Goal: Find specific page/section: Find specific page/section

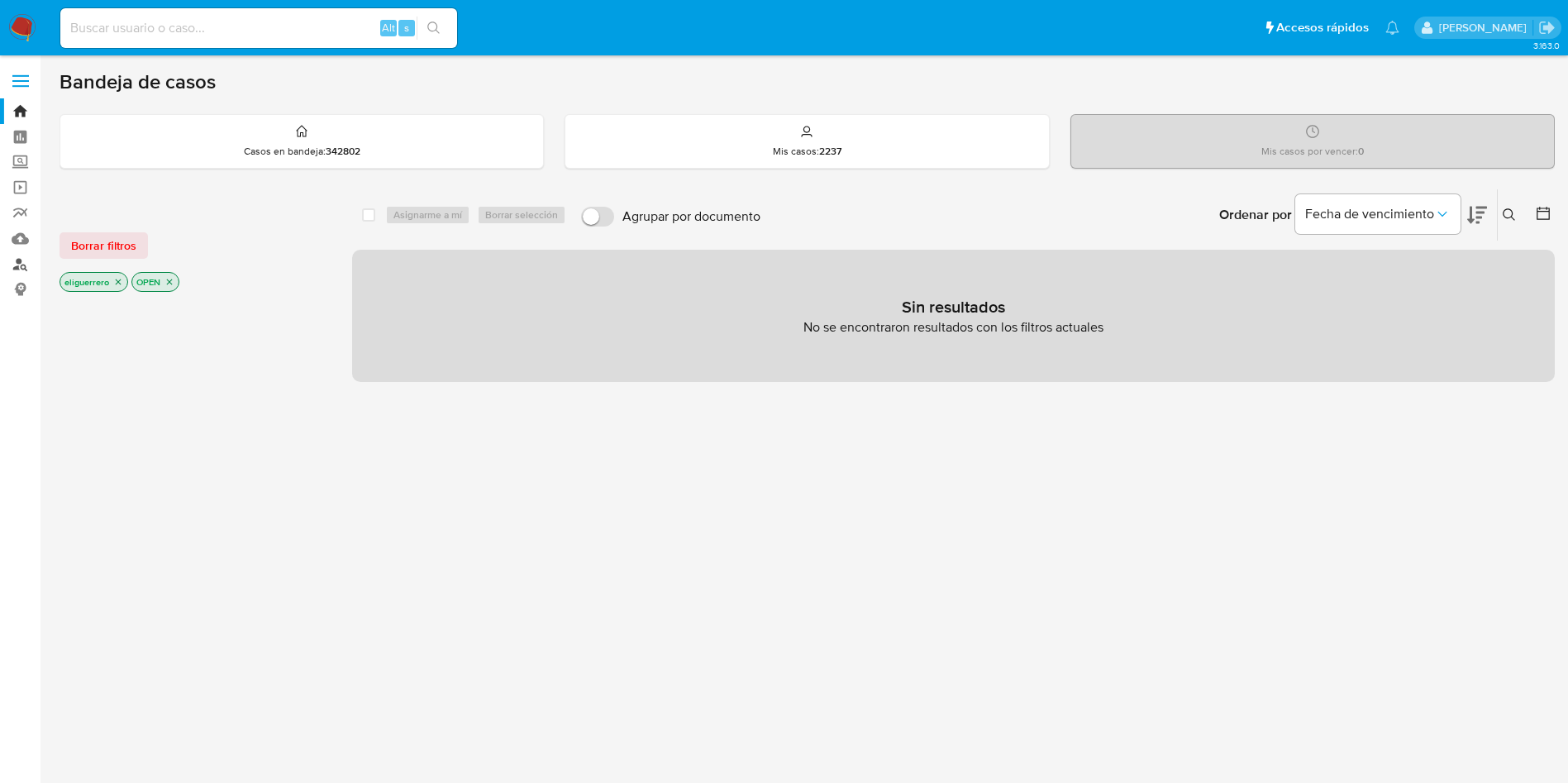
click at [25, 266] on link "Buscador de personas" at bounding box center [98, 264] width 196 height 25
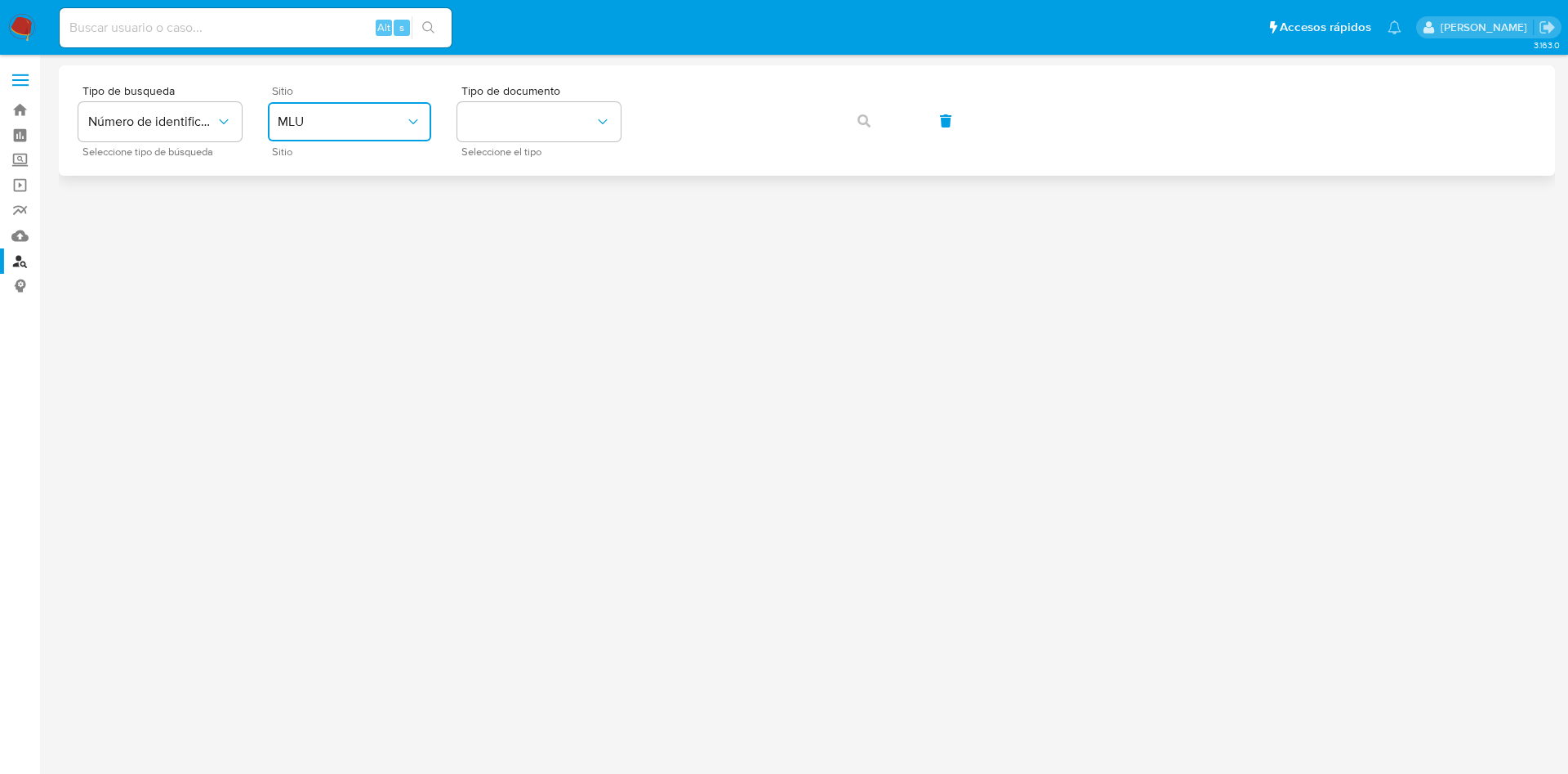
click at [368, 134] on button "MLU" at bounding box center [350, 122] width 164 height 40
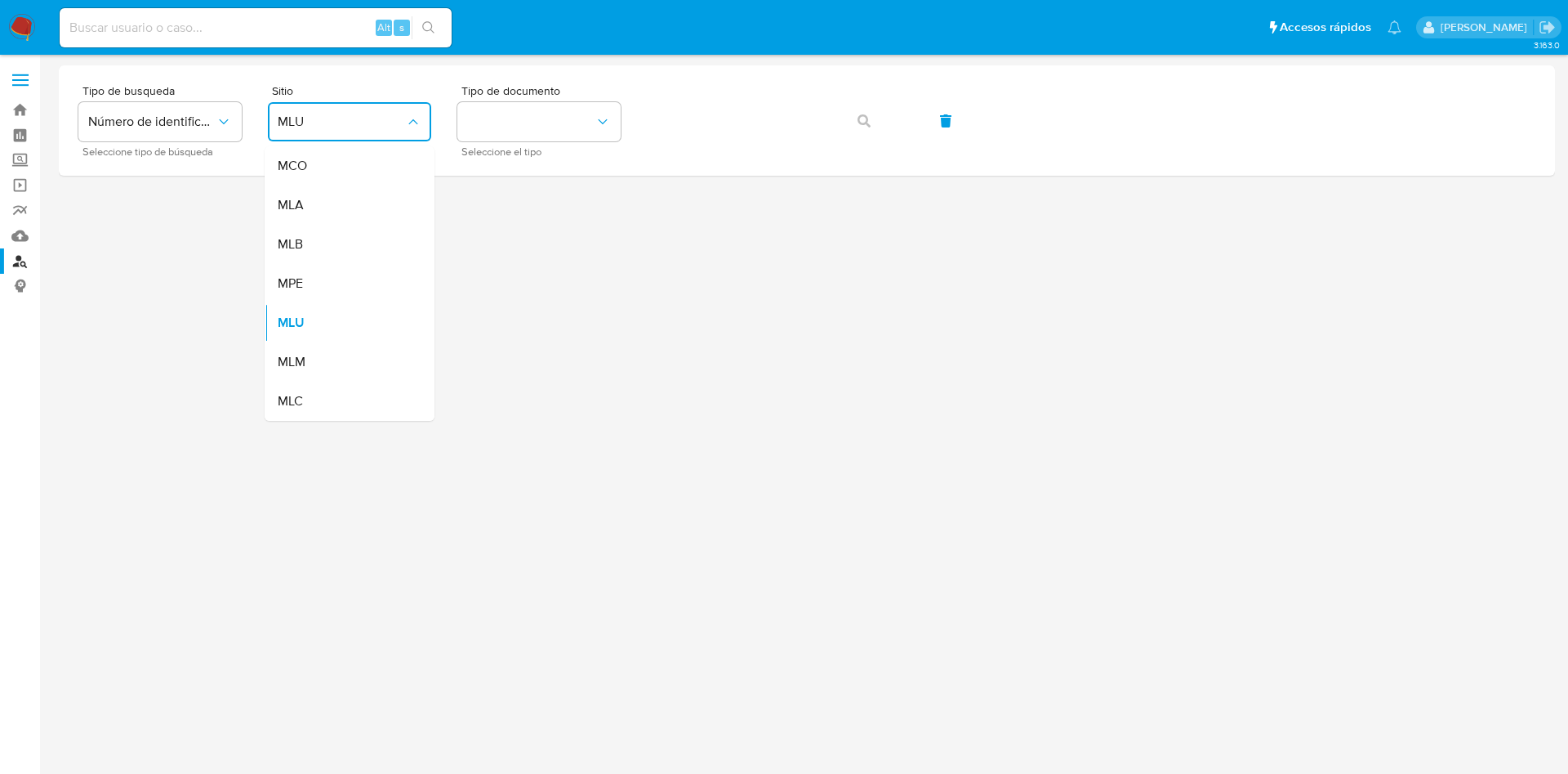
drag, startPoint x: 319, startPoint y: 219, endPoint x: 323, endPoint y: 208, distance: 11.7
click at [319, 219] on div "MLA" at bounding box center [344, 205] width 134 height 40
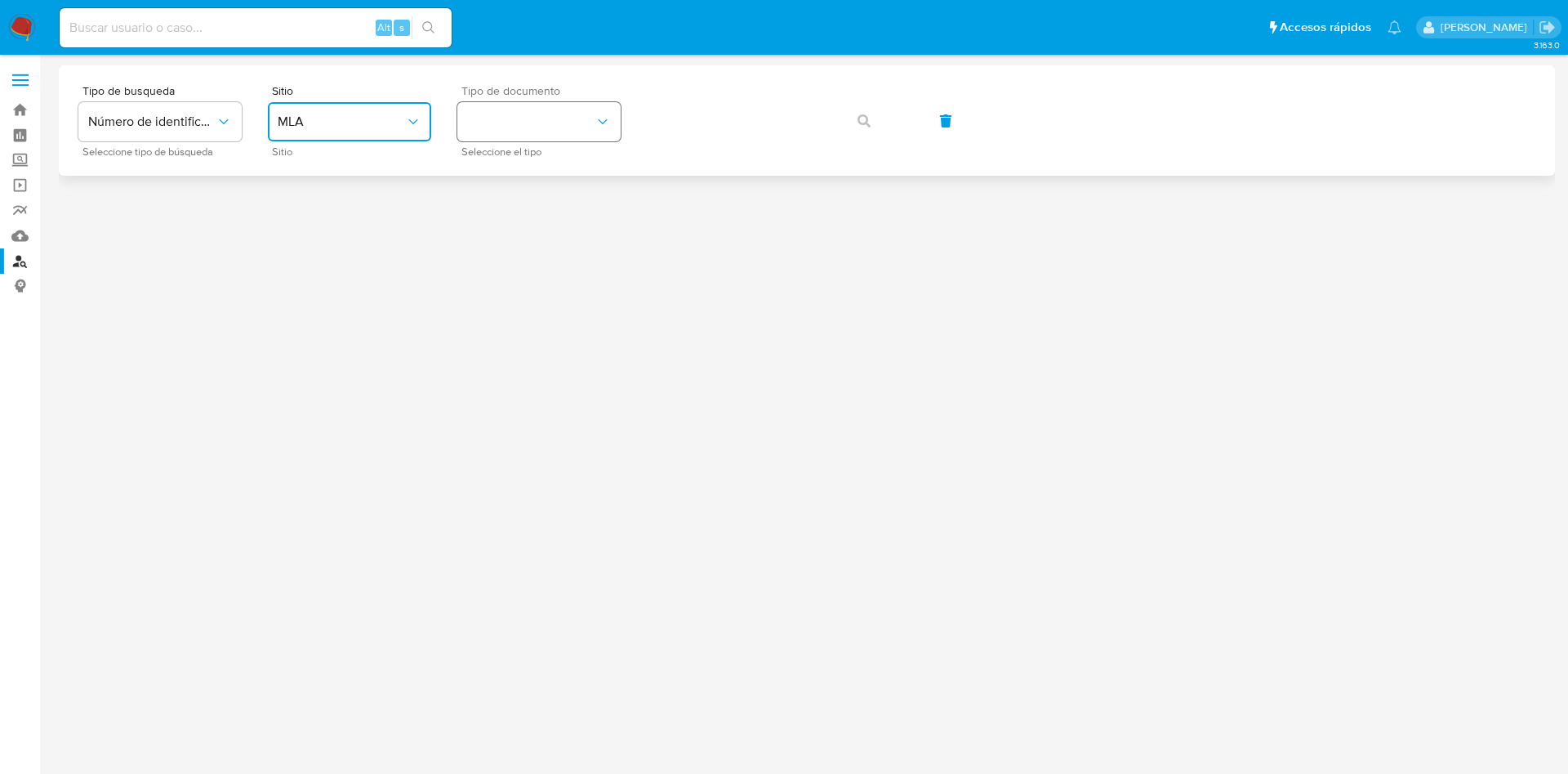
click at [501, 131] on button "identificationType" at bounding box center [539, 122] width 164 height 40
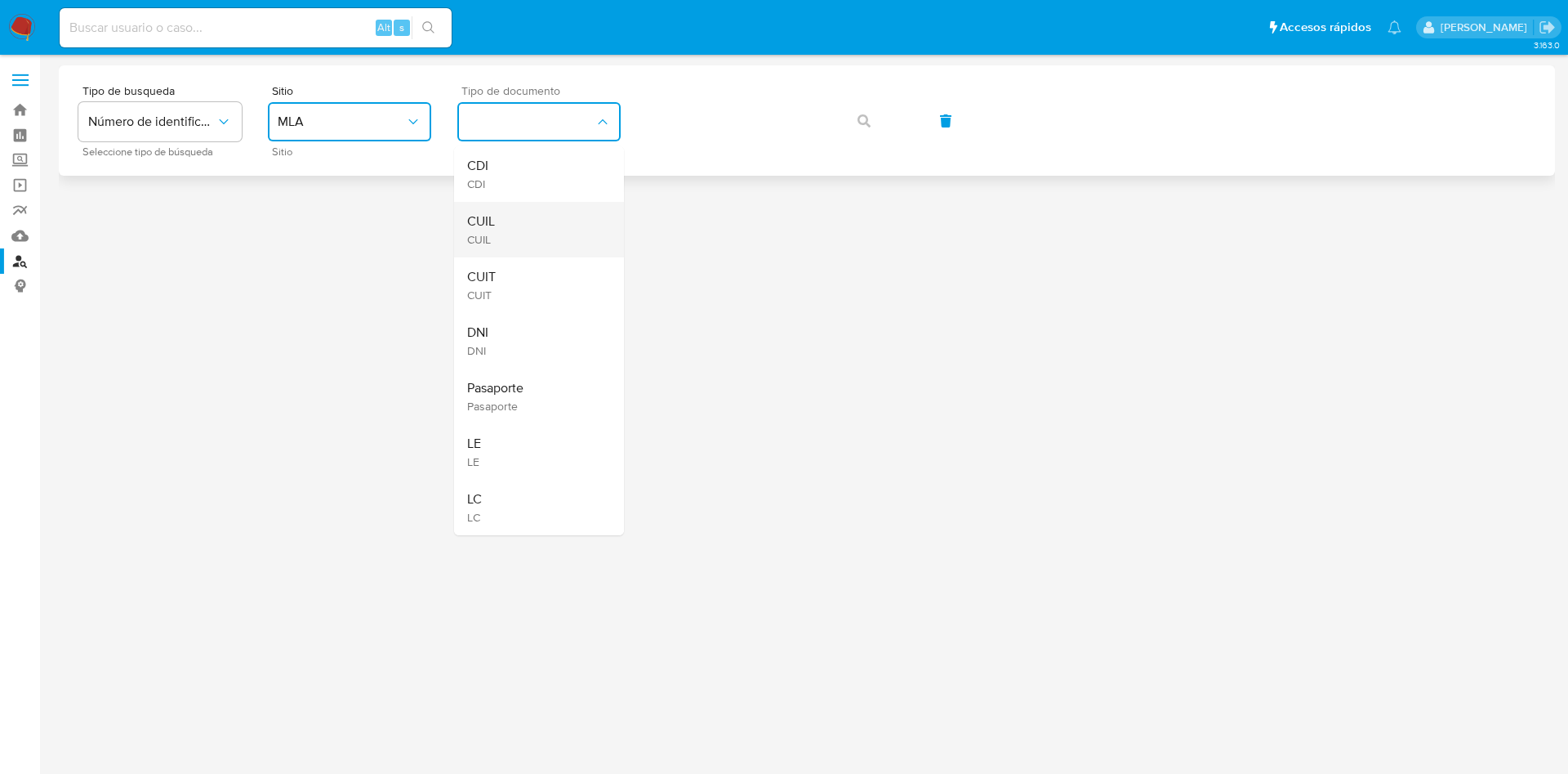
click at [501, 234] on div "CUIL CUIL" at bounding box center [534, 229] width 134 height 56
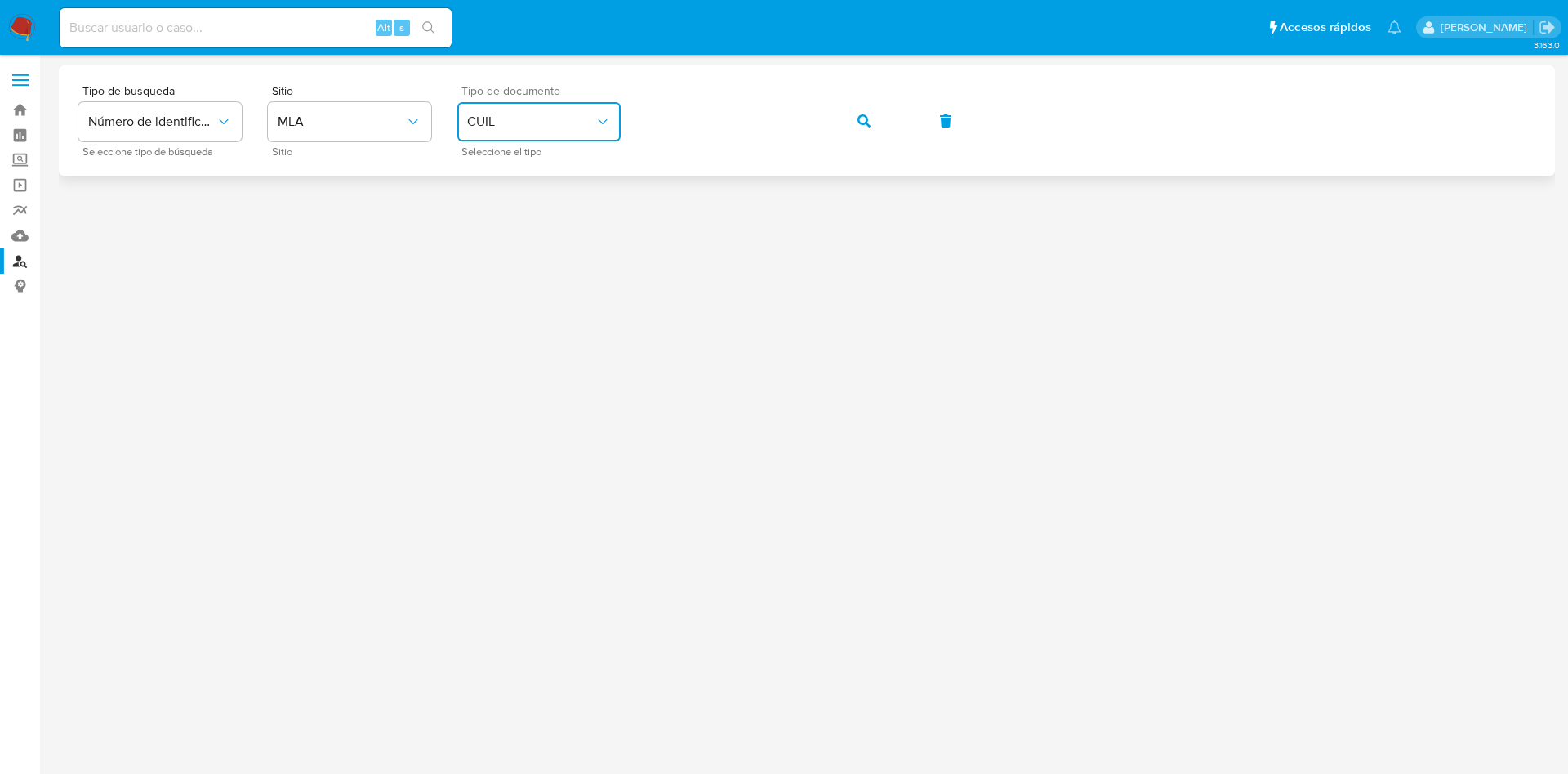
drag, startPoint x: 876, startPoint y: 120, endPoint x: 884, endPoint y: 108, distance: 14.4
click at [877, 119] on button "button" at bounding box center [864, 121] width 56 height 40
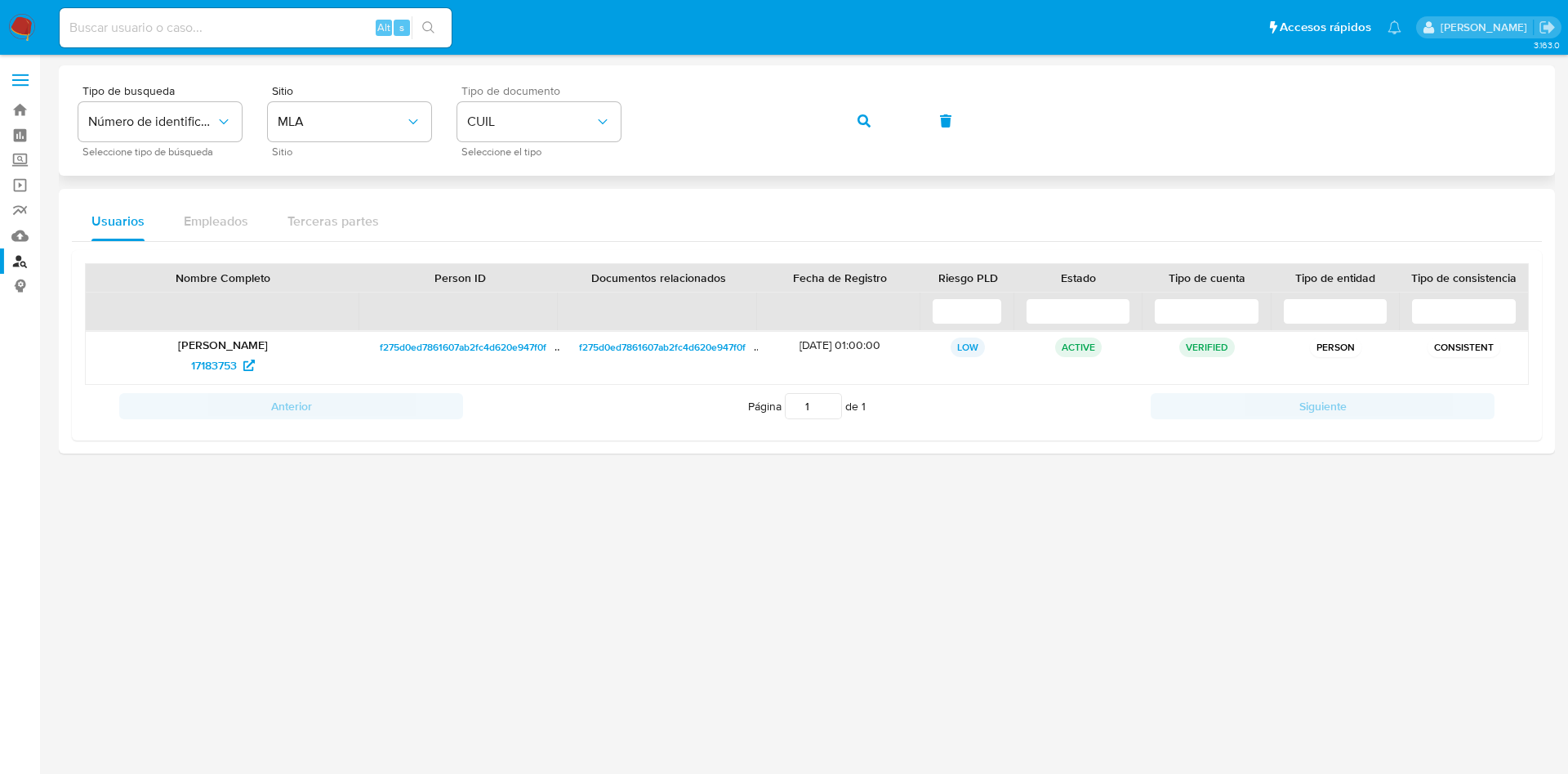
click at [639, 107] on div "Tipo de busqueda Número de identificación Seleccione tipo de búsqueda Sitio MLA…" at bounding box center [806, 120] width 1457 height 71
click at [857, 104] on span "button" at bounding box center [864, 121] width 13 height 36
click at [596, 109] on div "Tipo de busqueda Número de identificación Seleccione tipo de búsqueda Sitio MLA…" at bounding box center [806, 120] width 1457 height 71
click at [878, 126] on button "button" at bounding box center [864, 121] width 56 height 40
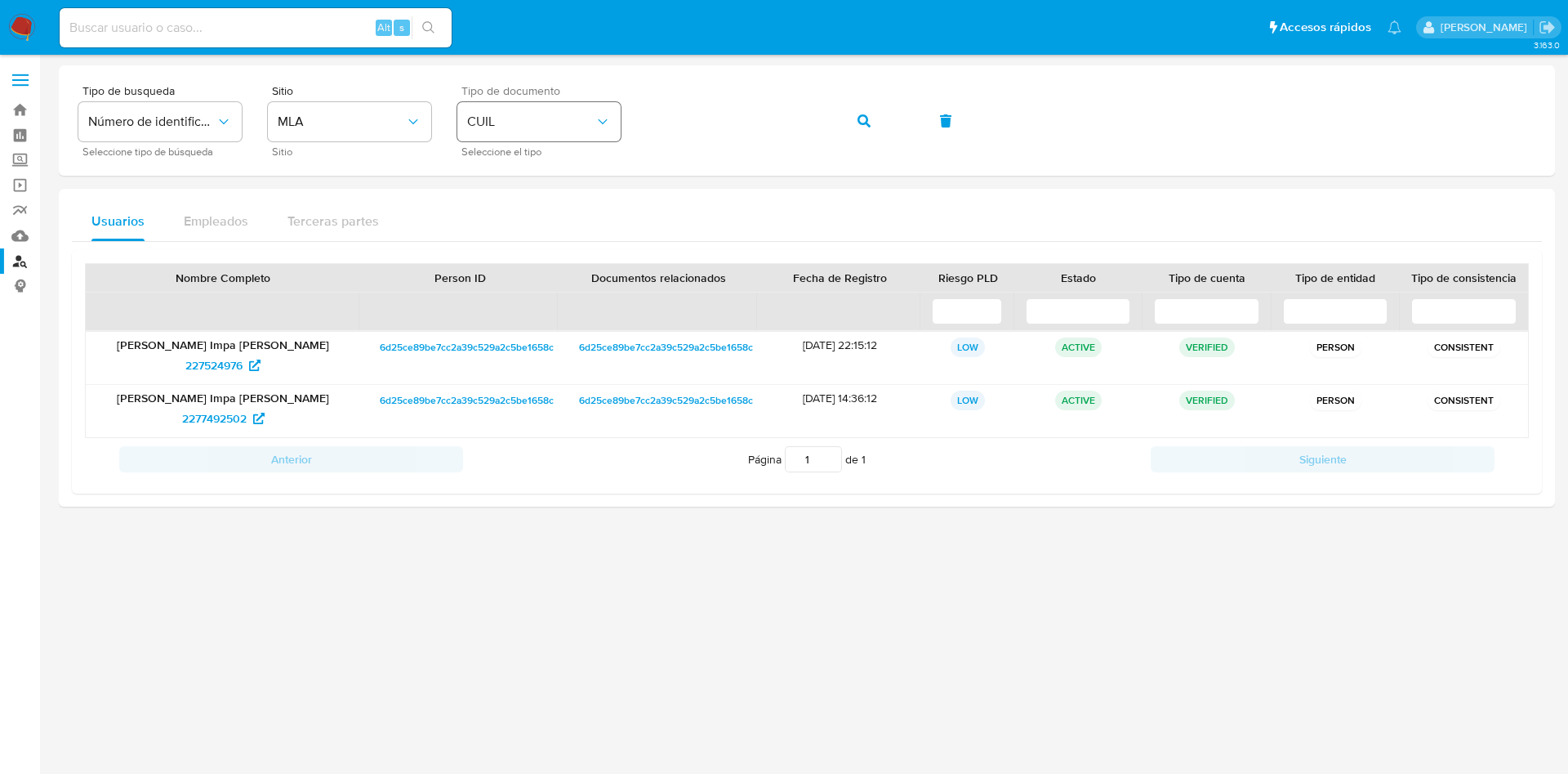
click at [612, 115] on div "Tipo de busqueda Número de identificación Seleccione tipo de búsqueda Sitio MLA…" at bounding box center [806, 120] width 1457 height 71
click at [845, 125] on button "button" at bounding box center [864, 121] width 56 height 40
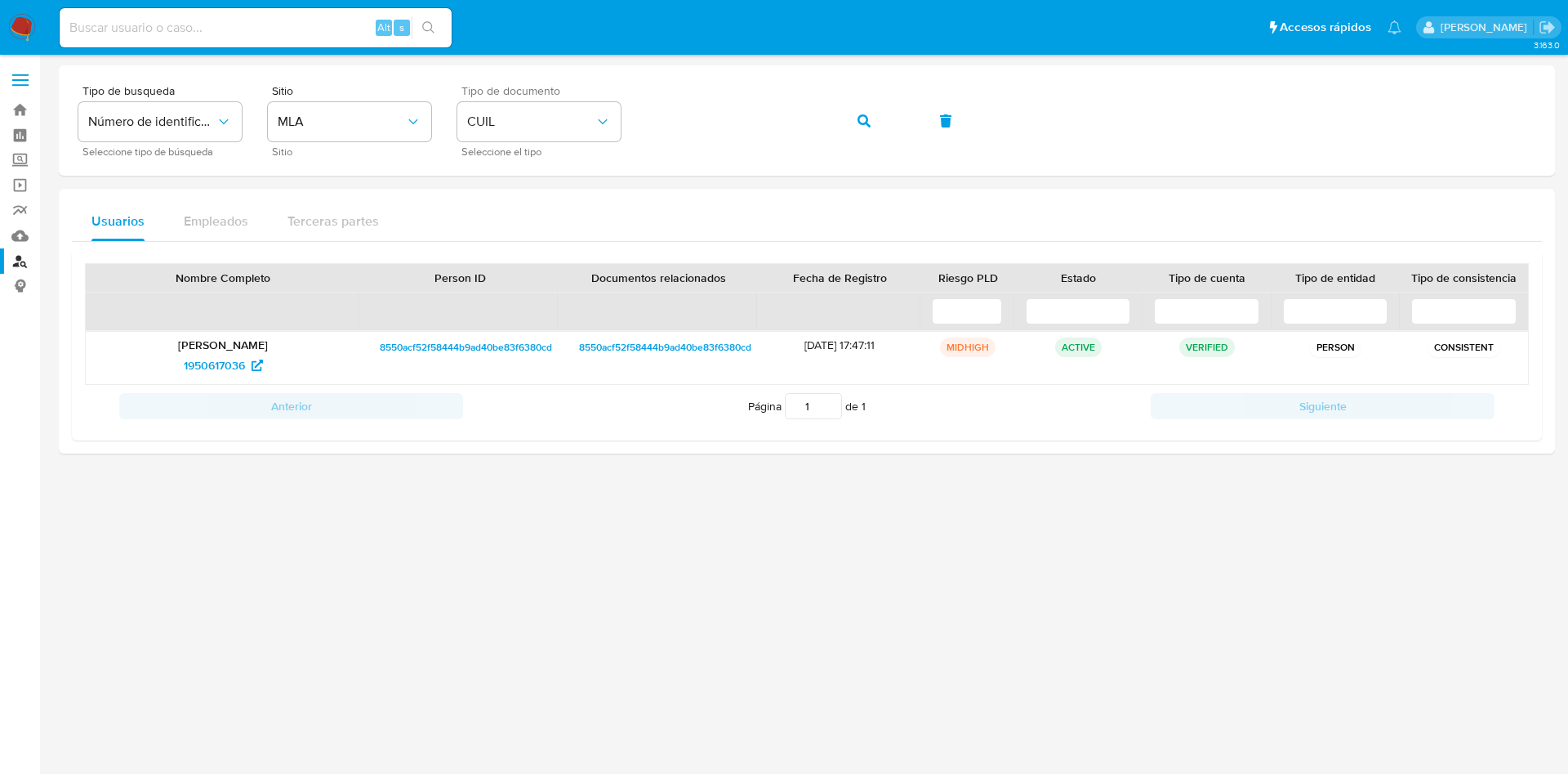
click at [568, 102] on div "Tipo de busqueda Número de identificación Seleccione tipo de búsqueda Sitio MLA…" at bounding box center [806, 120] width 1457 height 71
click at [864, 134] on span "button" at bounding box center [864, 121] width 13 height 36
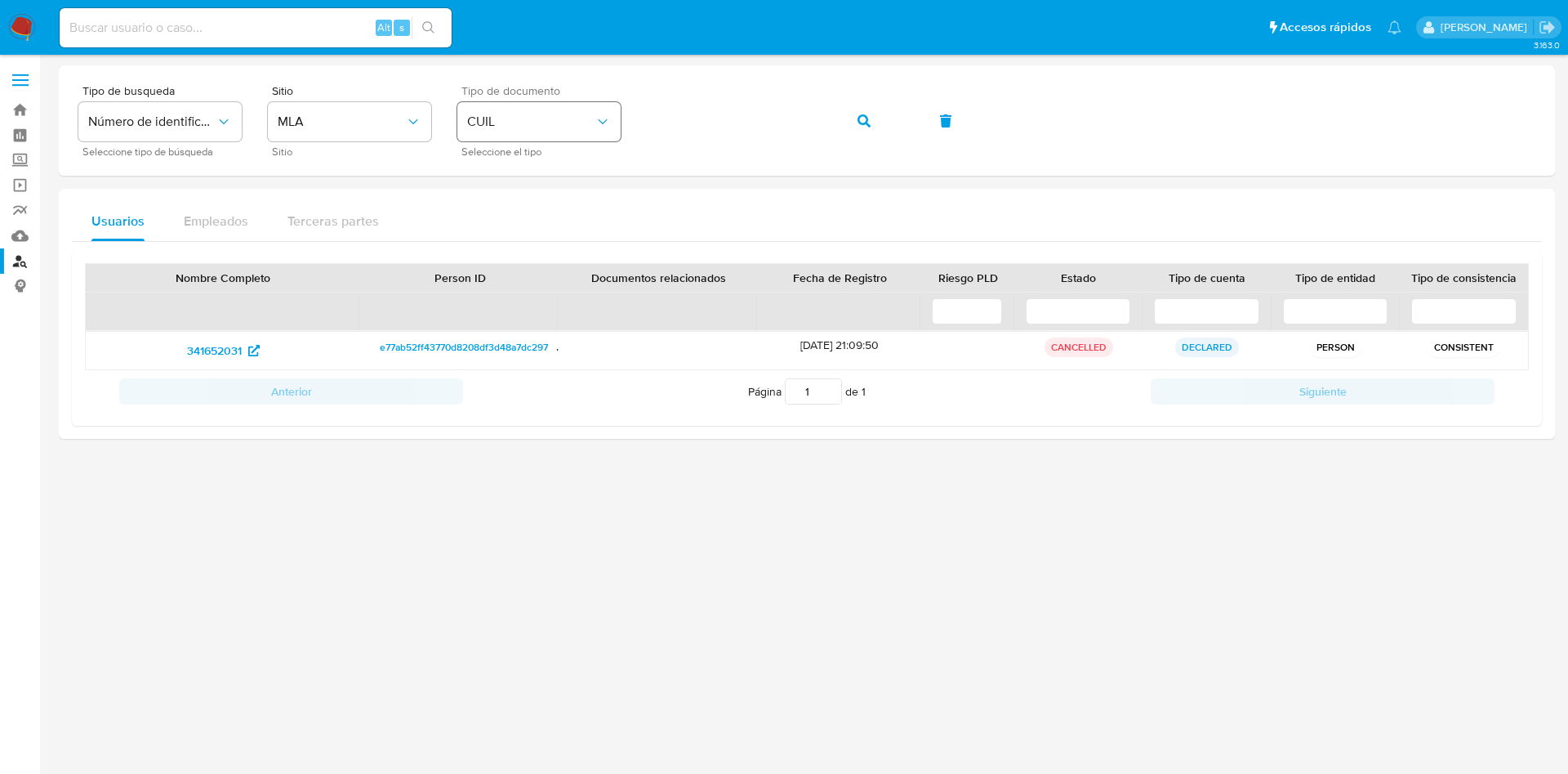
click at [507, 120] on div "Tipo de busqueda Número de identificación Seleccione tipo de búsqueda Sitio MLA…" at bounding box center [806, 120] width 1457 height 71
click at [863, 110] on span "button" at bounding box center [864, 121] width 13 height 36
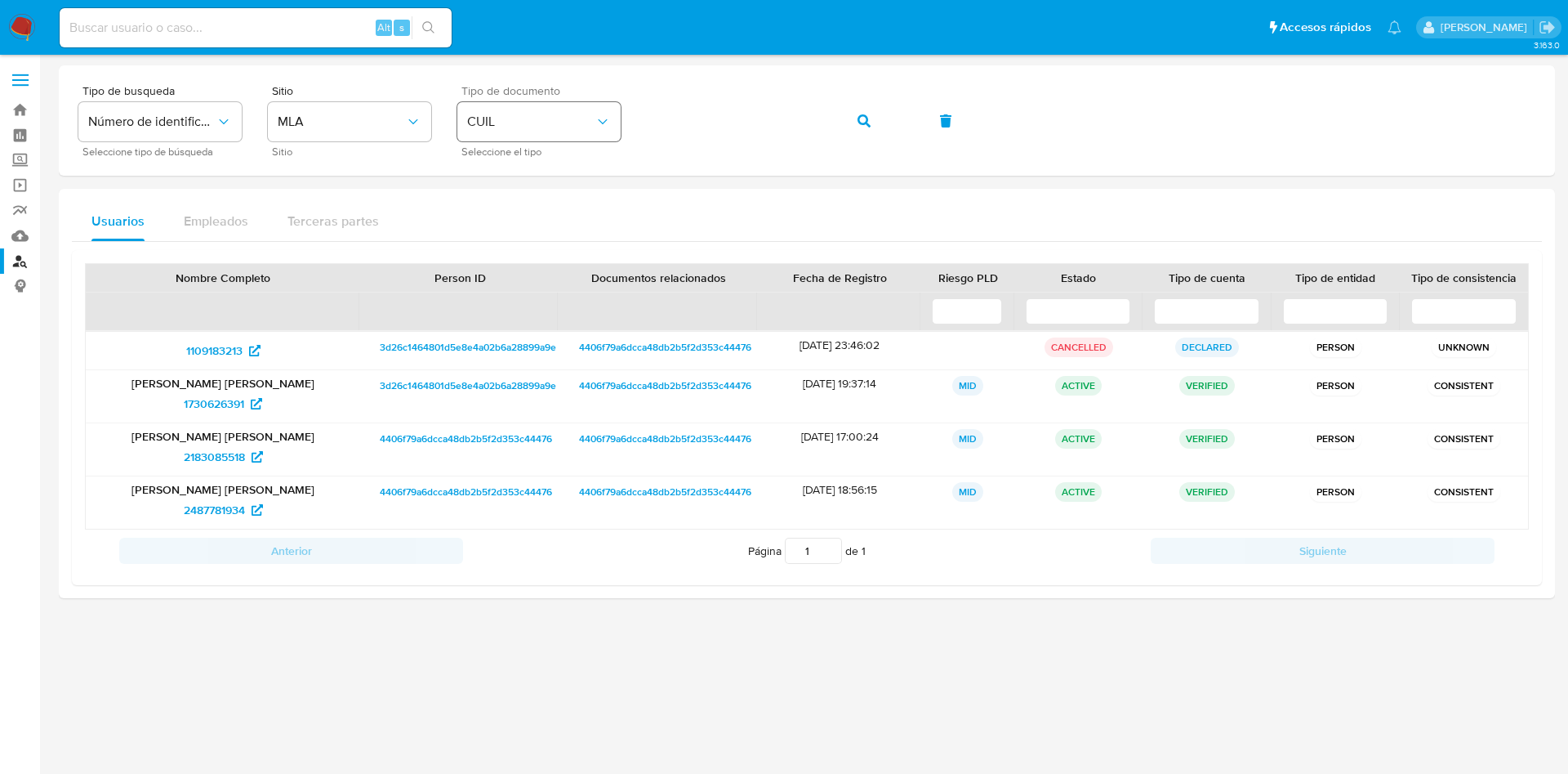
click at [509, 110] on div "Tipo de busqueda Número de identificación Seleccione tipo de búsqueda Sitio MLA…" at bounding box center [806, 120] width 1457 height 71
click at [855, 129] on button "button" at bounding box center [864, 121] width 56 height 40
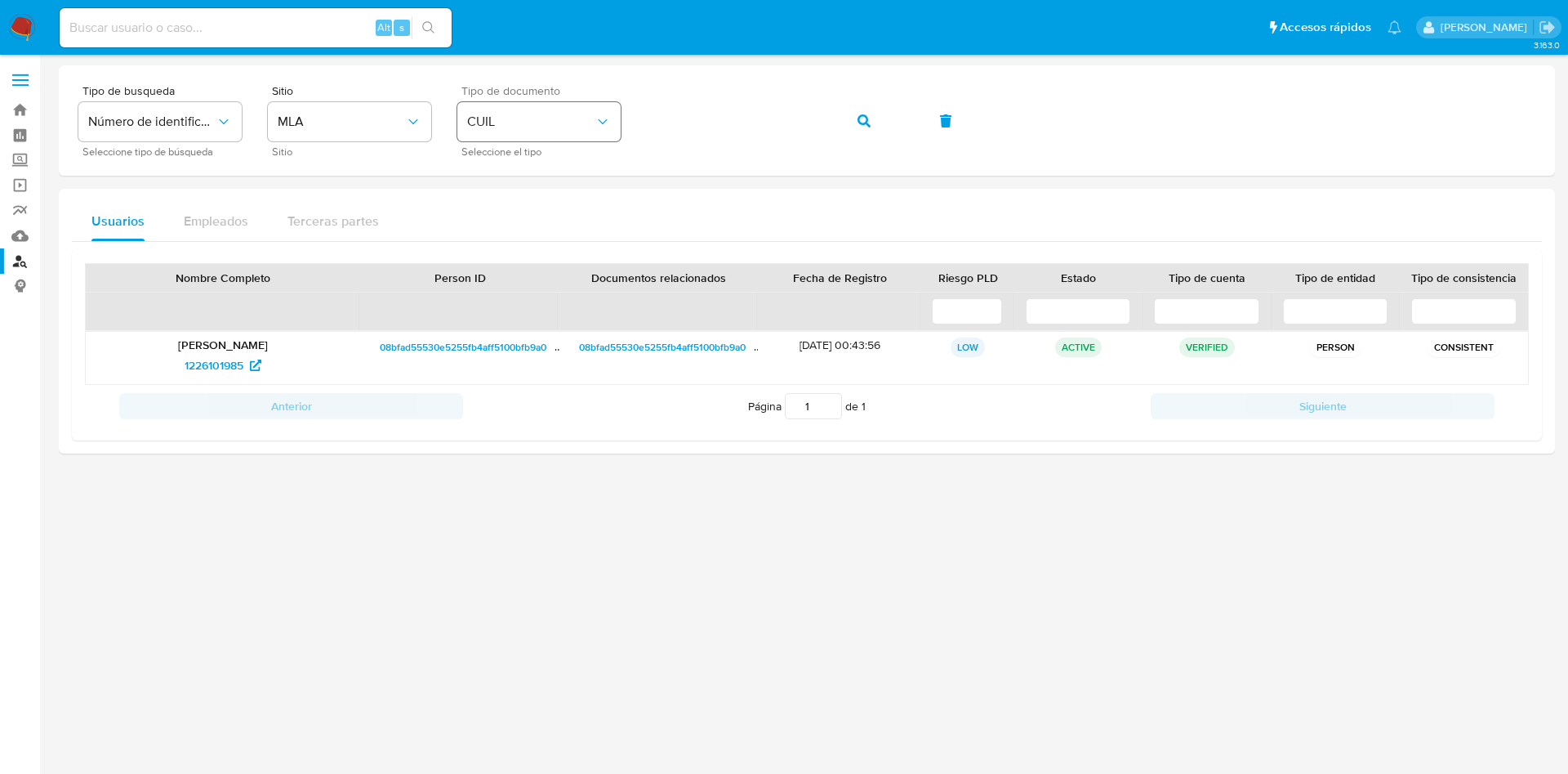
click at [550, 103] on div "Tipo de busqueda Número de identificación Seleccione tipo de búsqueda Sitio MLA…" at bounding box center [806, 120] width 1457 height 71
click at [859, 111] on span "button" at bounding box center [864, 121] width 13 height 36
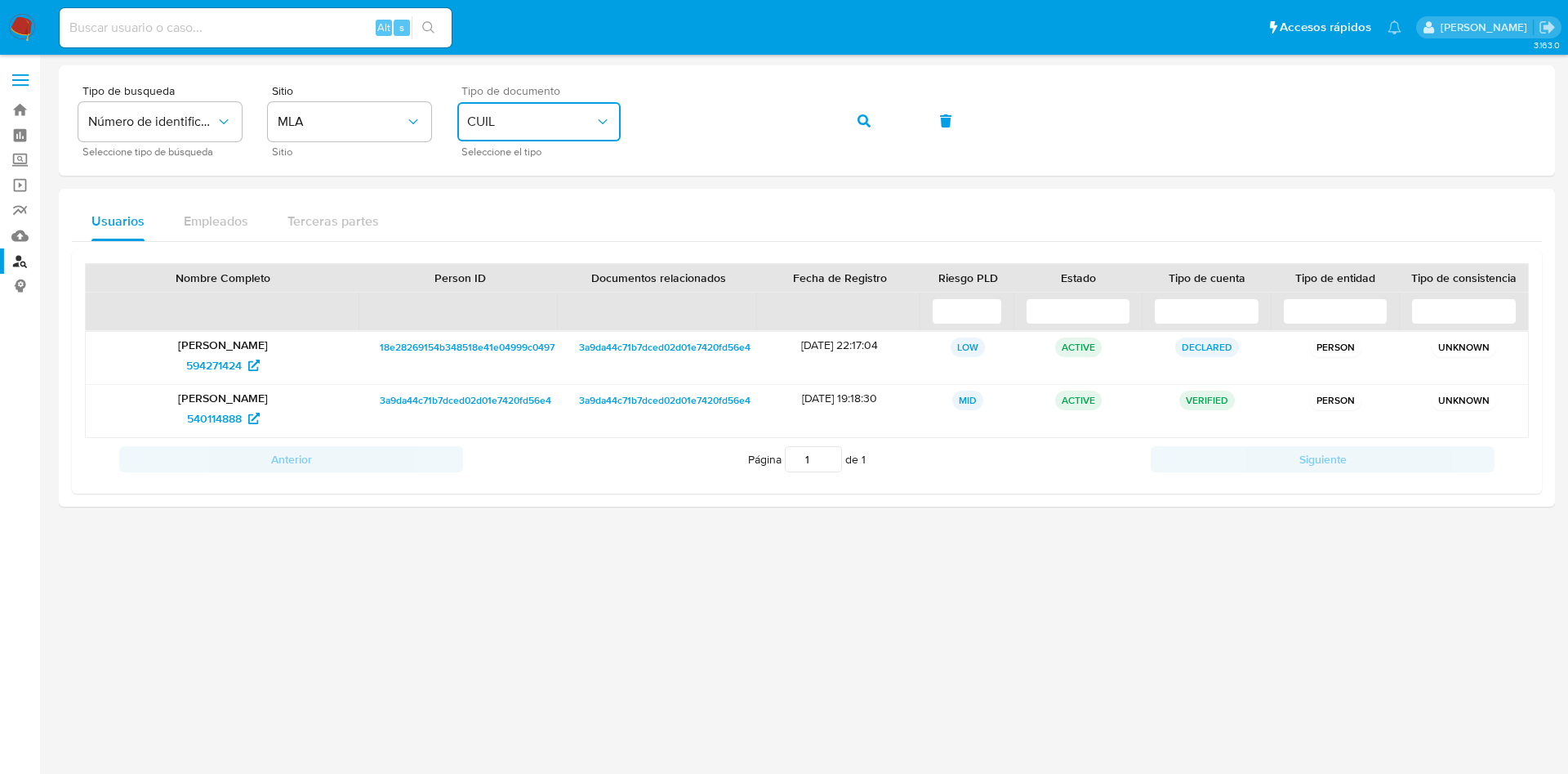
click at [598, 126] on icon "identificationType" at bounding box center [603, 121] width 16 height 16
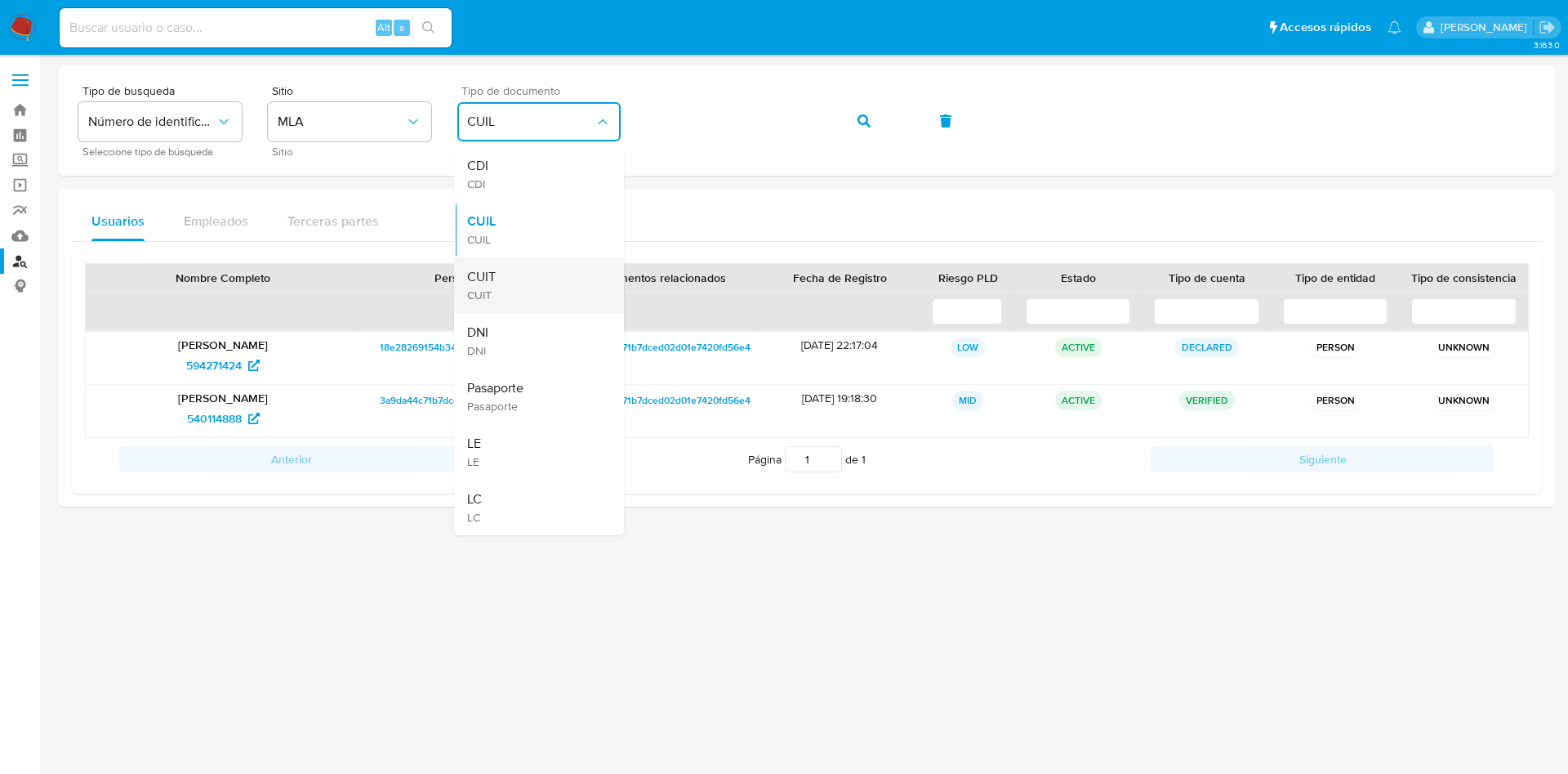
click at [526, 271] on div "CUIT CUIT" at bounding box center [534, 285] width 134 height 56
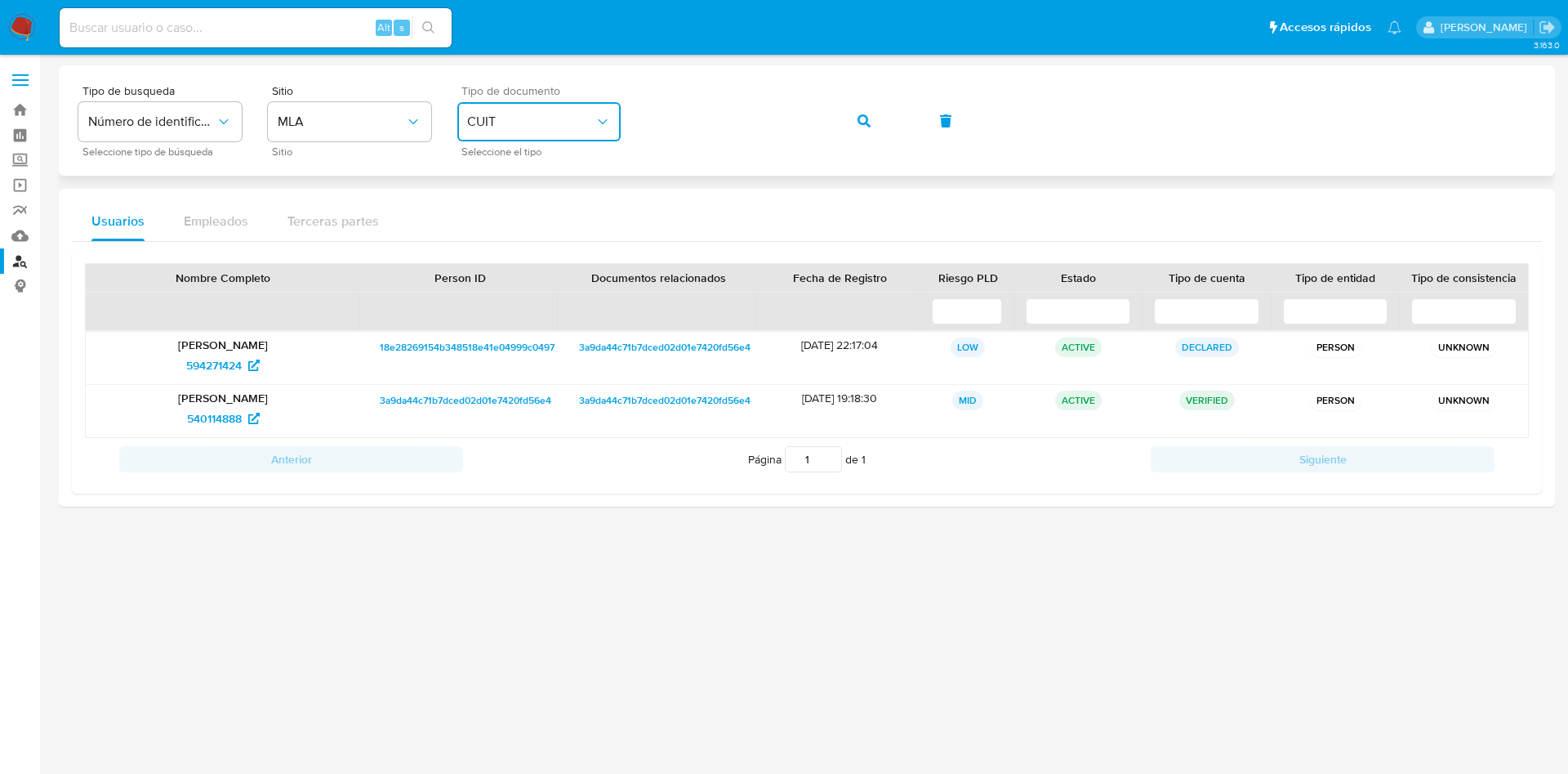
click at [611, 110] on div "Tipo de busqueda Número de identificación Seleccione tipo de búsqueda Sitio MLA…" at bounding box center [806, 120] width 1457 height 71
click at [867, 118] on icon "button" at bounding box center [864, 120] width 13 height 13
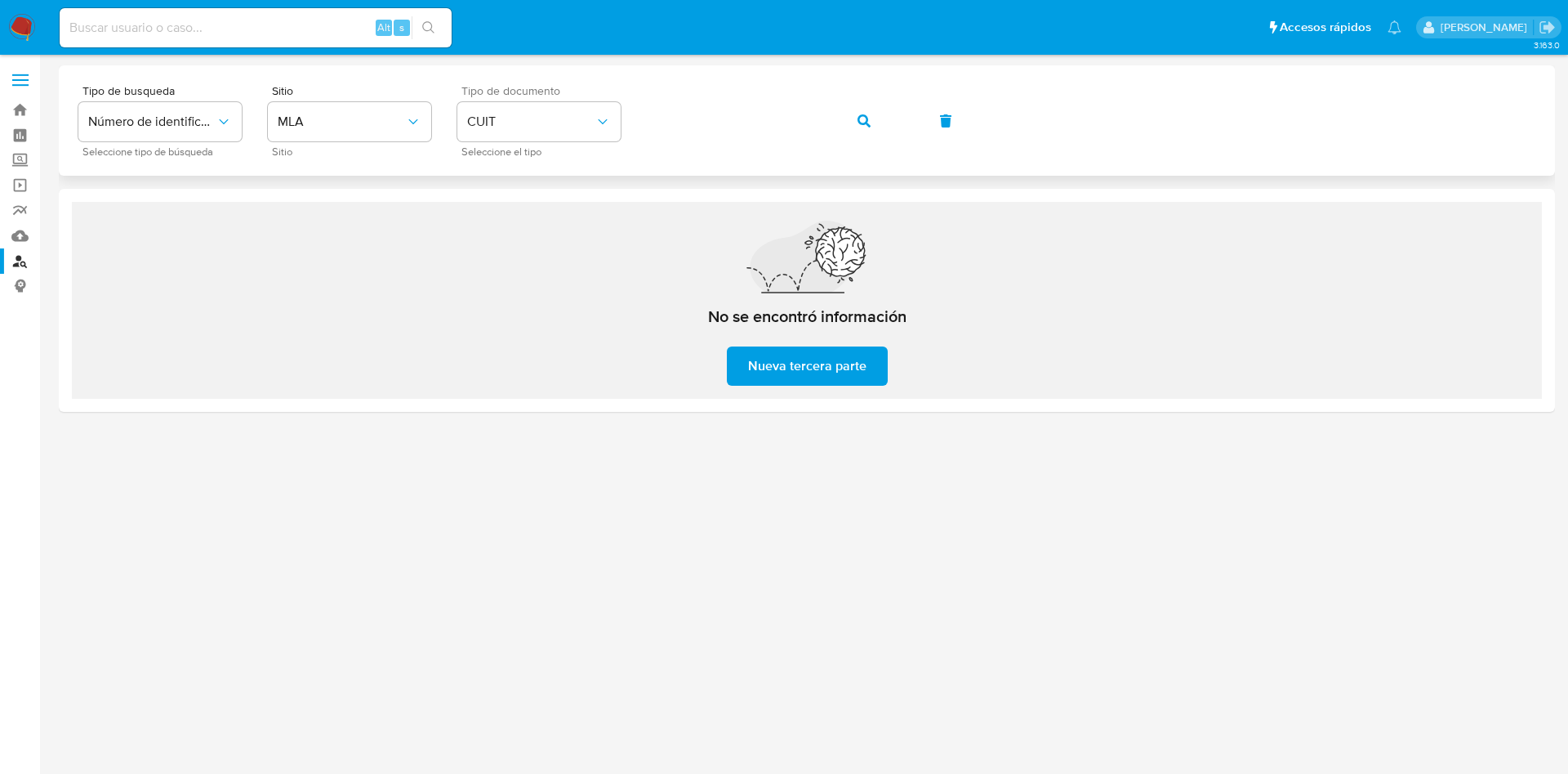
click at [608, 94] on div "Tipo de busqueda Número de identificación Seleccione tipo de búsqueda Sitio MLA…" at bounding box center [806, 120] width 1457 height 71
click at [863, 122] on icon "button" at bounding box center [864, 120] width 13 height 13
click at [858, 112] on span "button" at bounding box center [864, 121] width 13 height 36
click at [868, 117] on icon "button" at bounding box center [864, 120] width 13 height 13
click at [856, 117] on button "button" at bounding box center [864, 121] width 56 height 40
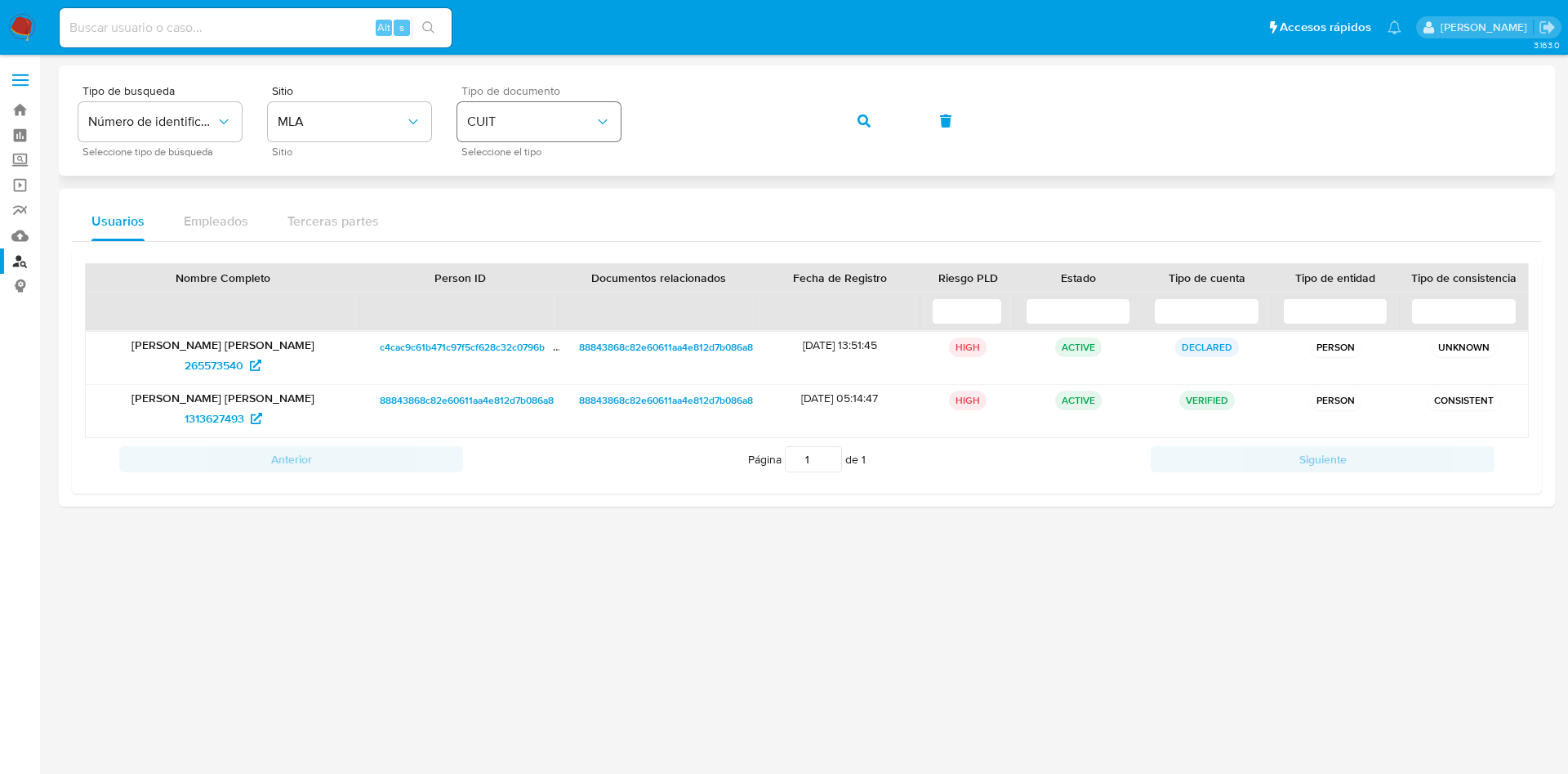
click at [580, 120] on div "Tipo de busqueda Número de identificación Seleccione tipo de búsqueda Sitio MLA…" at bounding box center [806, 120] width 1457 height 71
click at [871, 119] on button "button" at bounding box center [864, 121] width 56 height 40
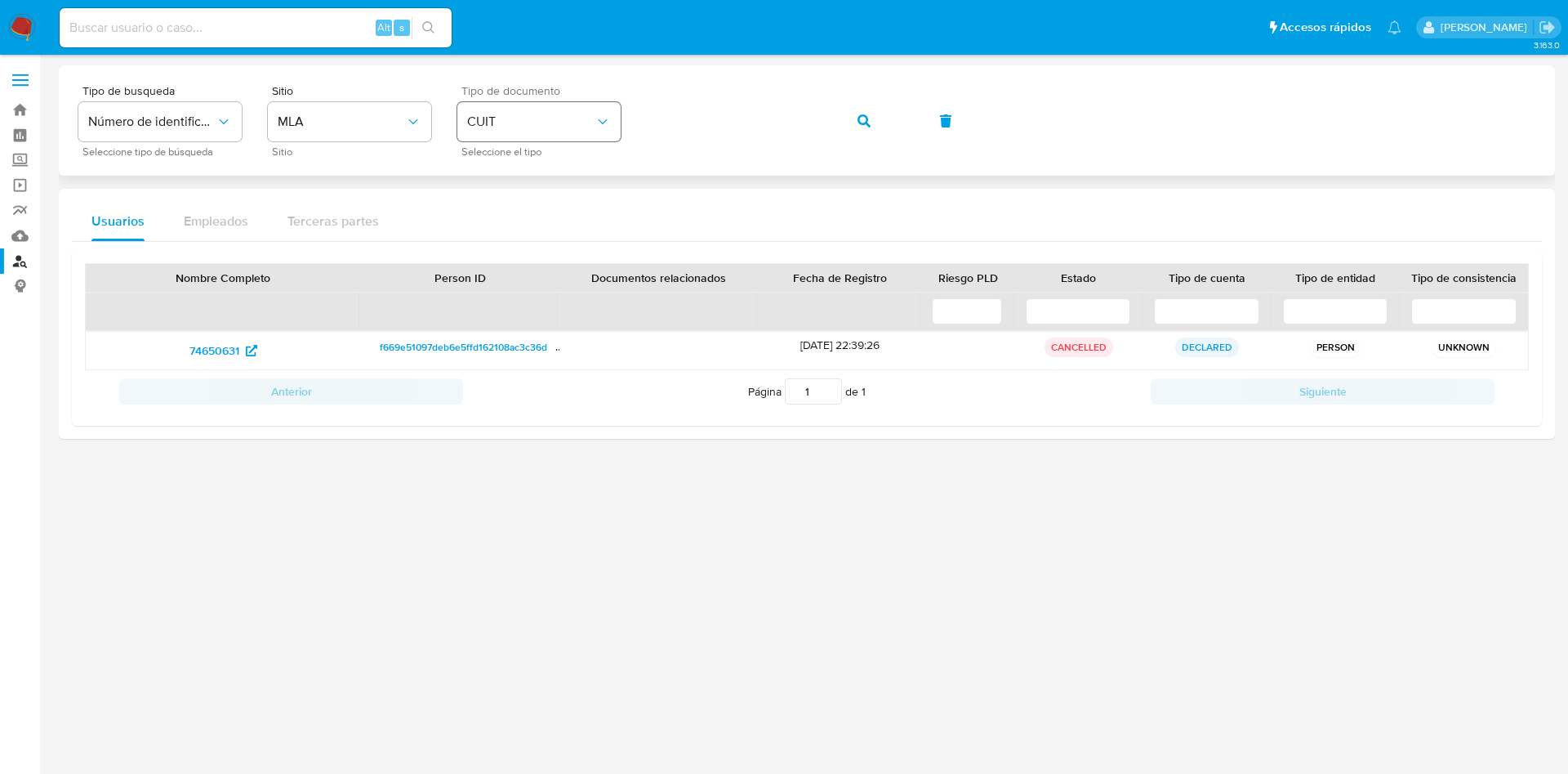
click at [536, 106] on div "Tipo de busqueda Número de identificación Seleccione tipo de búsqueda Sitio MLA…" at bounding box center [806, 120] width 1457 height 71
click at [855, 118] on button "button" at bounding box center [864, 121] width 56 height 40
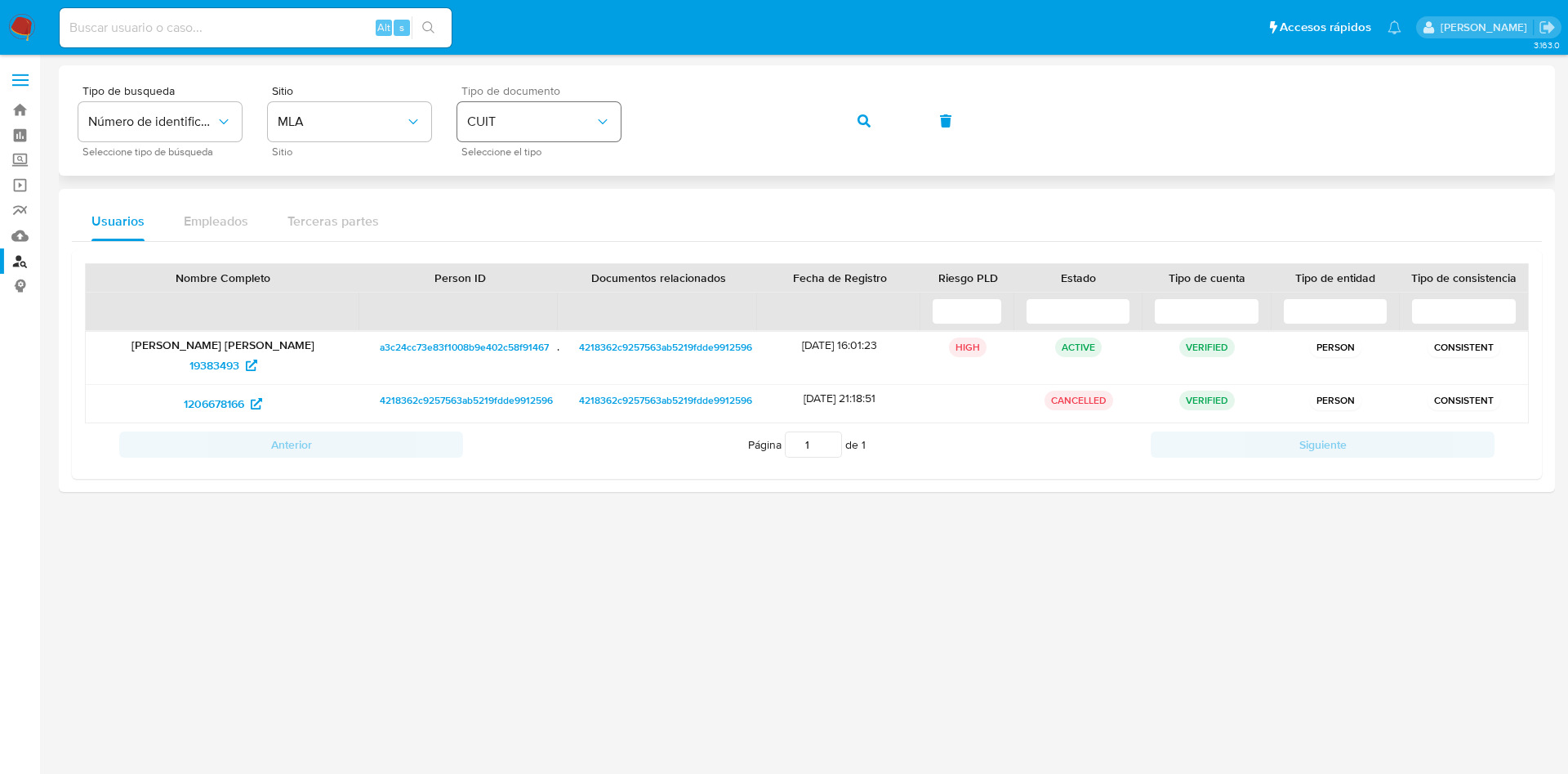
click at [575, 115] on div "Tipo de busqueda Número de identificación Seleccione tipo de búsqueda Sitio MLA…" at bounding box center [806, 120] width 1457 height 71
click at [881, 113] on button "button" at bounding box center [864, 121] width 56 height 40
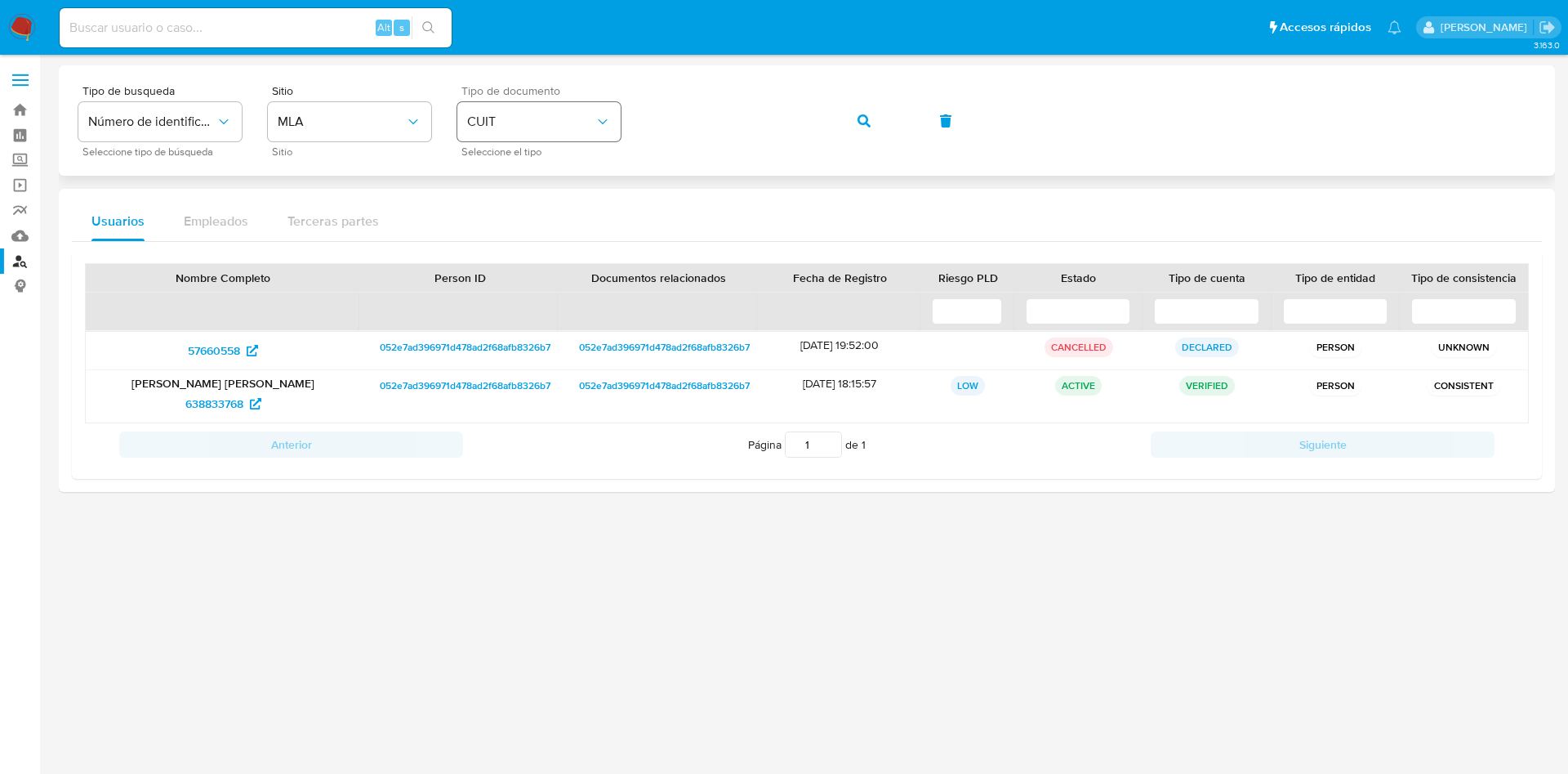
click at [616, 103] on div "Tipo de busqueda Número de identificación Seleccione tipo de búsqueda Sitio MLA…" at bounding box center [806, 120] width 1457 height 71
click at [873, 119] on button "button" at bounding box center [864, 121] width 56 height 40
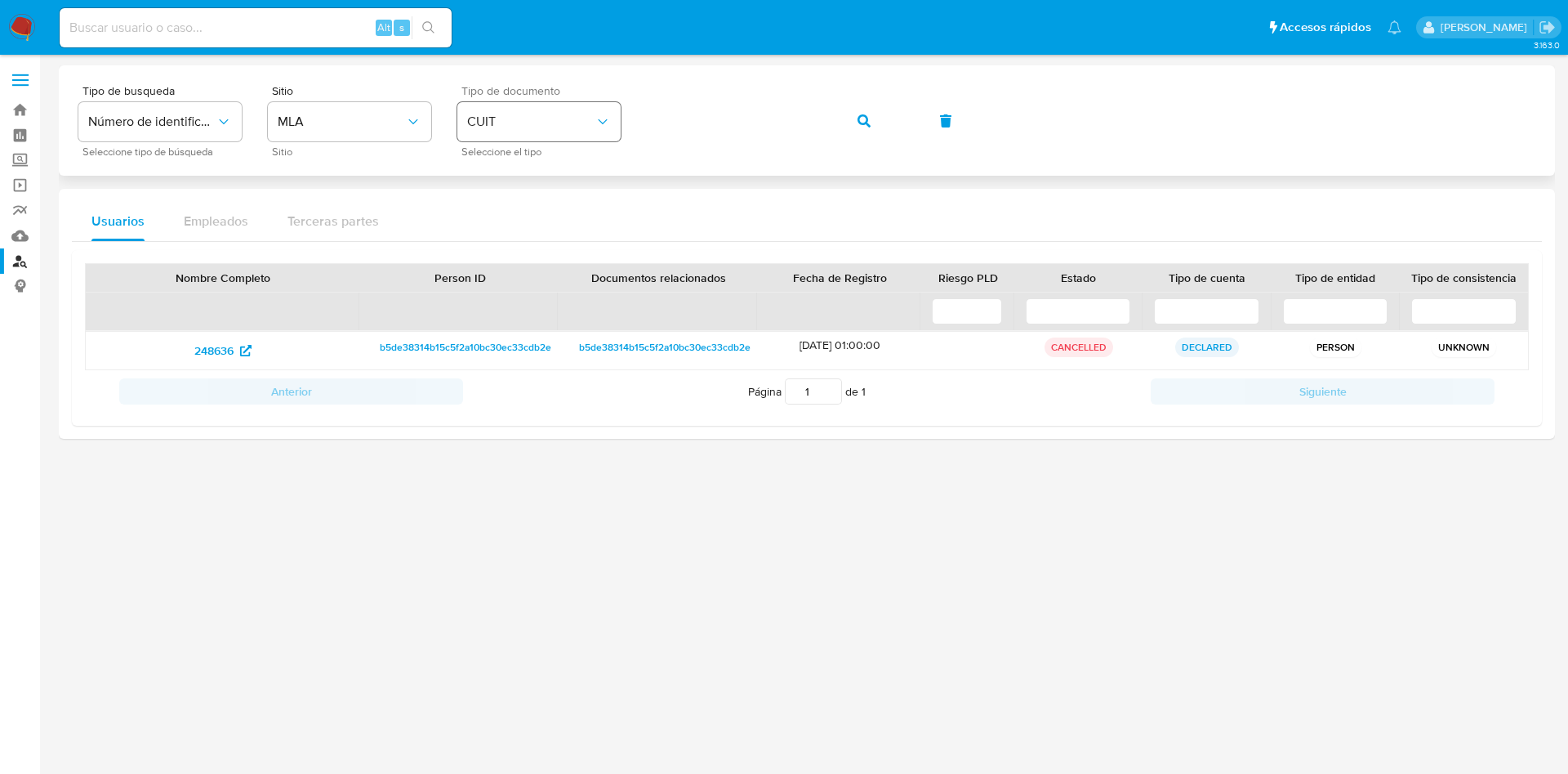
click at [580, 111] on div "Tipo de busqueda Número de identificación Seleccione tipo de búsqueda Sitio MLA…" at bounding box center [806, 120] width 1457 height 71
click at [850, 123] on button "button" at bounding box center [864, 121] width 56 height 40
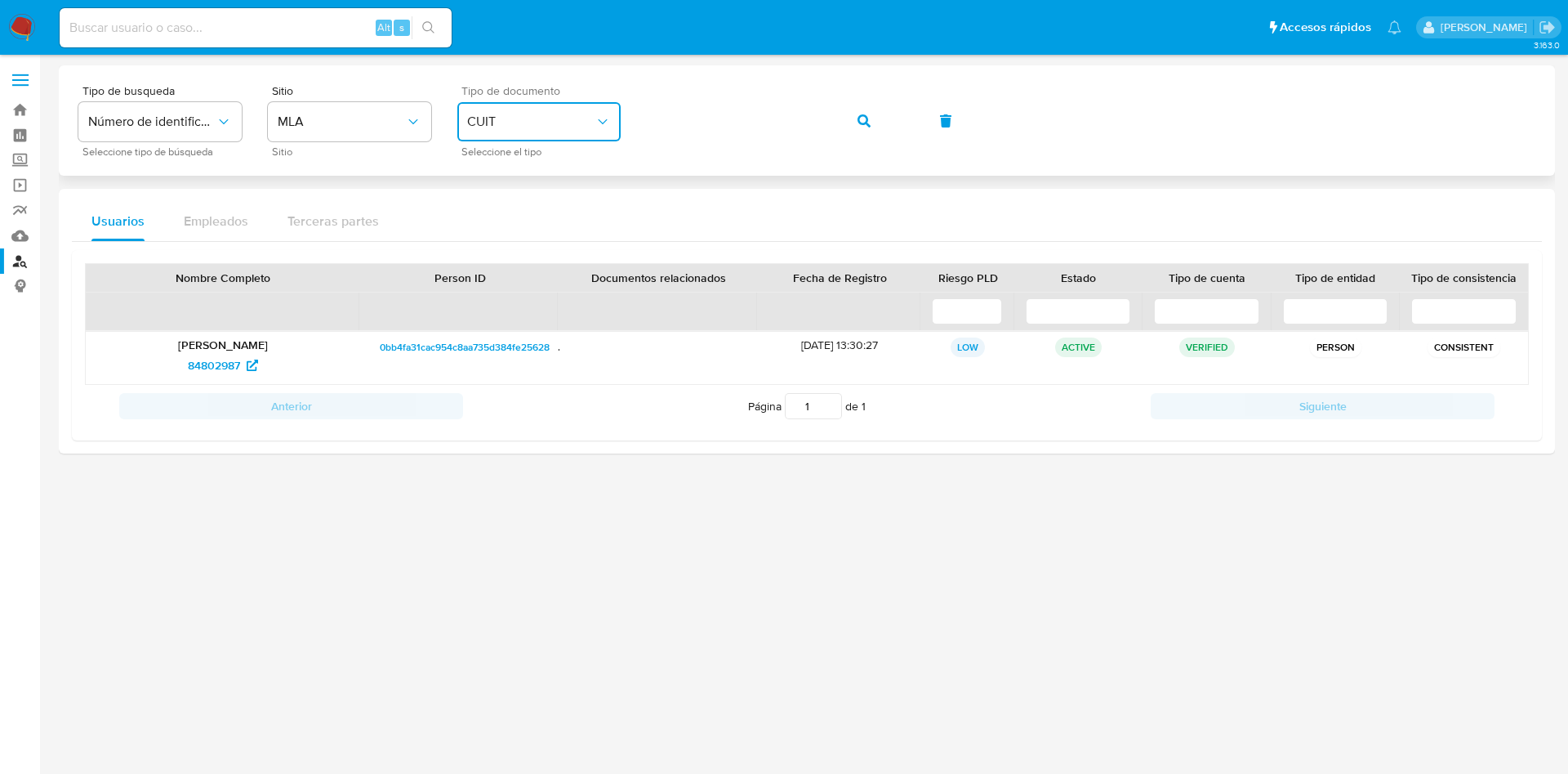
click at [585, 134] on button "CUIT" at bounding box center [539, 122] width 164 height 40
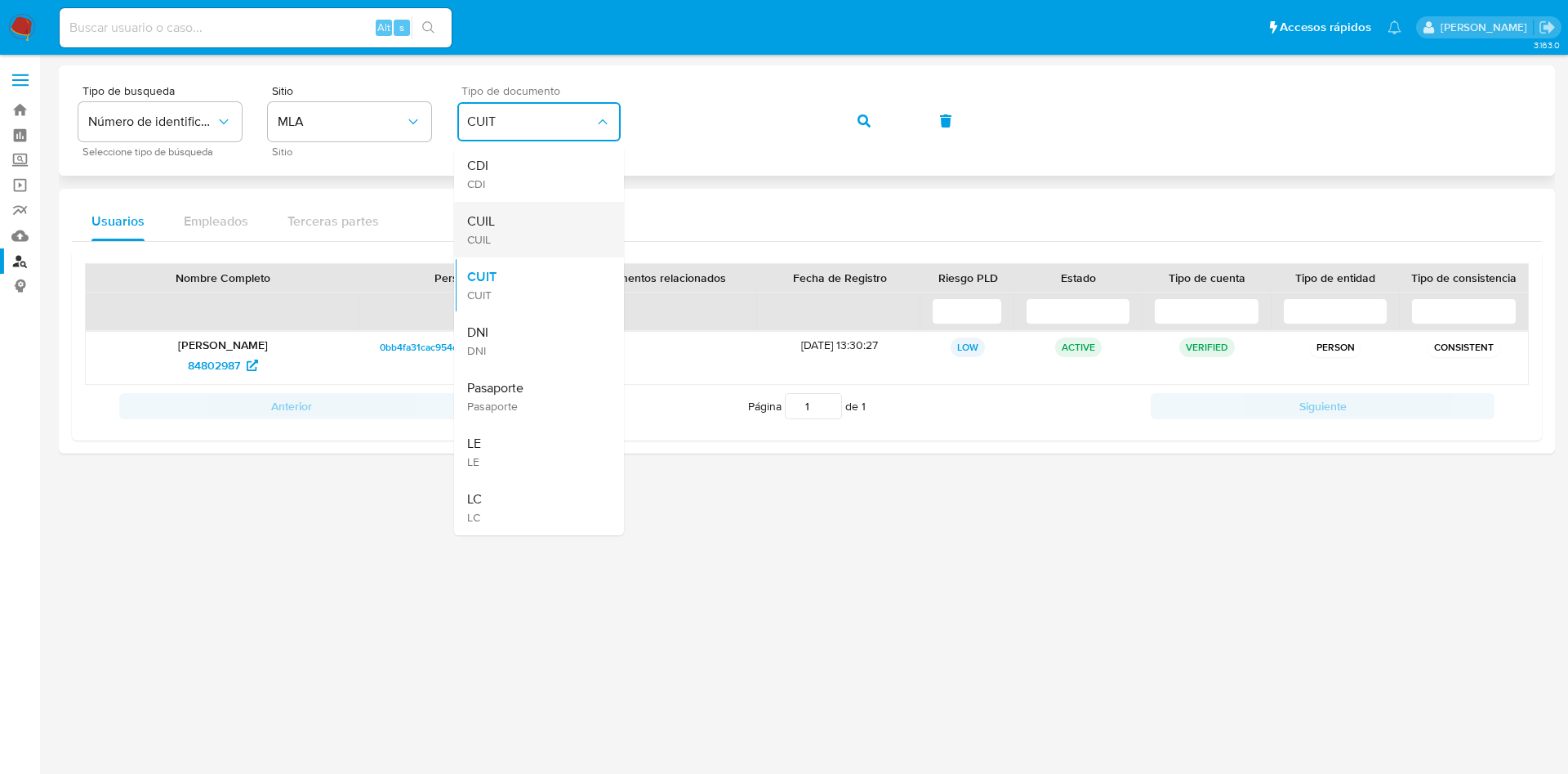
click at [515, 217] on div "CUIL CUIL" at bounding box center [534, 229] width 134 height 56
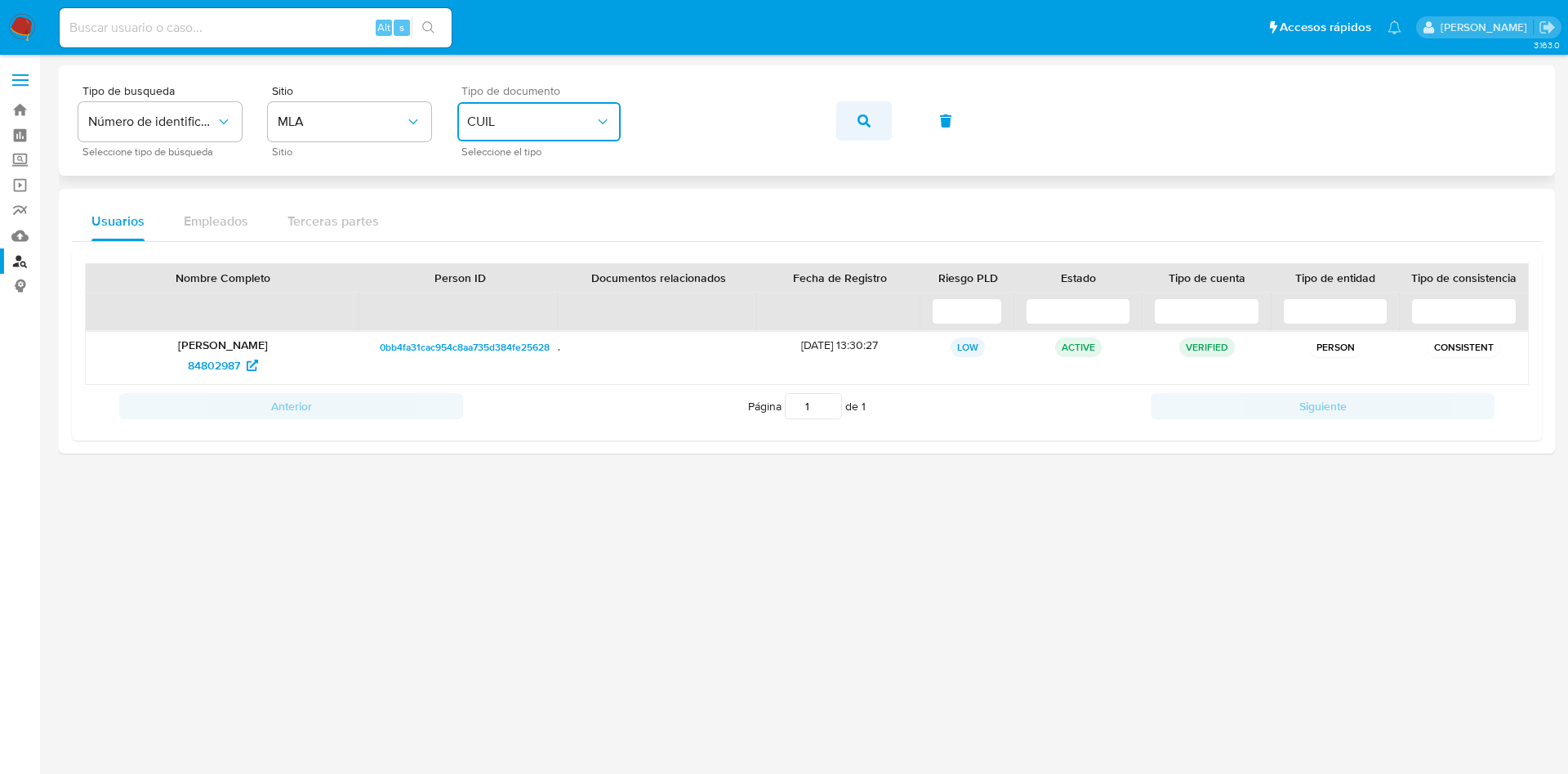
click at [863, 125] on icon "button" at bounding box center [864, 120] width 13 height 13
click at [862, 112] on span "button" at bounding box center [864, 121] width 13 height 36
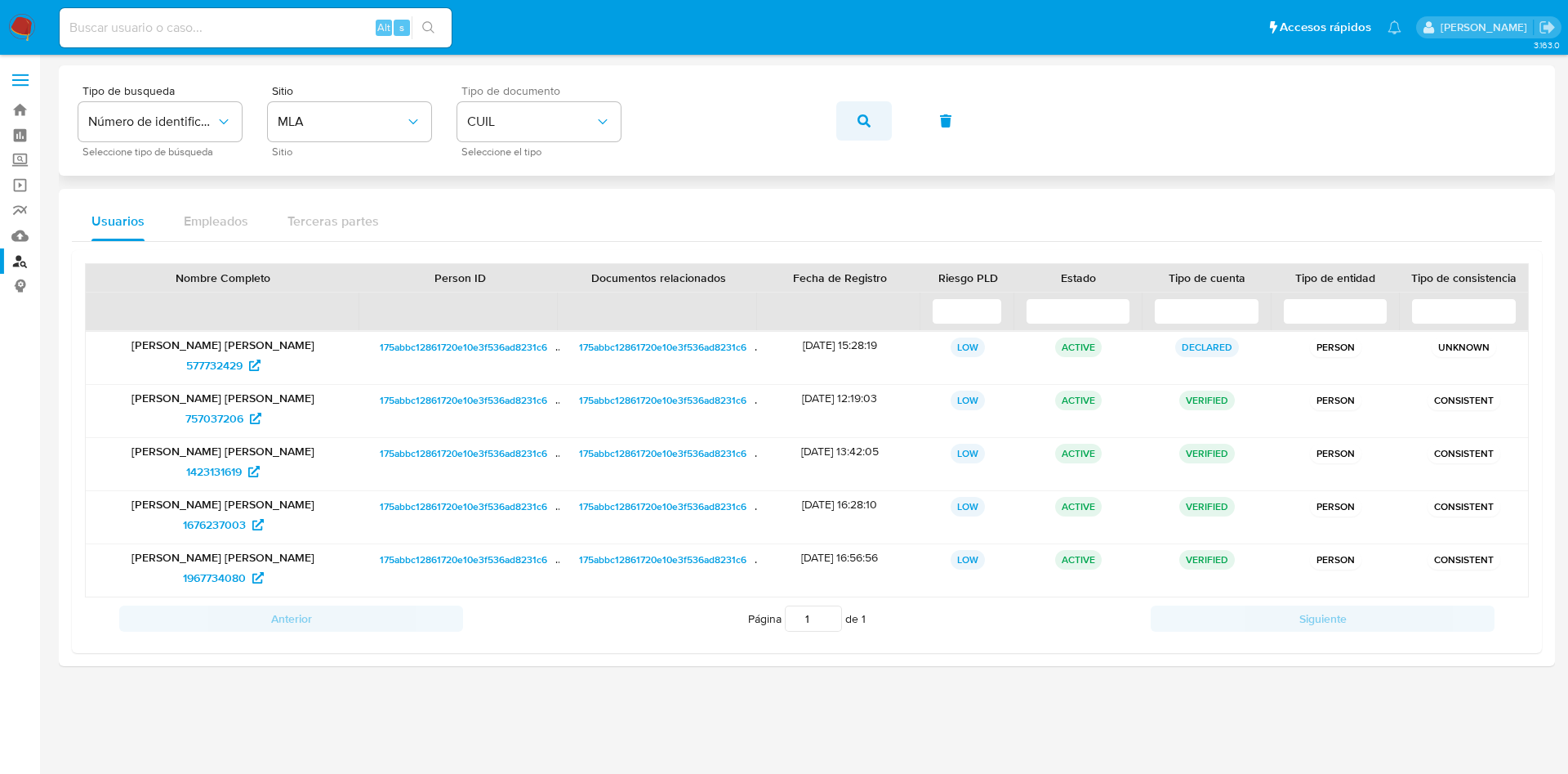
click at [872, 120] on button "button" at bounding box center [864, 121] width 56 height 40
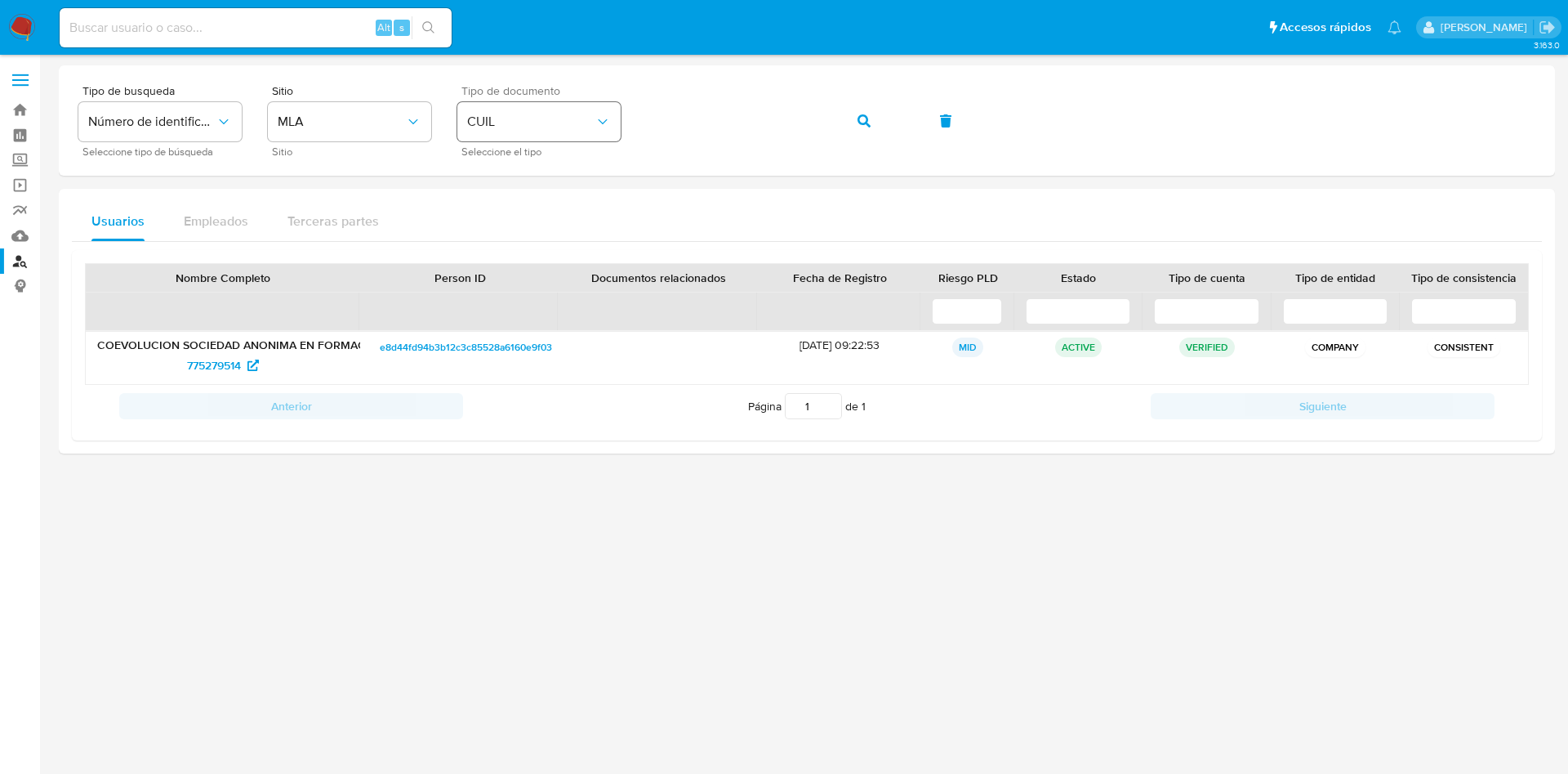
click at [574, 118] on span "CUIL" at bounding box center [531, 121] width 128 height 16
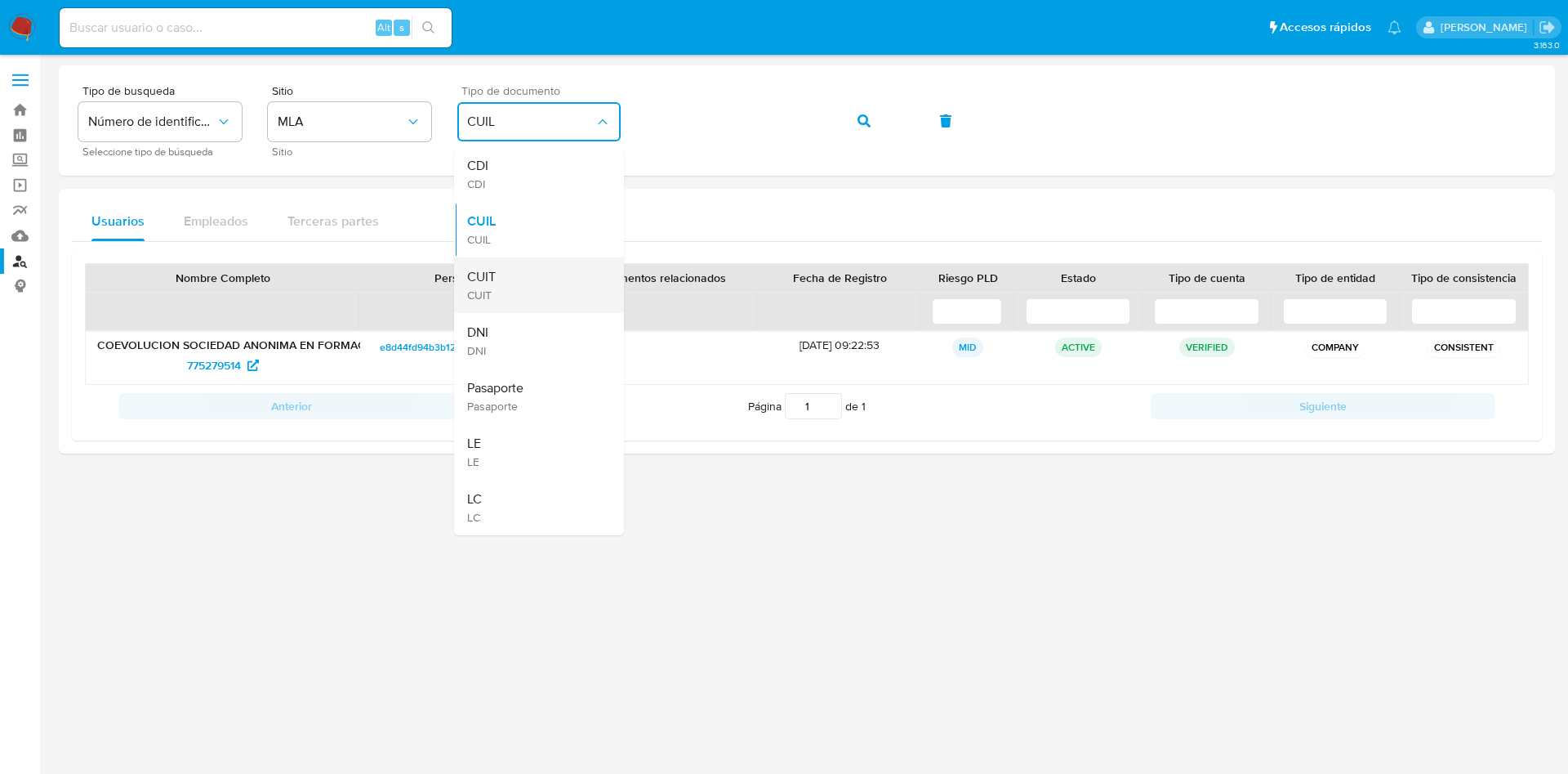
click at [540, 272] on div "CUIT CUIT" at bounding box center [534, 285] width 134 height 56
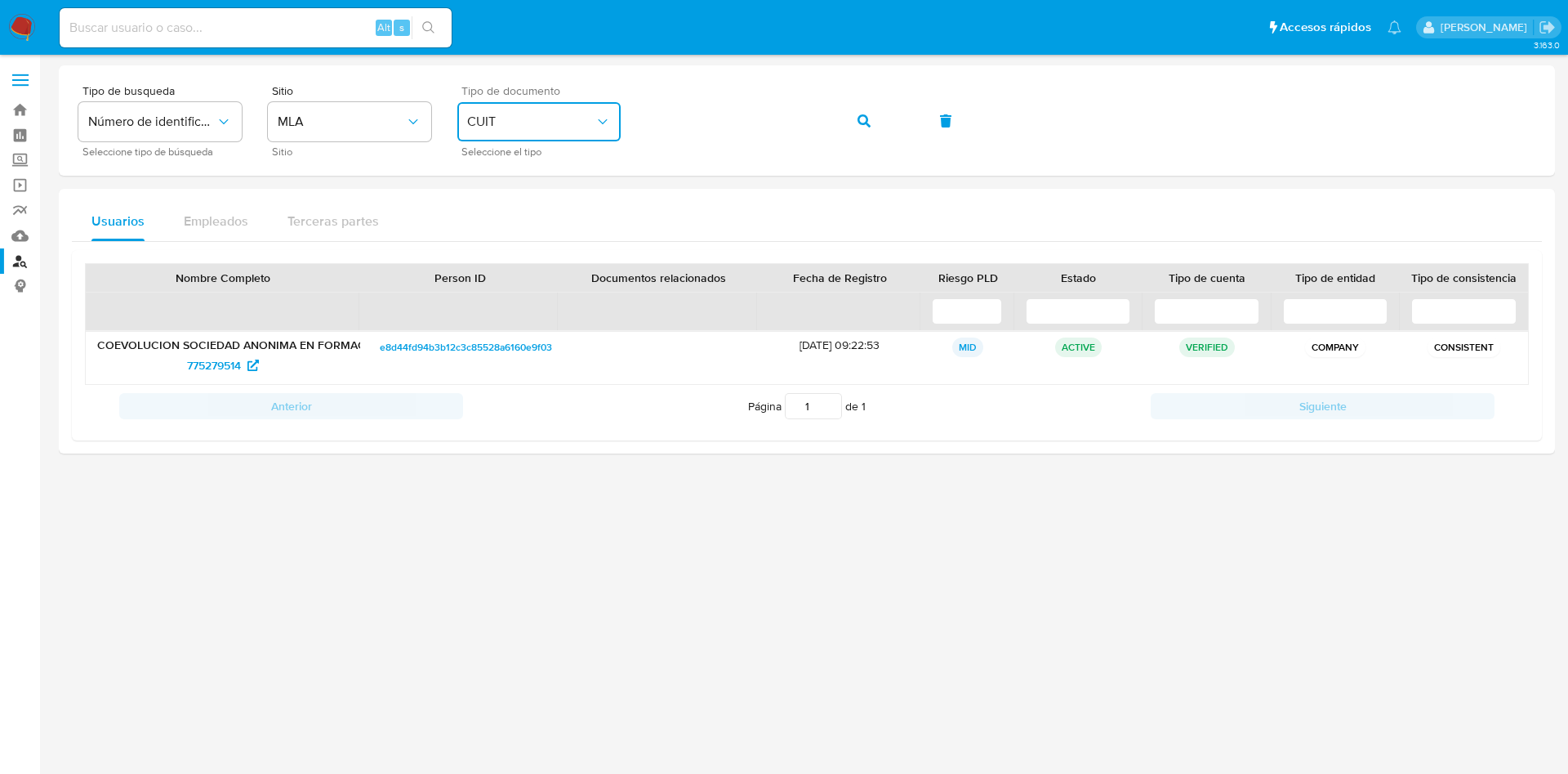
click at [588, 135] on button "CUIT" at bounding box center [539, 122] width 164 height 40
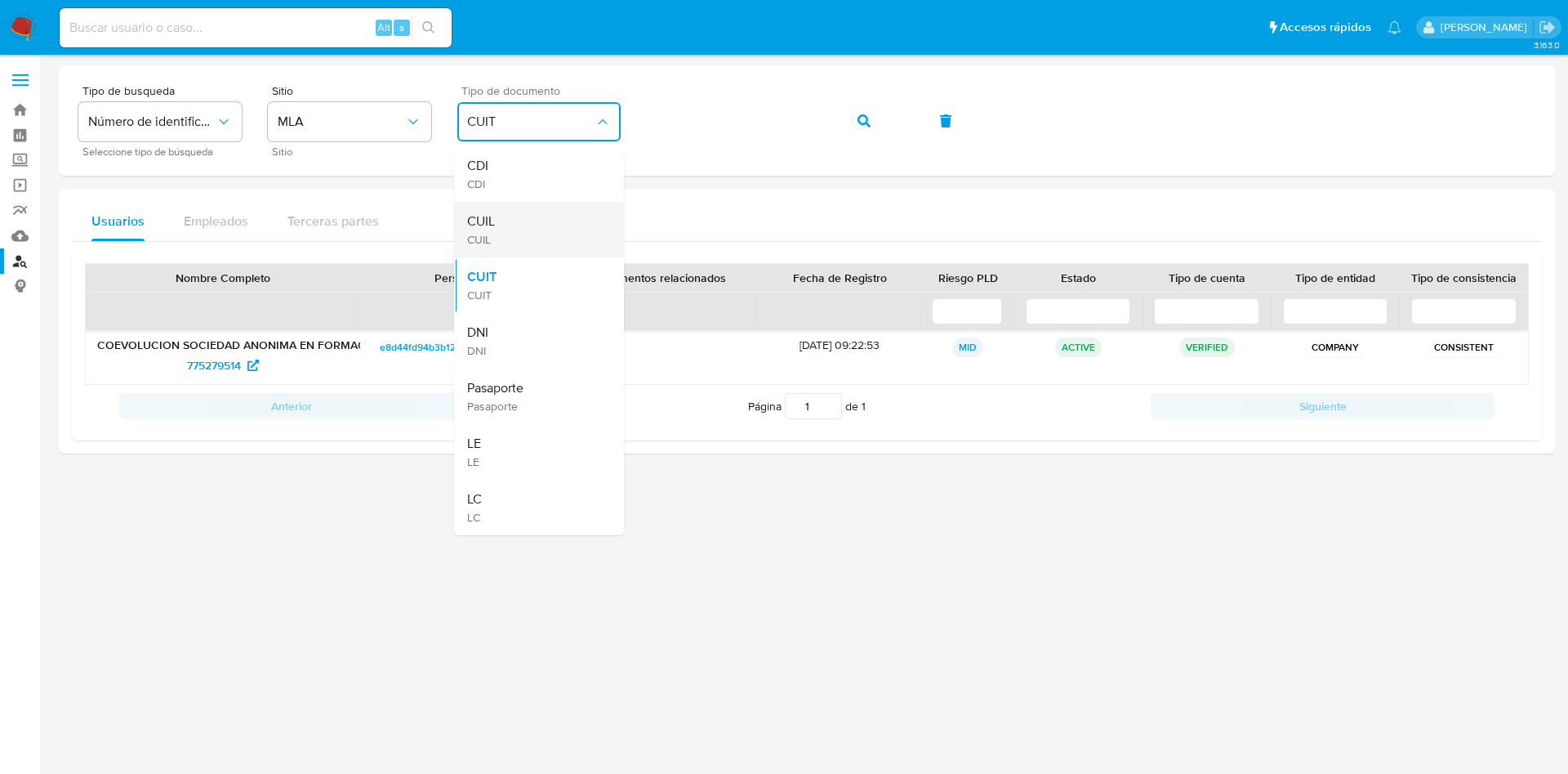
click at [560, 215] on div "CUIL CUIL" at bounding box center [534, 229] width 134 height 56
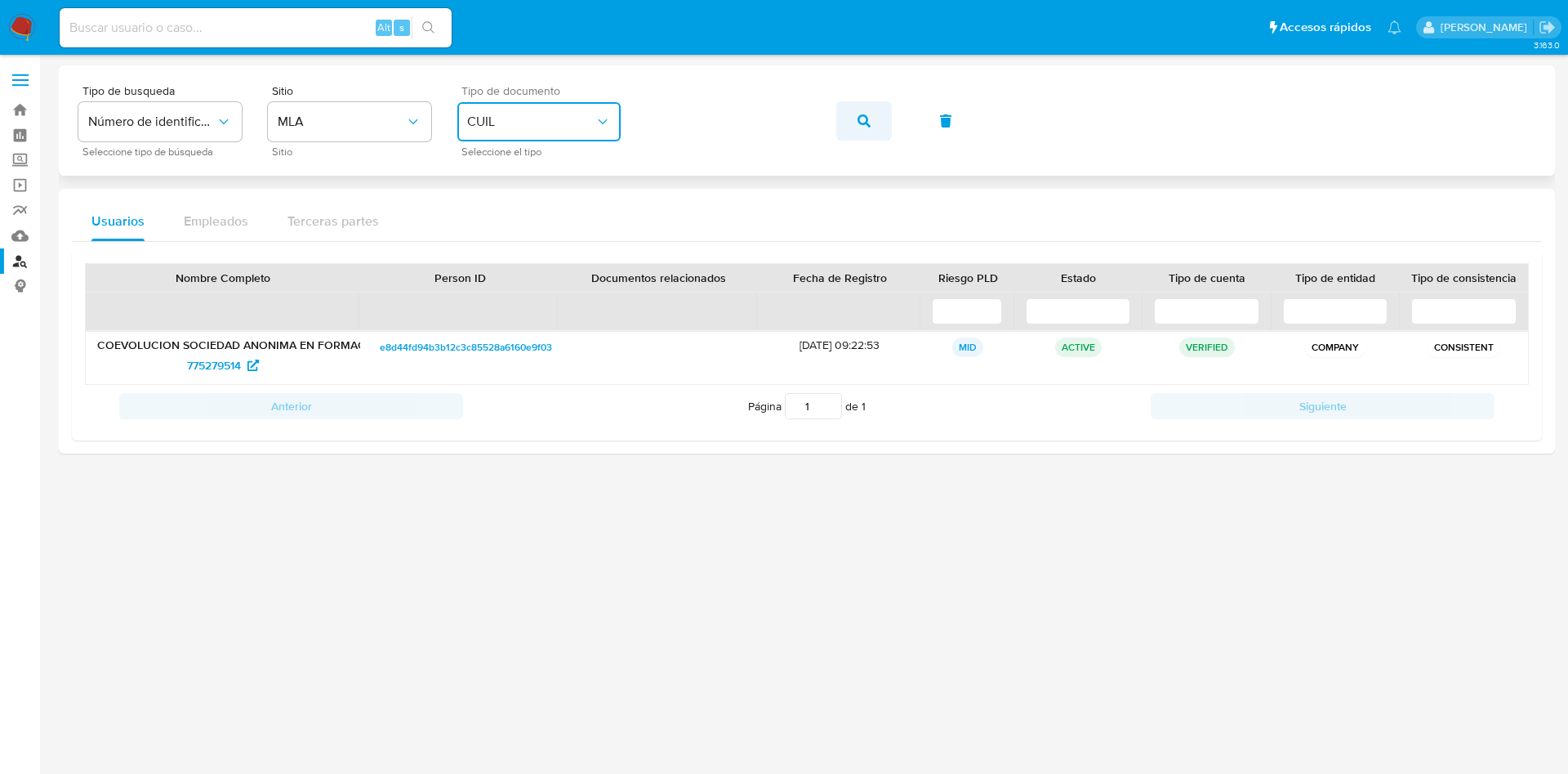
click at [855, 118] on button "button" at bounding box center [864, 121] width 56 height 40
click at [584, 128] on span "CUIL" at bounding box center [531, 121] width 128 height 16
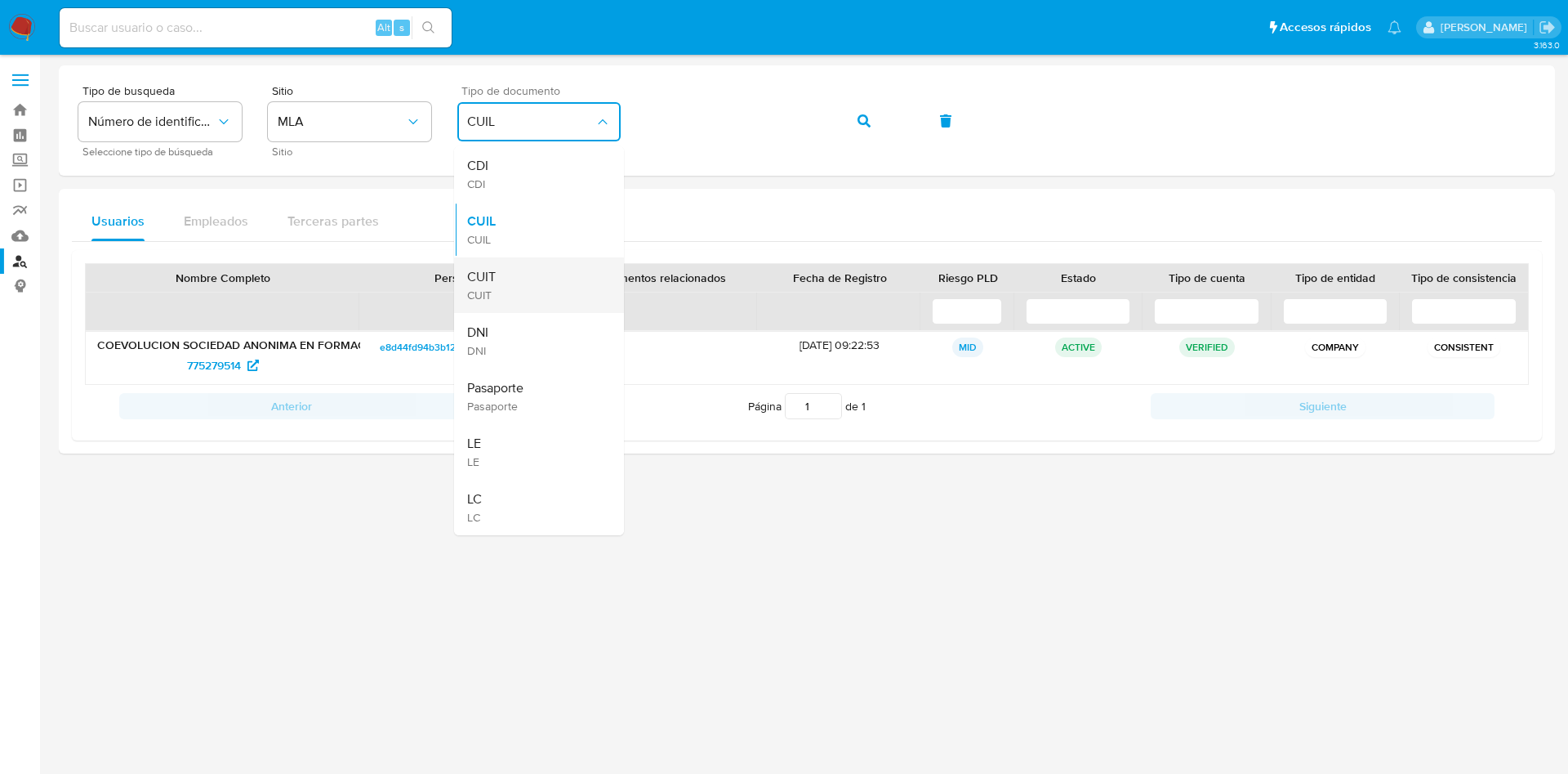
click at [539, 276] on div "CUIT CUIT" at bounding box center [534, 285] width 134 height 56
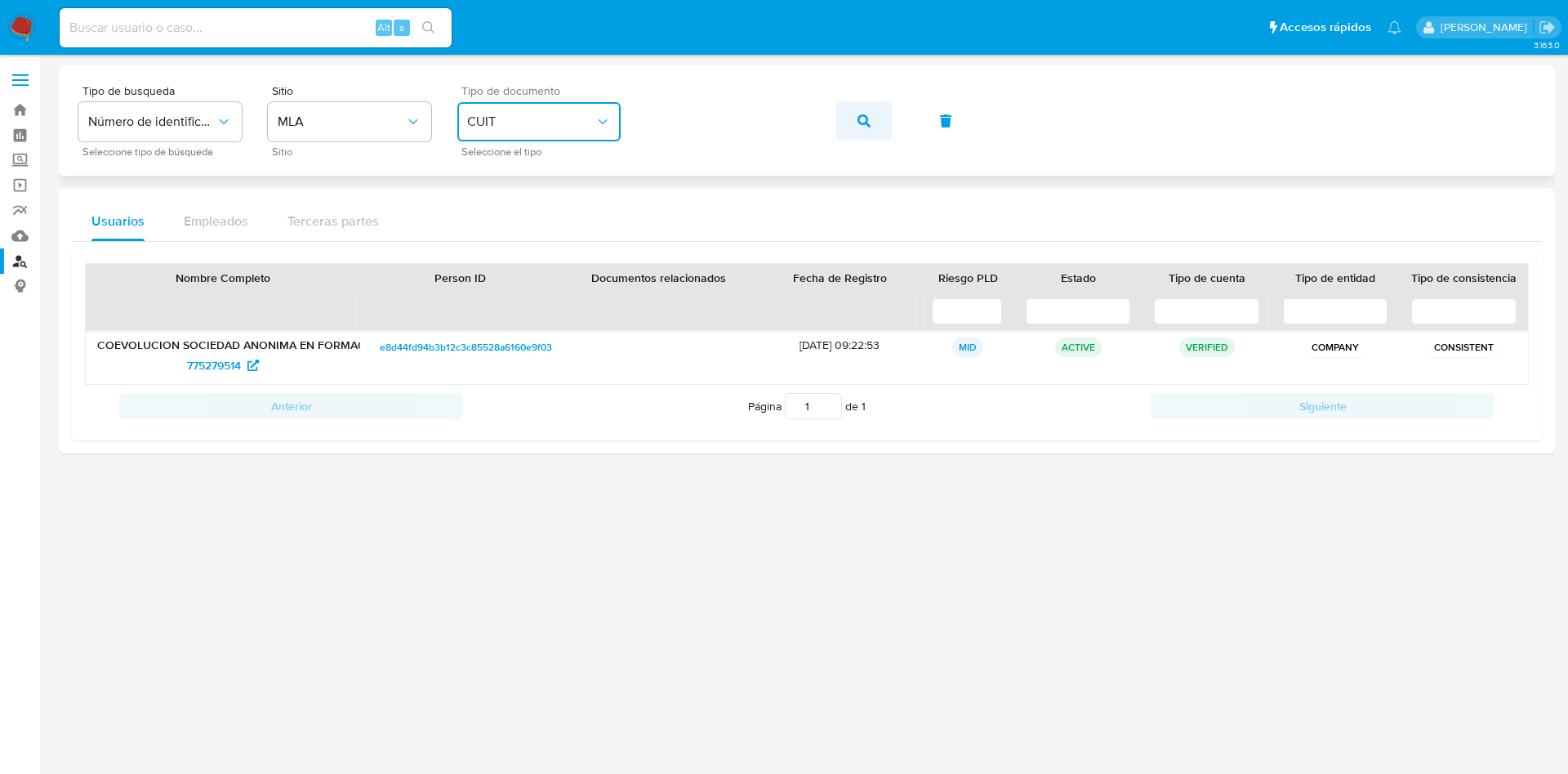
click at [863, 120] on icon "button" at bounding box center [864, 120] width 13 height 13
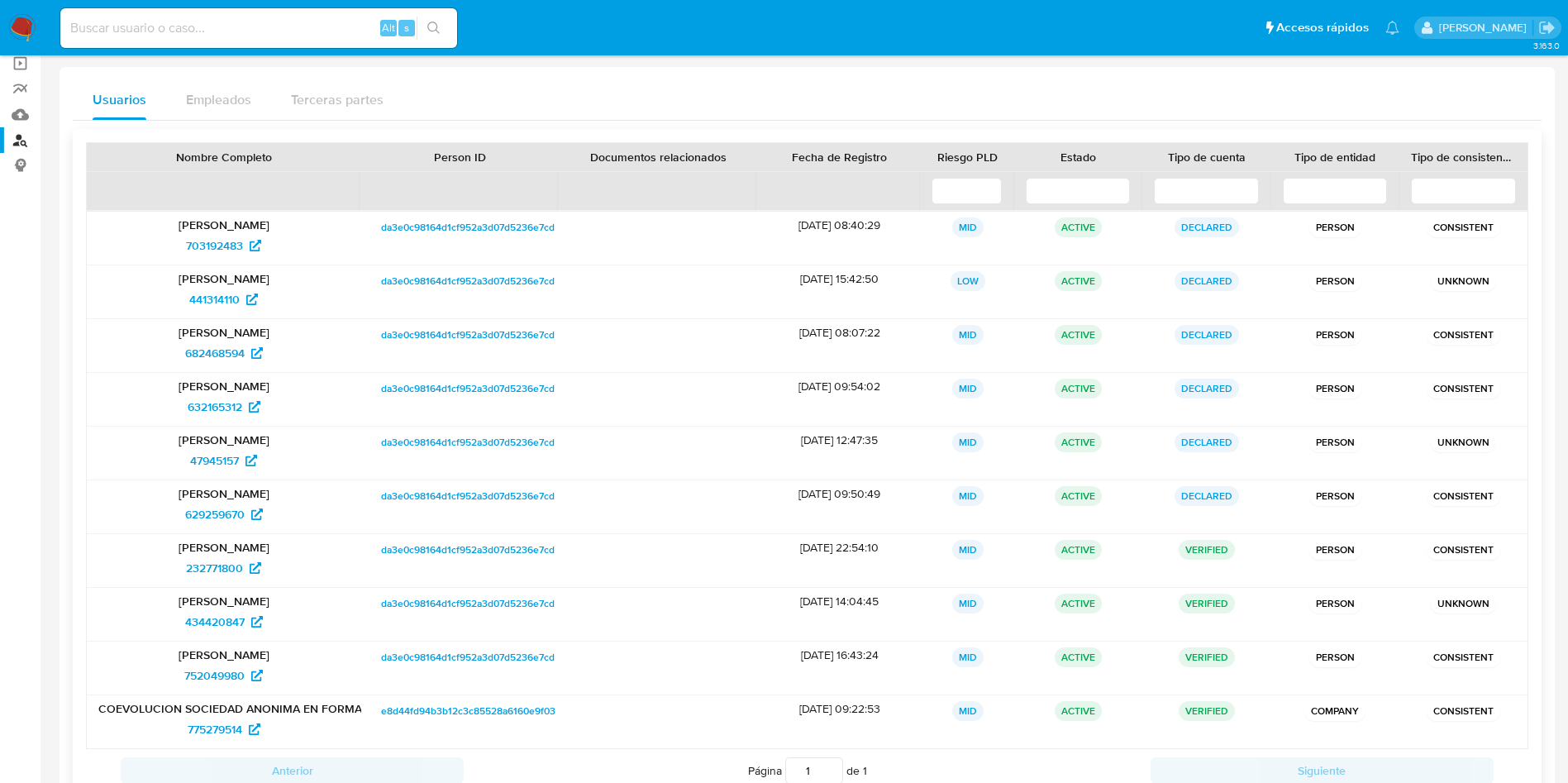
scroll to position [243, 0]
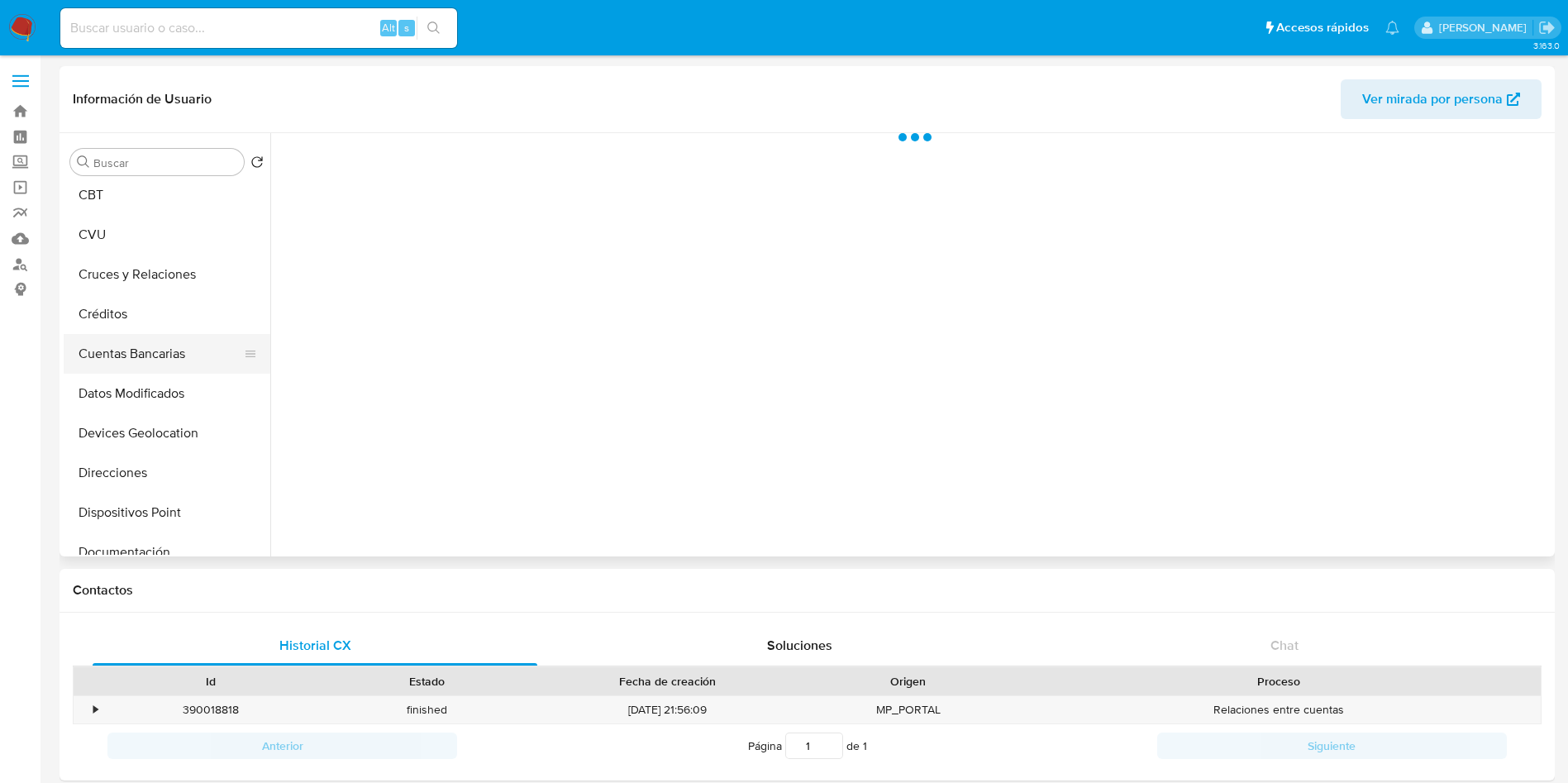
scroll to position [124, 0]
select select "10"
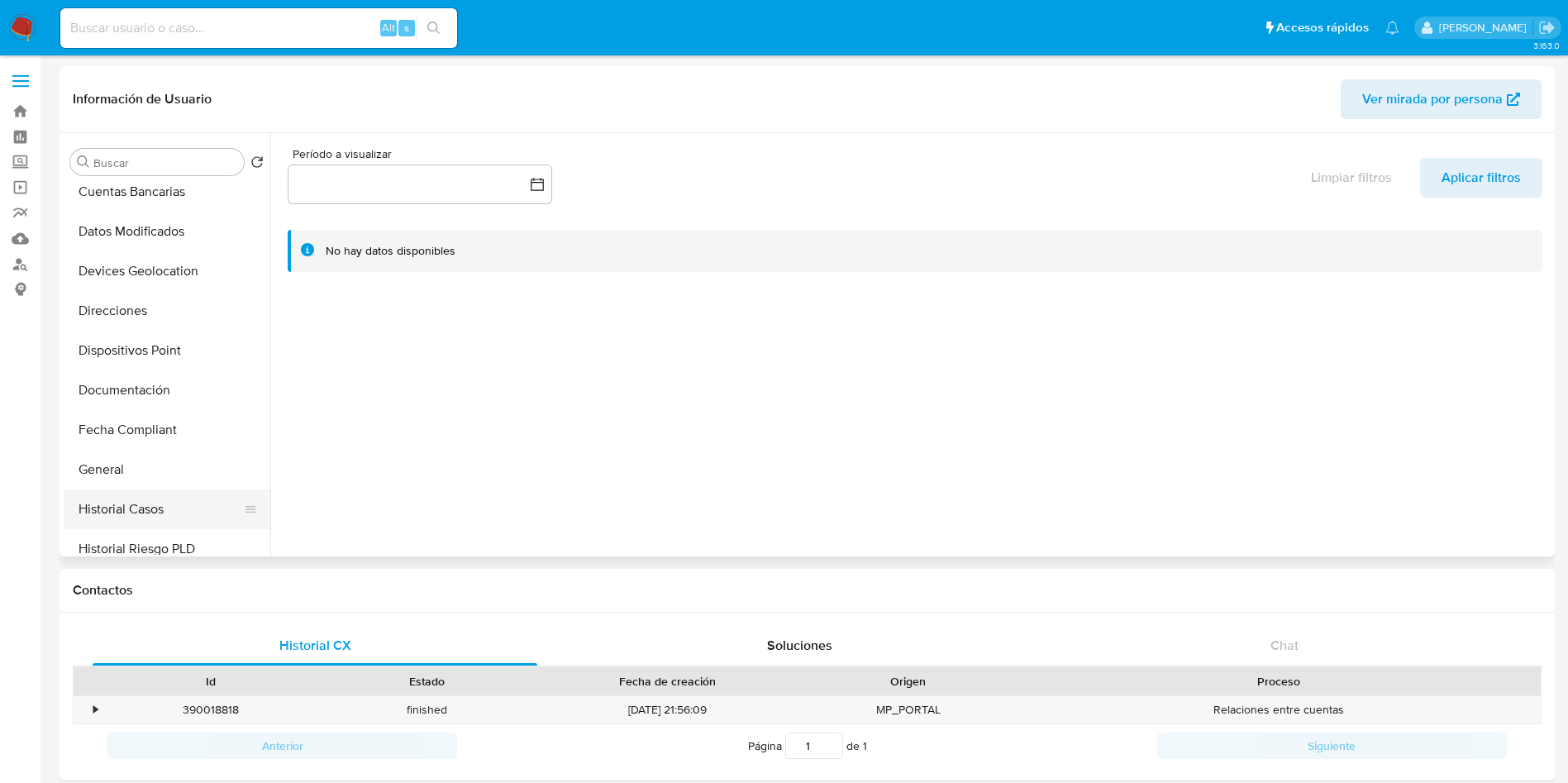
click at [124, 512] on button "Historial Casos" at bounding box center [160, 509] width 194 height 40
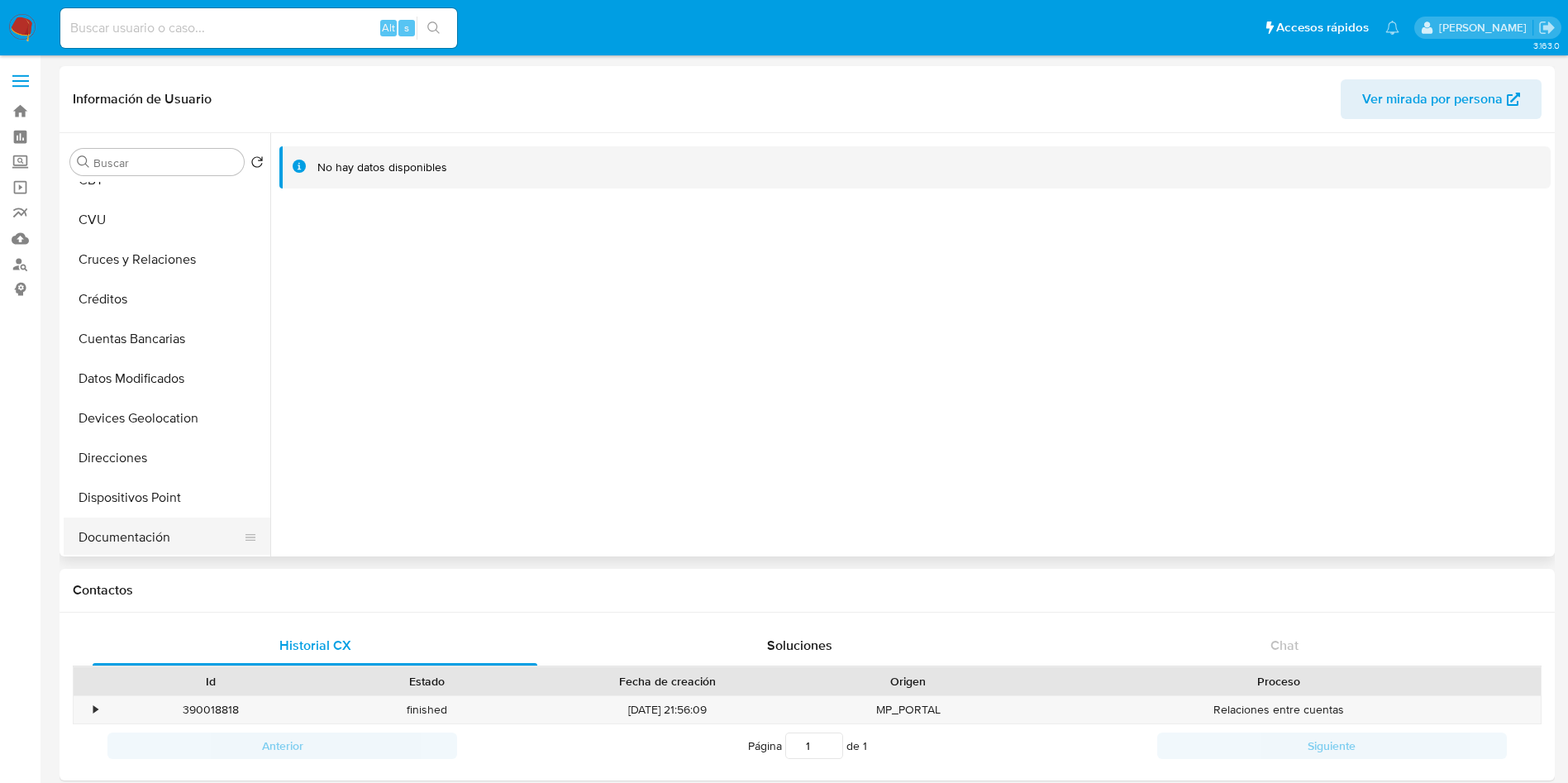
scroll to position [0, 0]
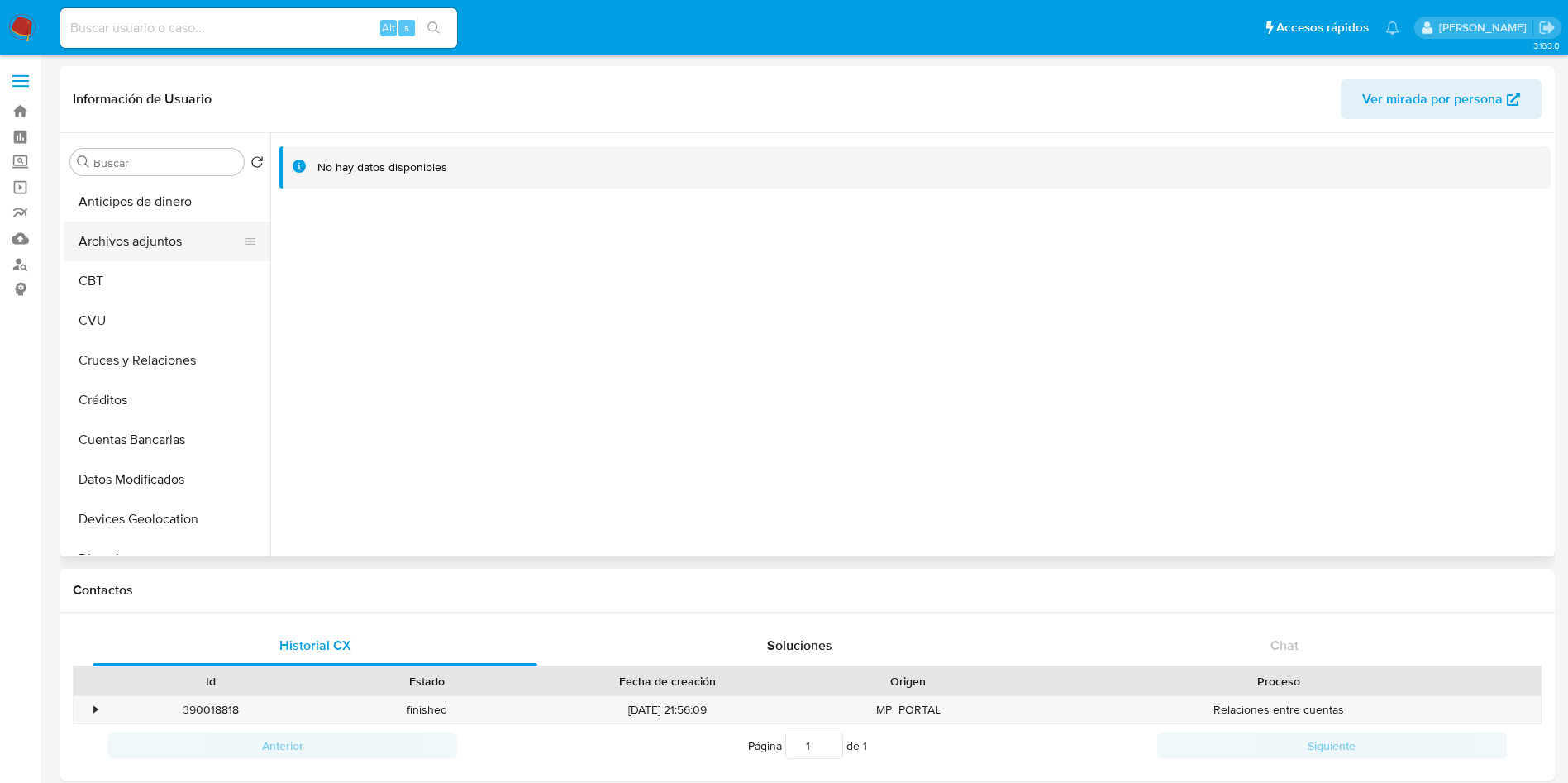
click at [121, 231] on button "Archivos adjuntos" at bounding box center [160, 242] width 194 height 40
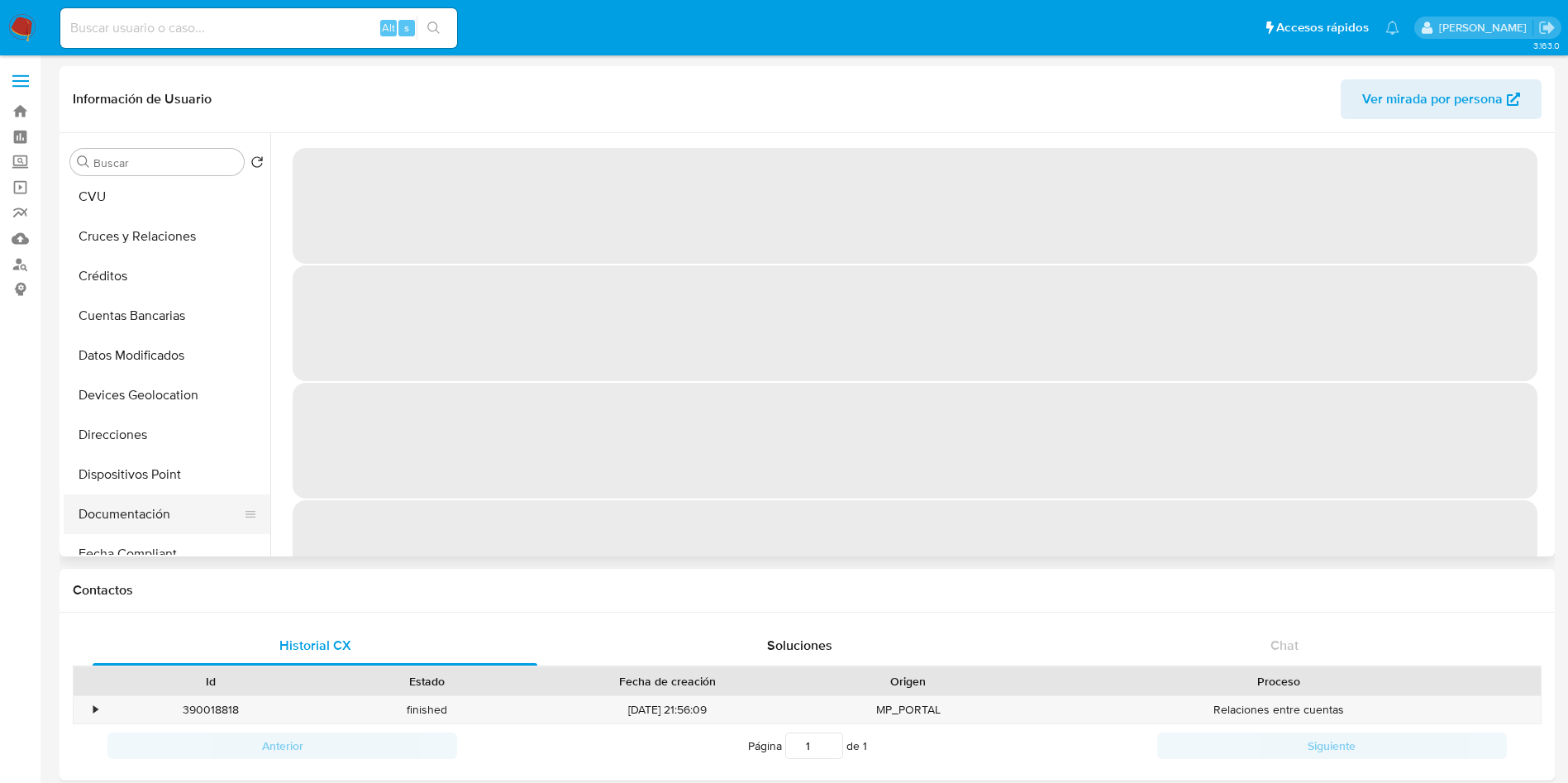
scroll to position [248, 0]
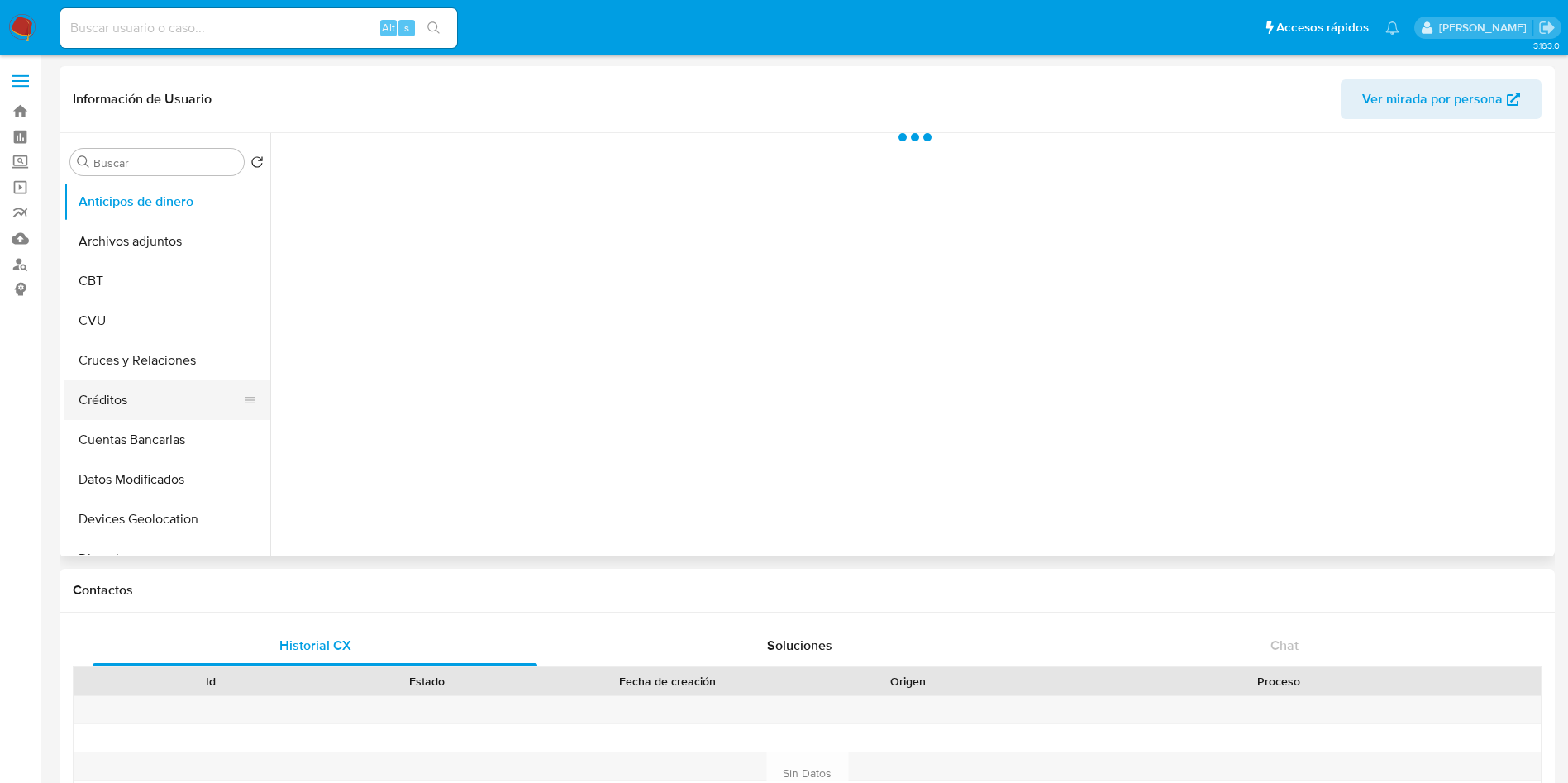
select select "10"
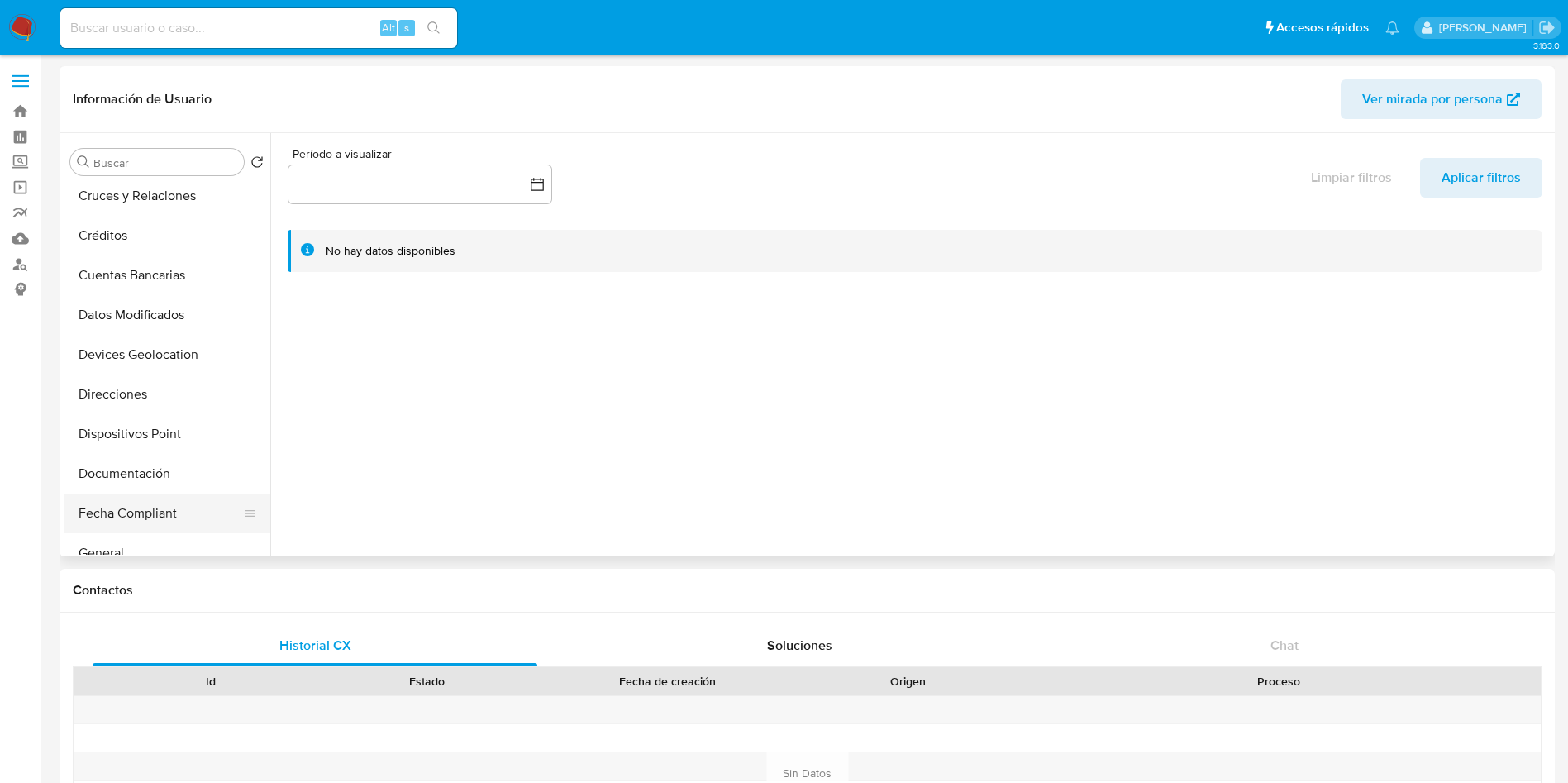
scroll to position [248, 0]
click at [168, 506] on button "Historial Casos" at bounding box center [160, 509] width 194 height 40
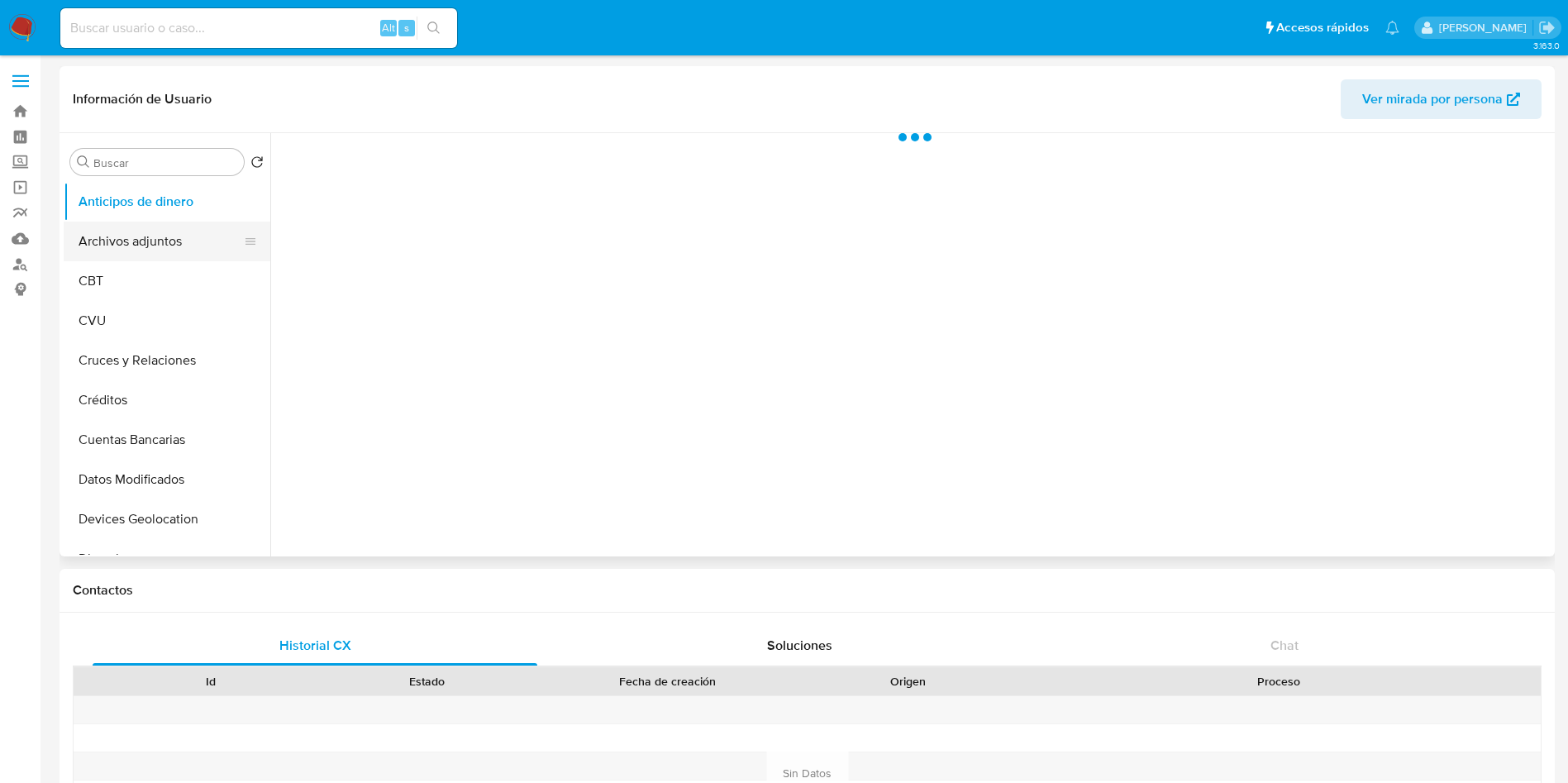
click at [166, 234] on button "Archivos adjuntos" at bounding box center [160, 242] width 194 height 40
select select "10"
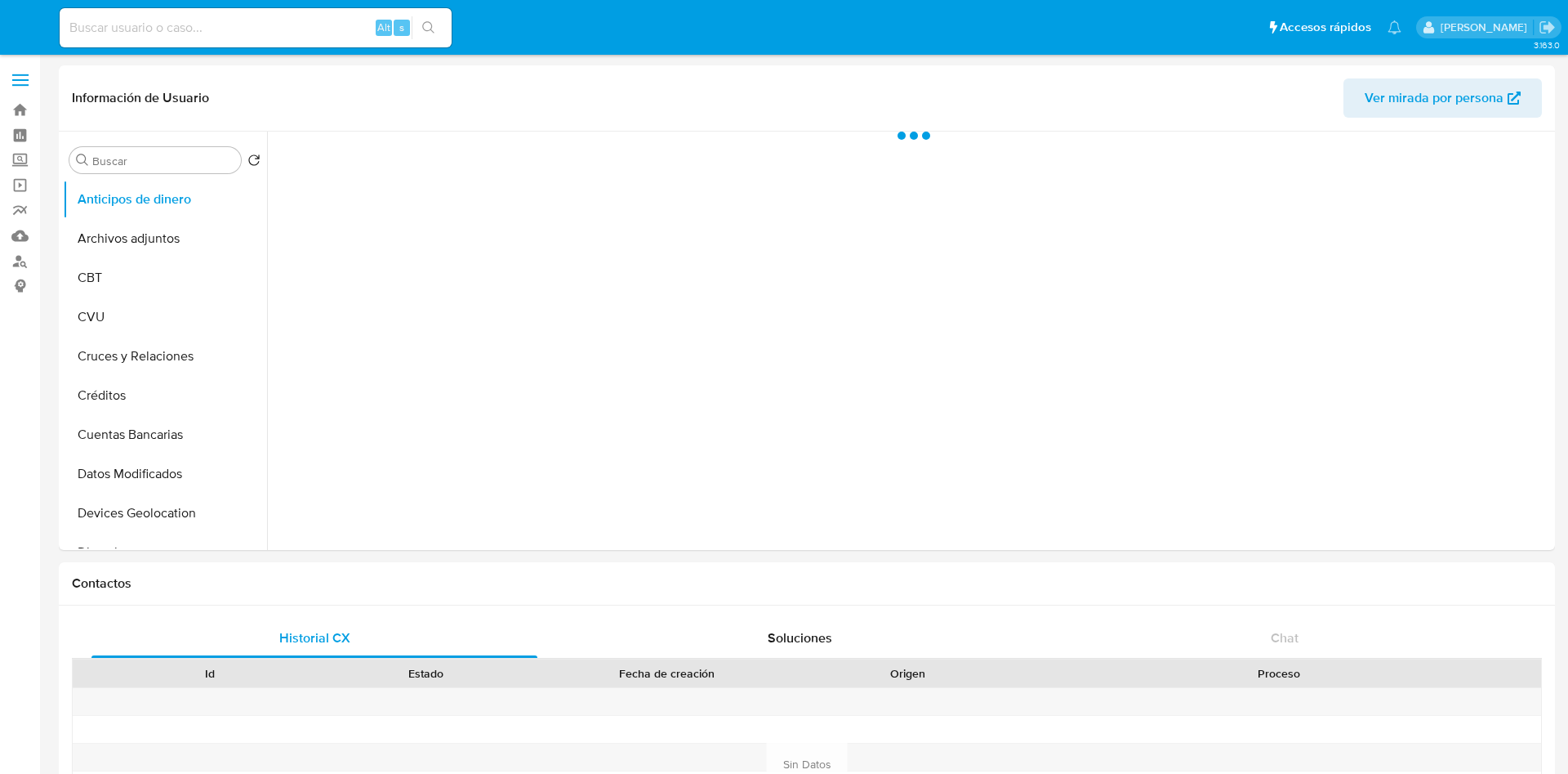
select select "10"
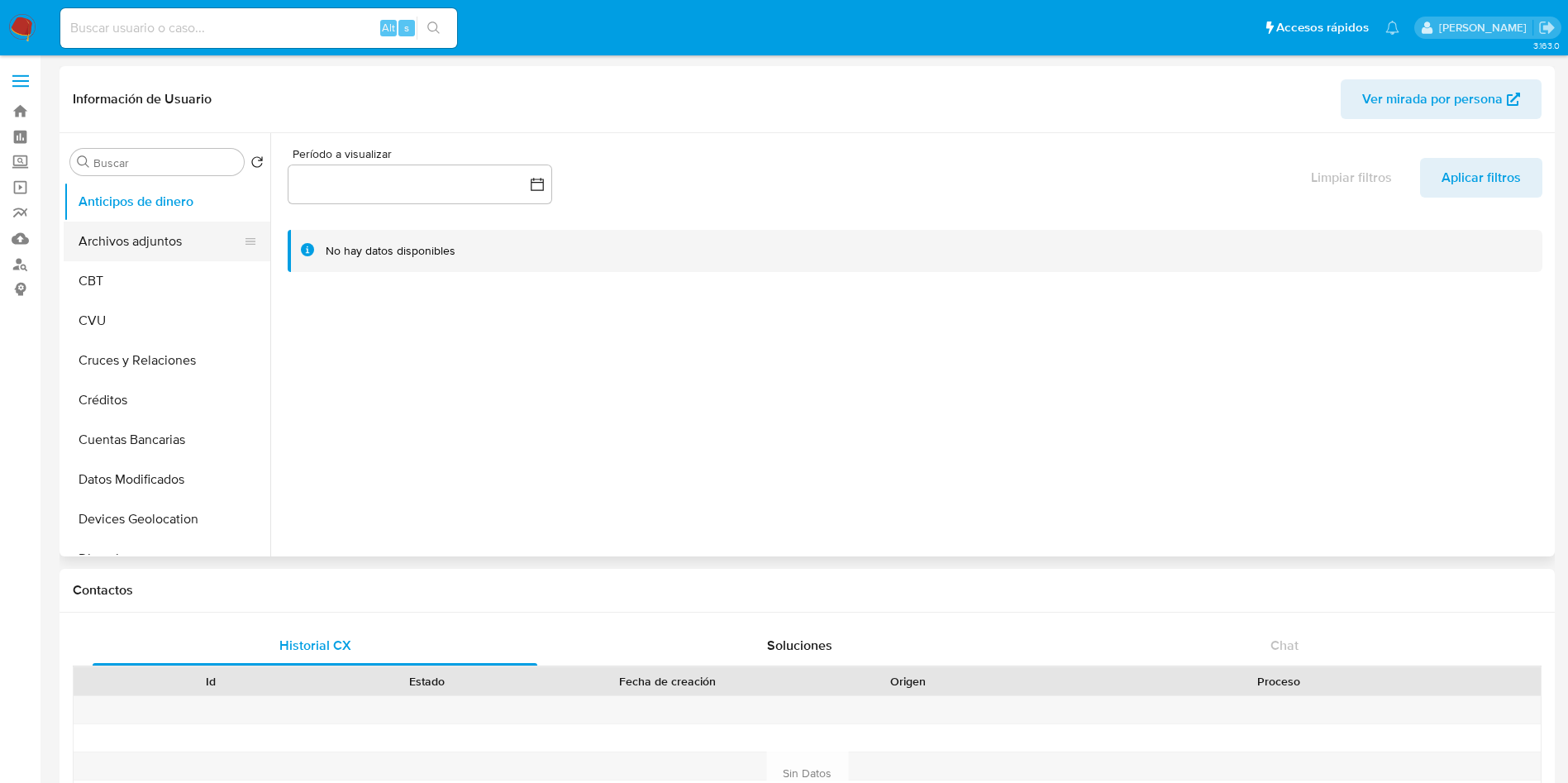
click at [121, 244] on button "Archivos adjuntos" at bounding box center [160, 242] width 194 height 40
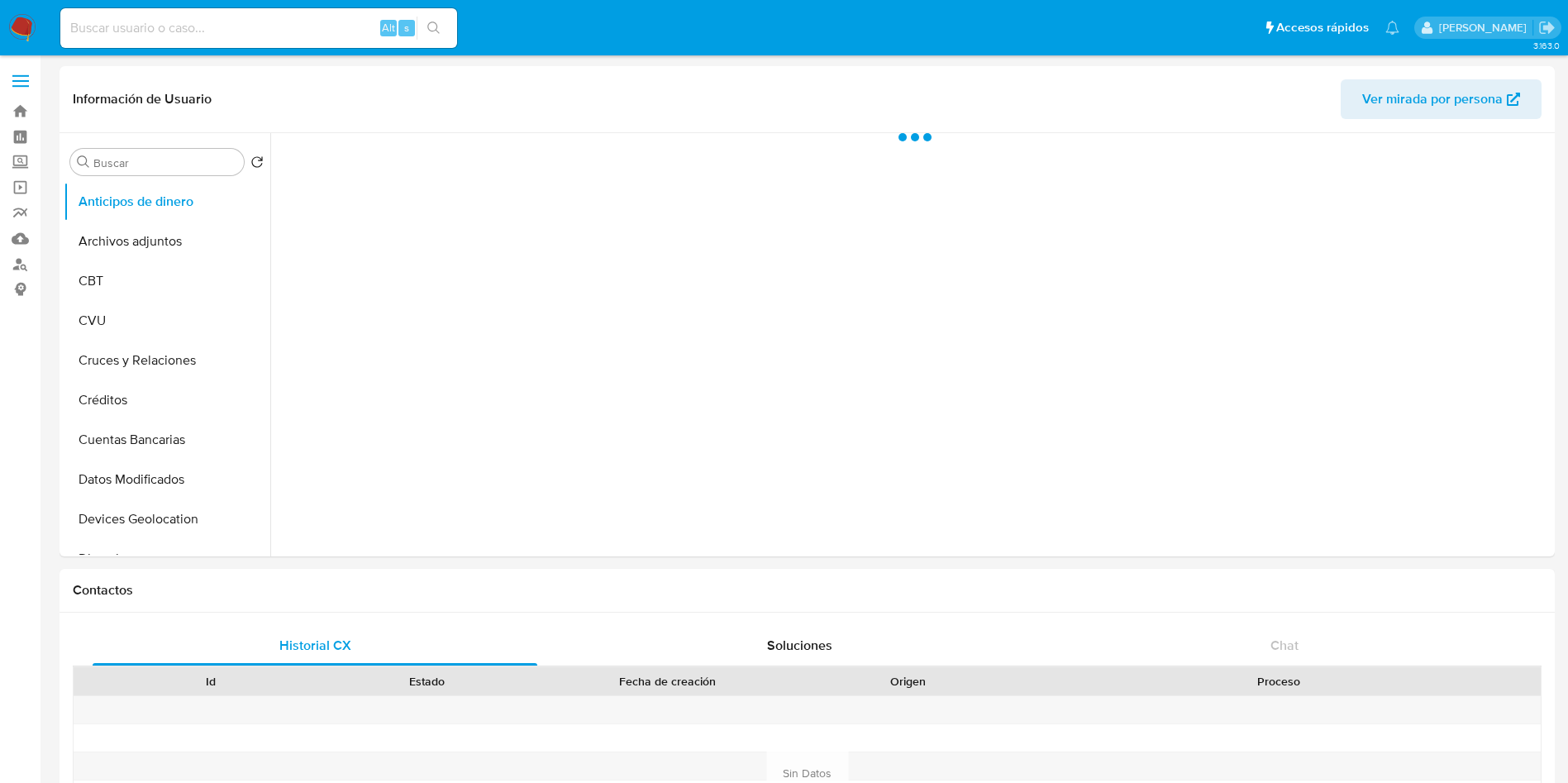
select select "10"
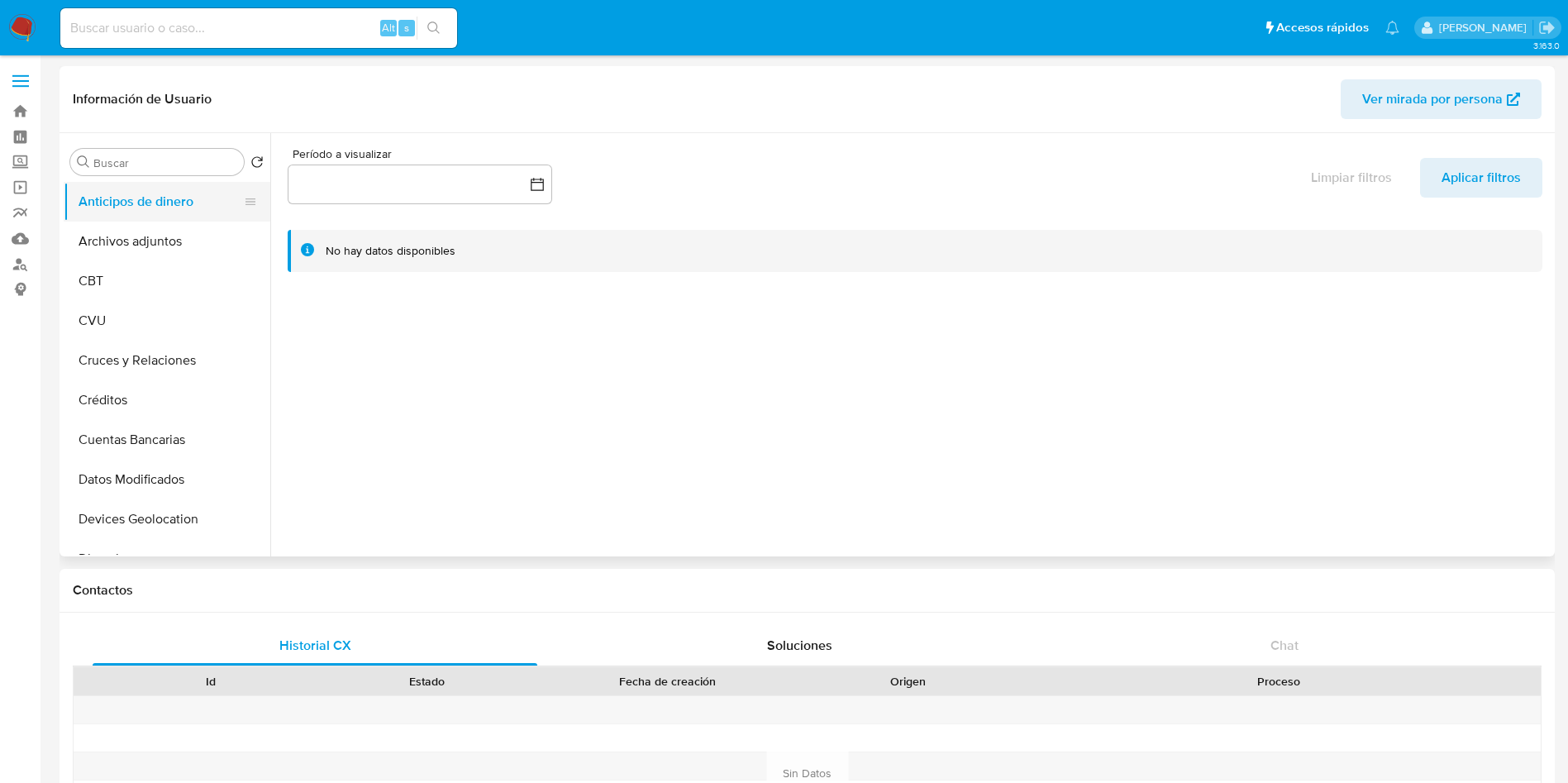
click at [150, 206] on button "Anticipos de dinero" at bounding box center [160, 202] width 194 height 40
click at [147, 229] on button "Archivos adjuntos" at bounding box center [160, 242] width 194 height 40
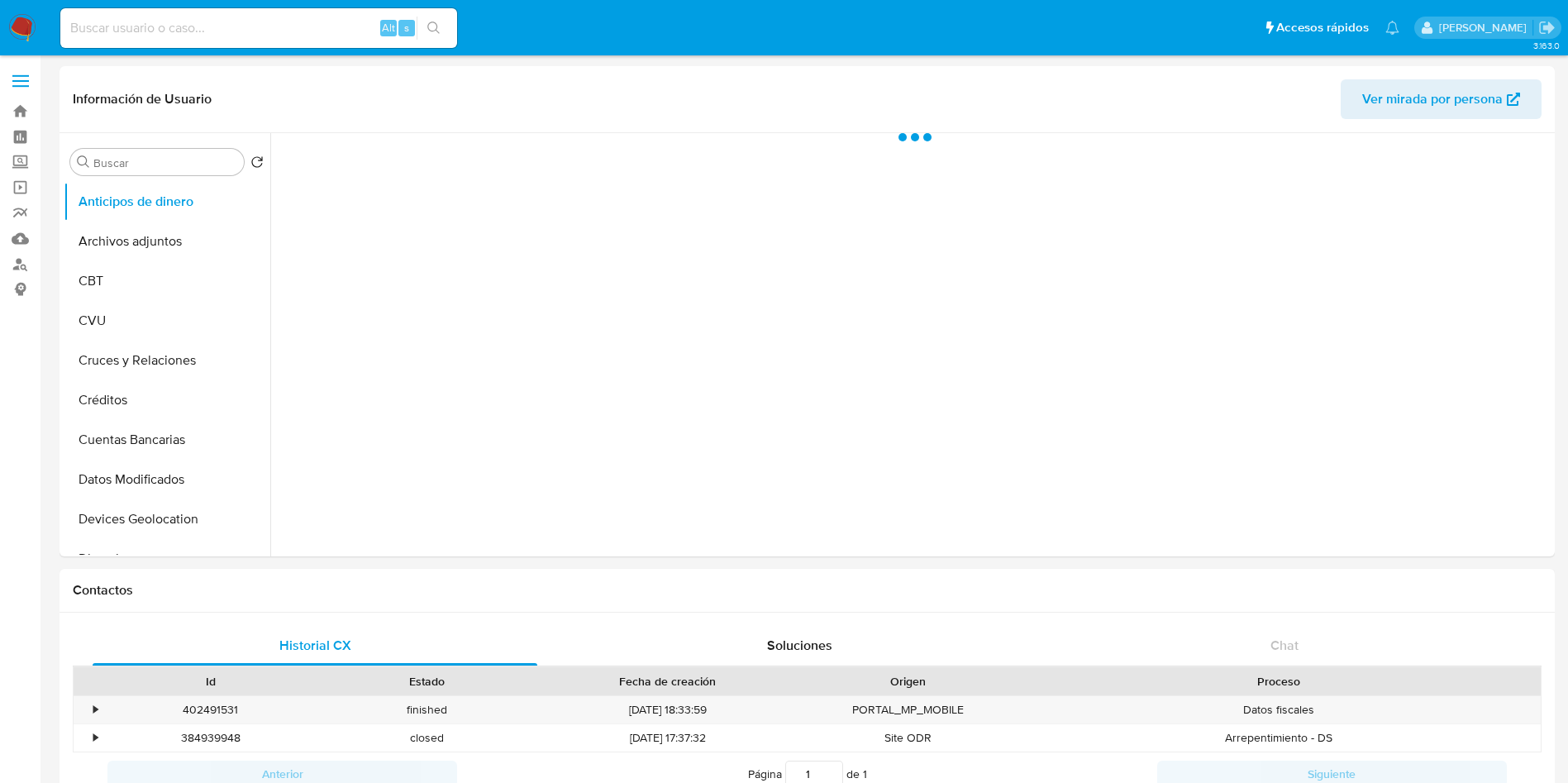
select select "10"
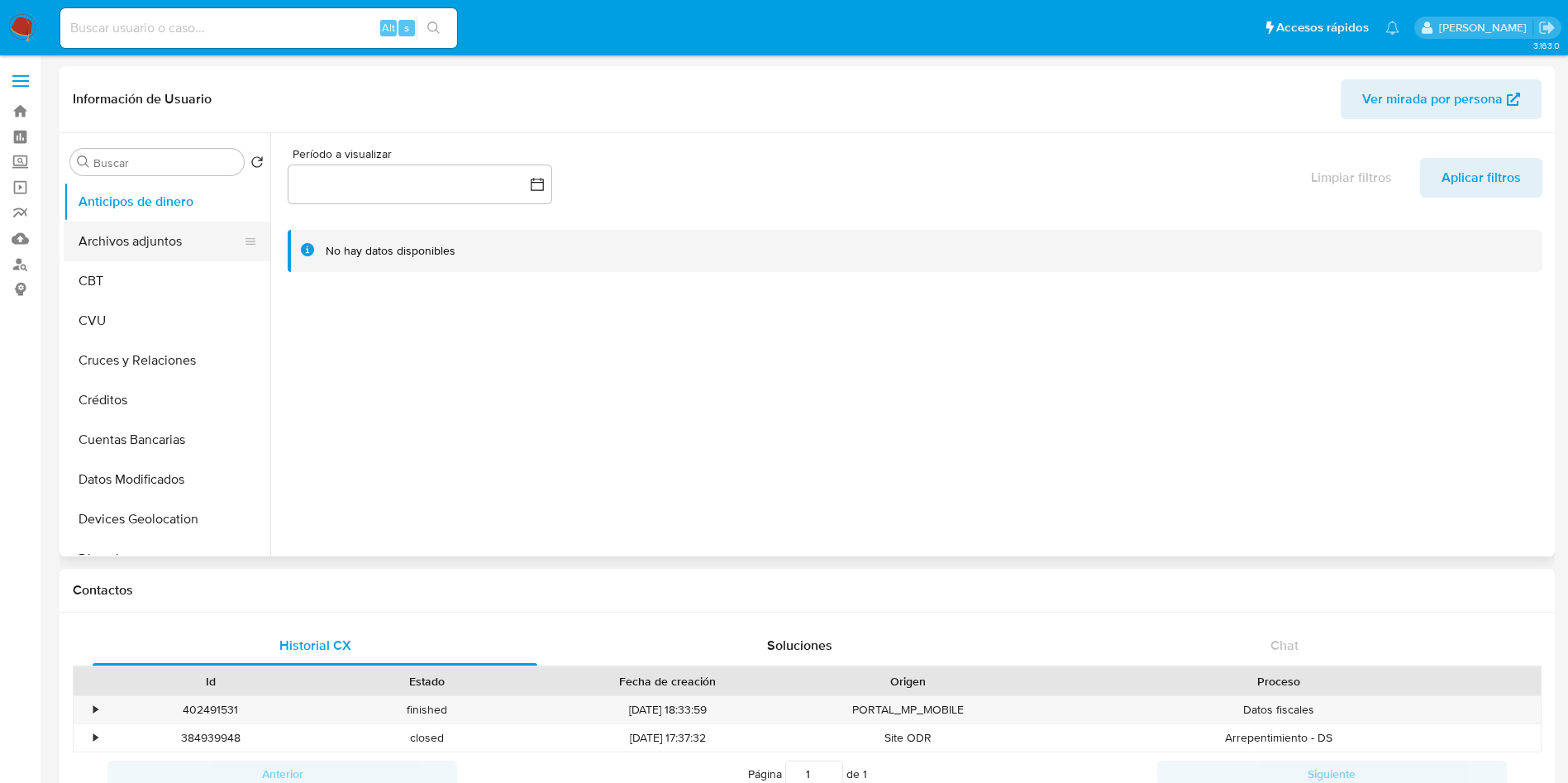
click at [163, 235] on button "Archivos adjuntos" at bounding box center [160, 242] width 194 height 40
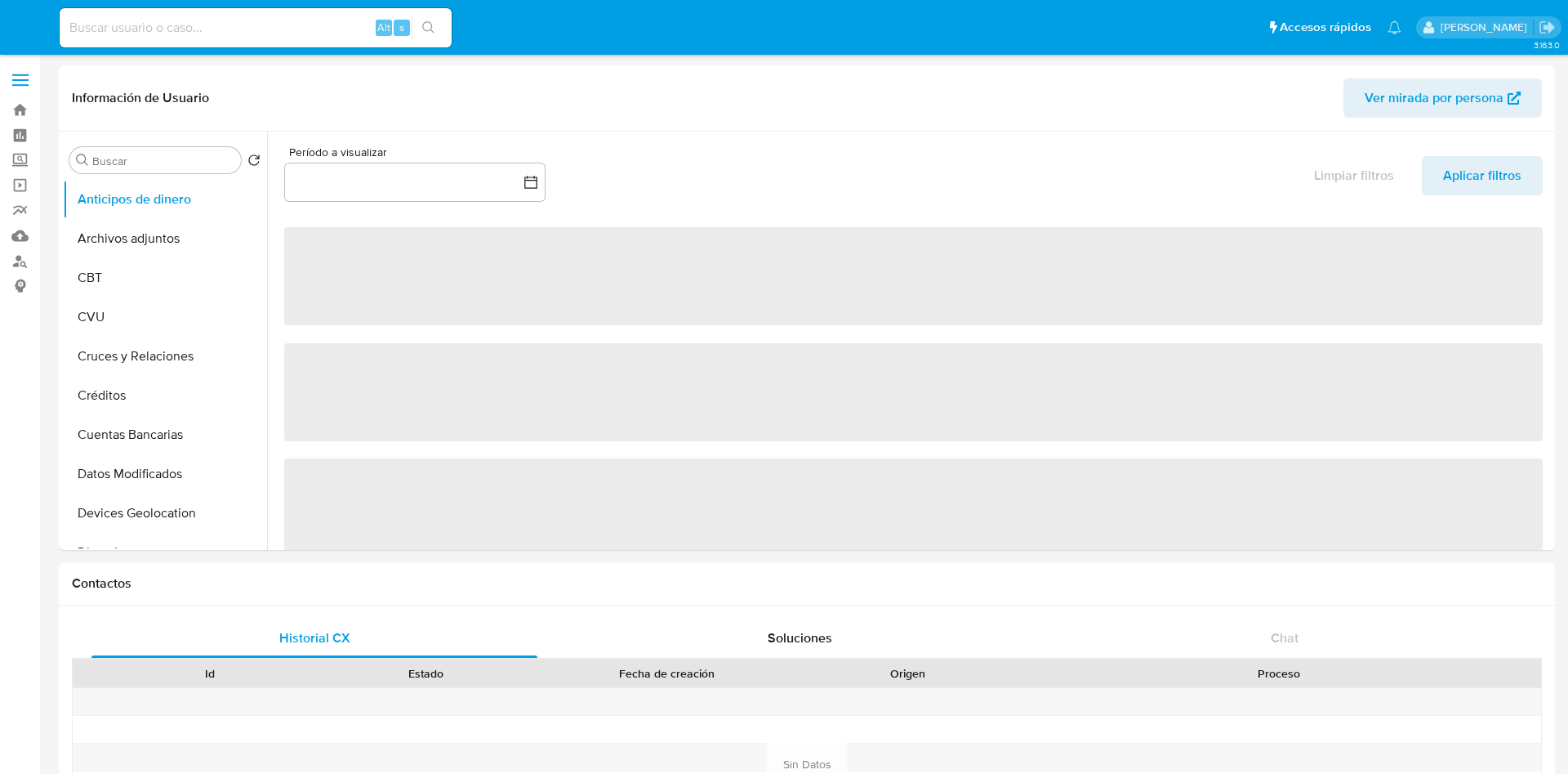
select select "10"
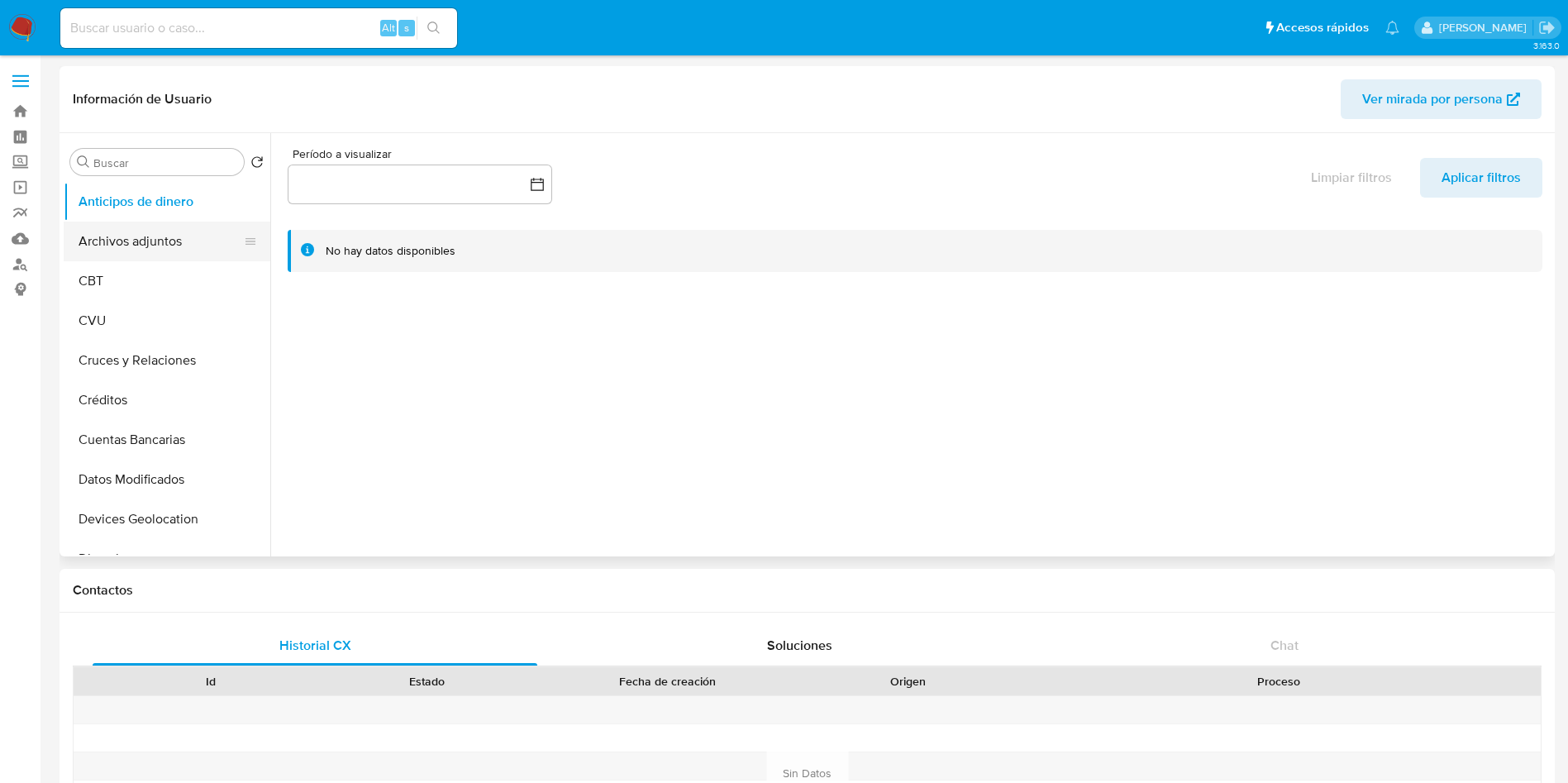
click at [123, 243] on button "Archivos adjuntos" at bounding box center [160, 242] width 194 height 40
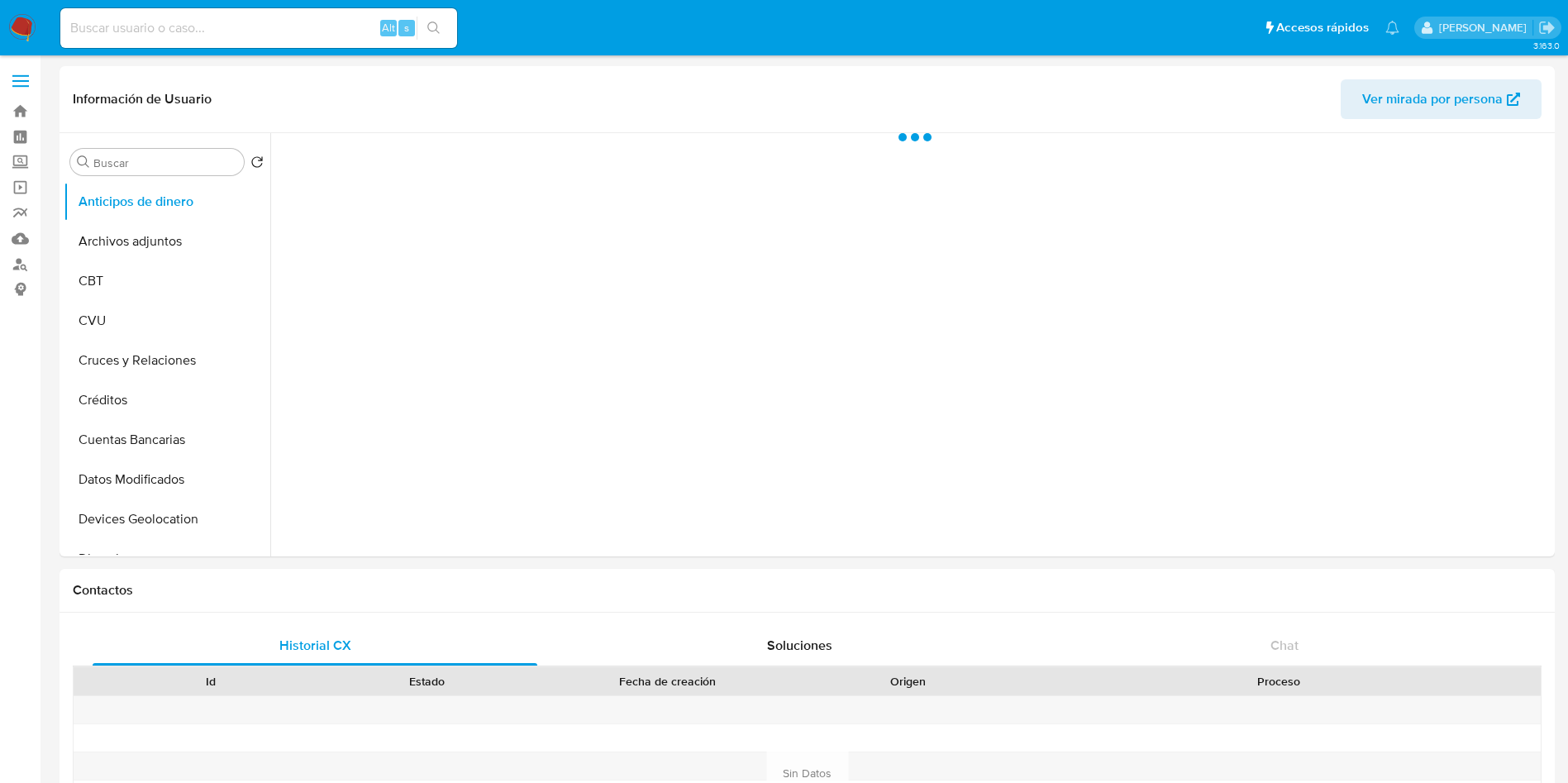
select select "10"
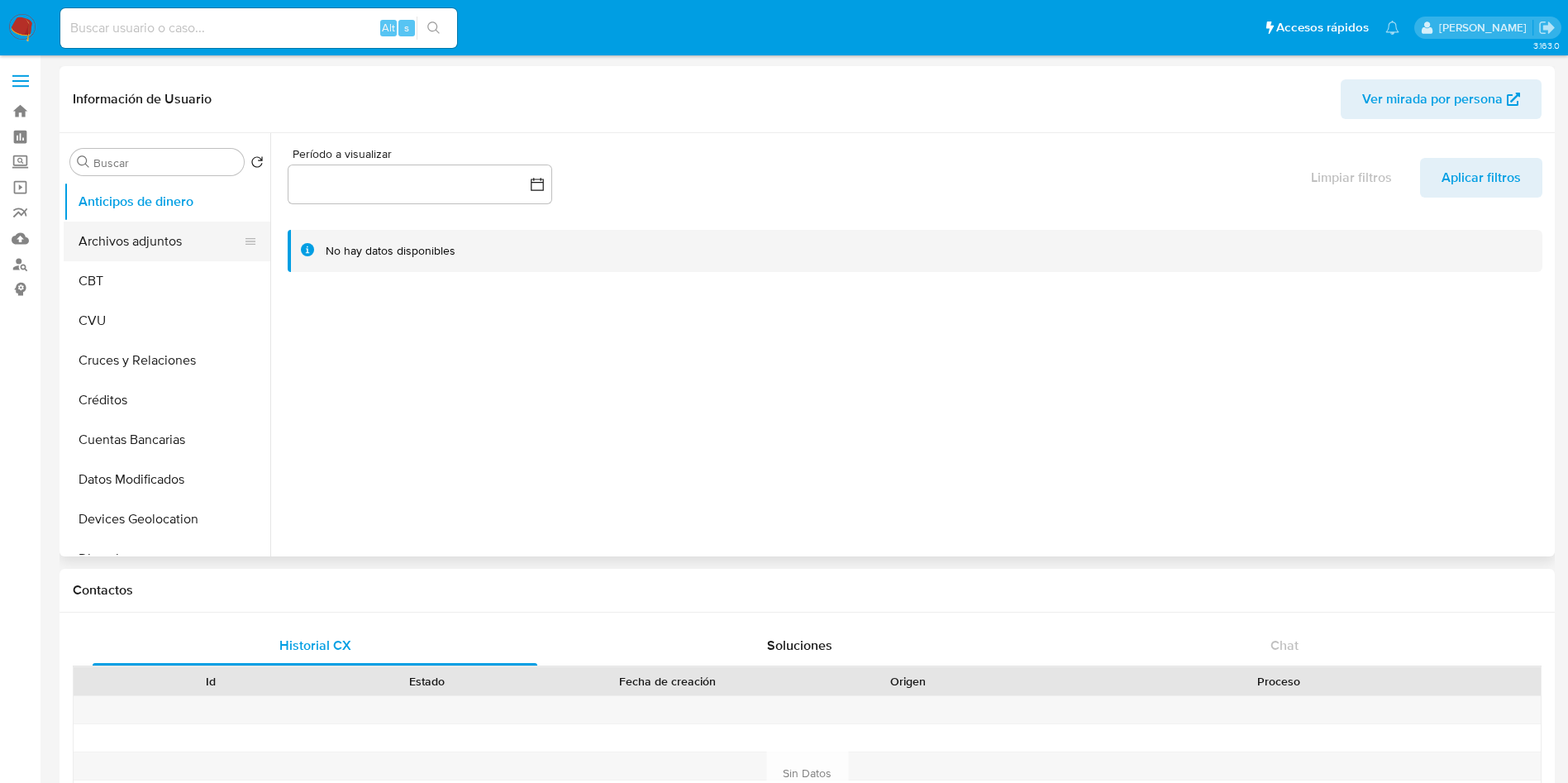
click at [174, 241] on button "Archivos adjuntos" at bounding box center [160, 242] width 194 height 40
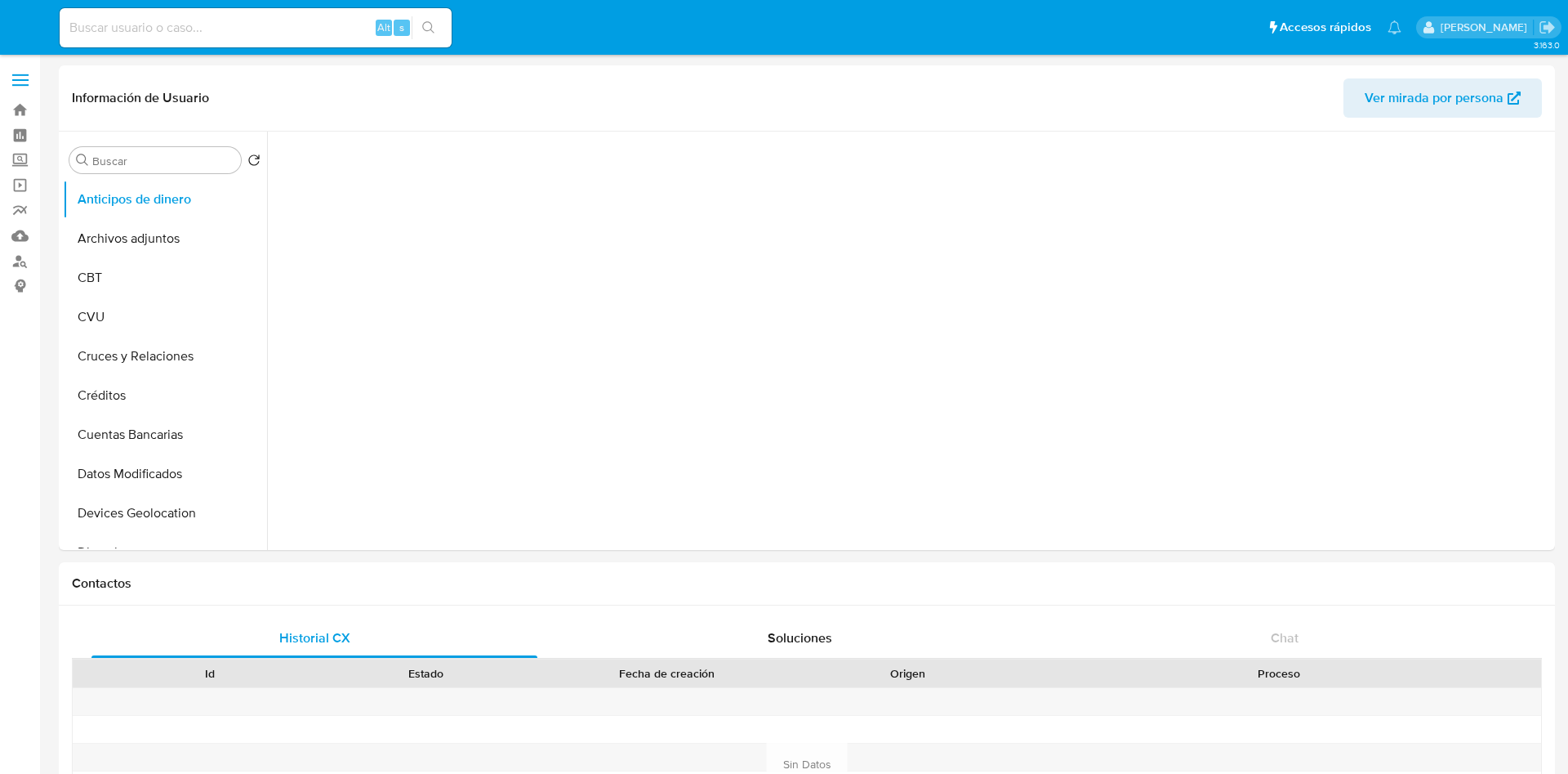
select select "10"
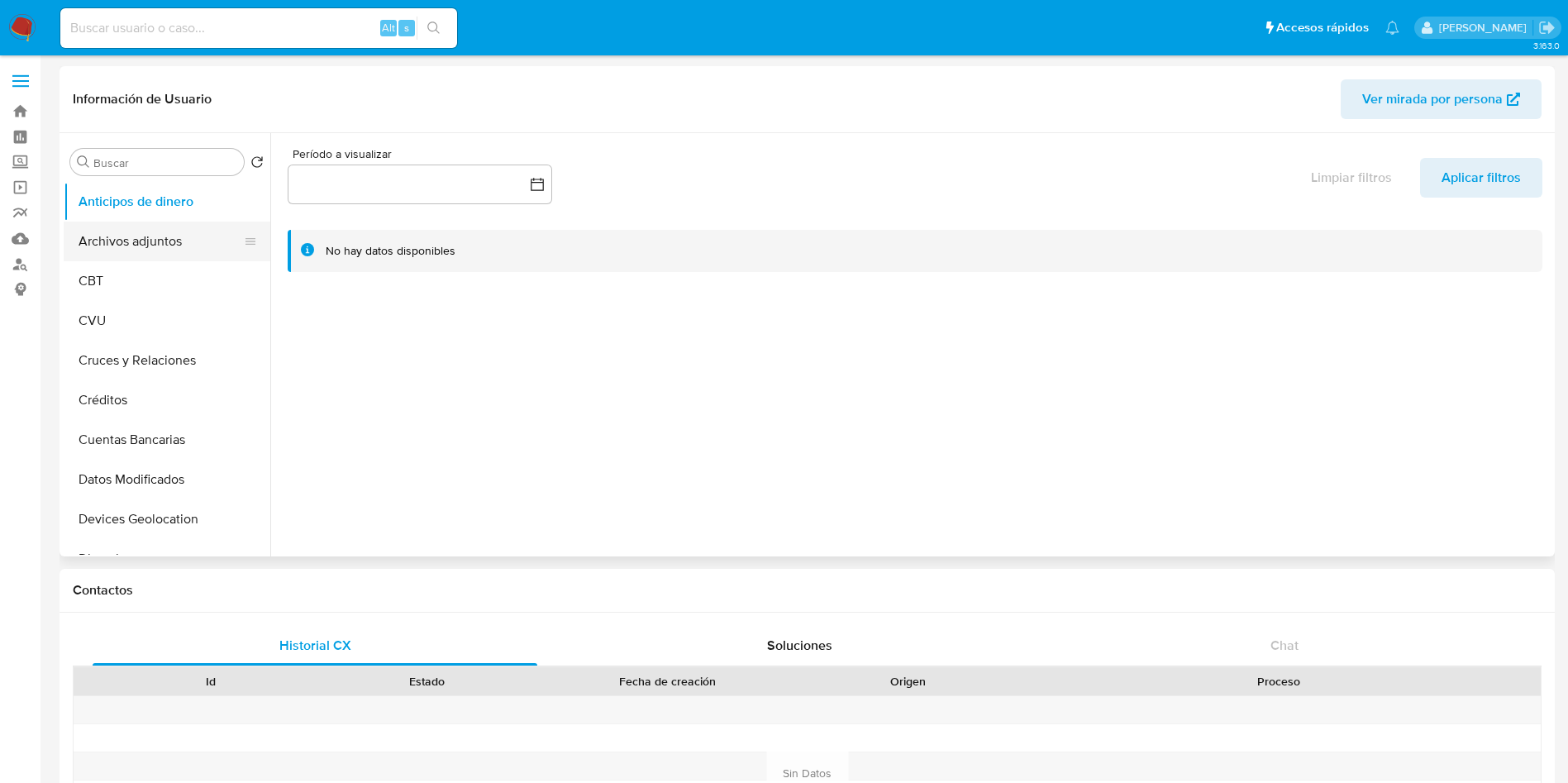
click at [145, 232] on button "Archivos adjuntos" at bounding box center [160, 242] width 194 height 40
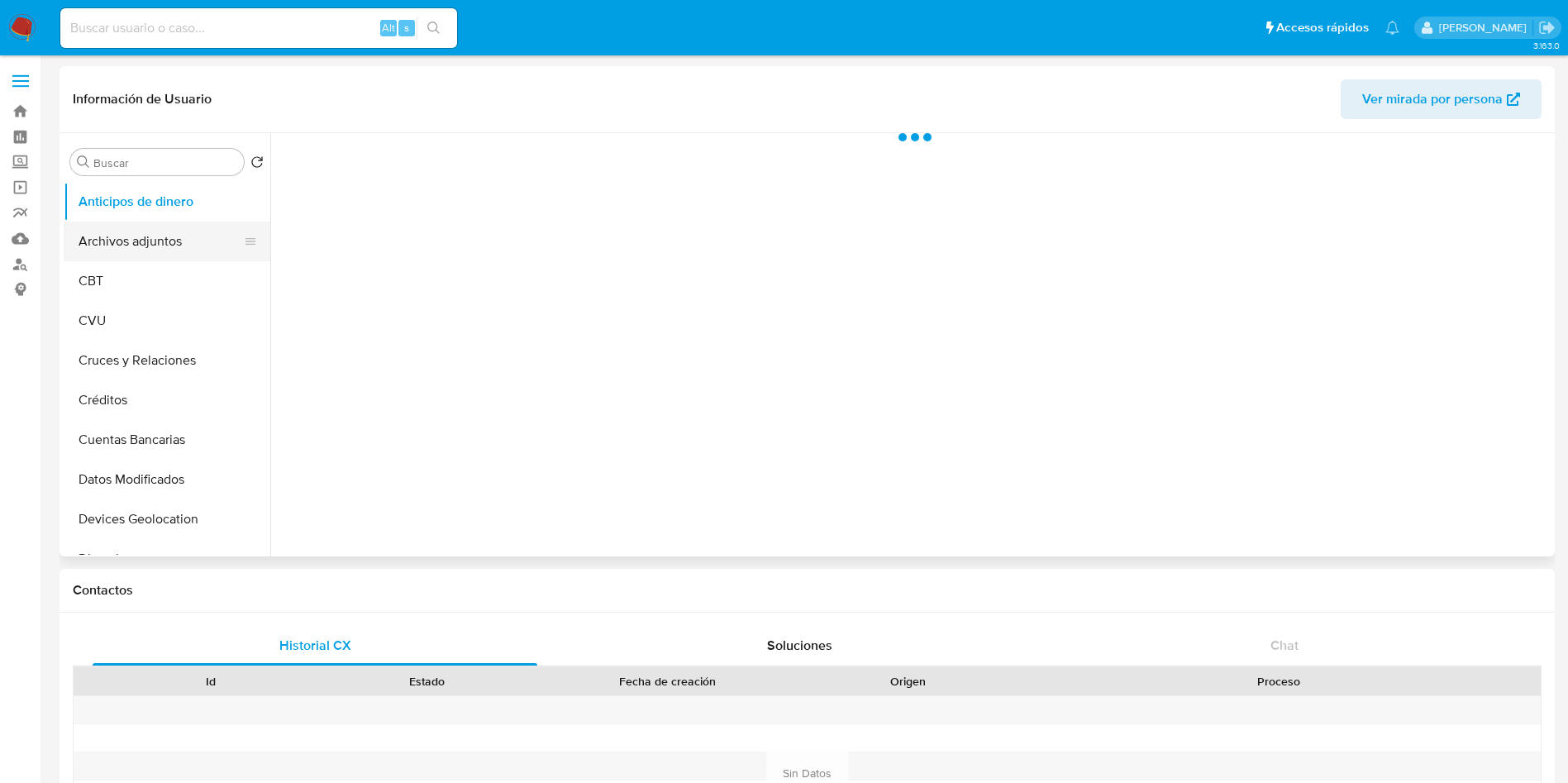
click at [161, 242] on button "Archivos adjuntos" at bounding box center [160, 242] width 194 height 40
select select "10"
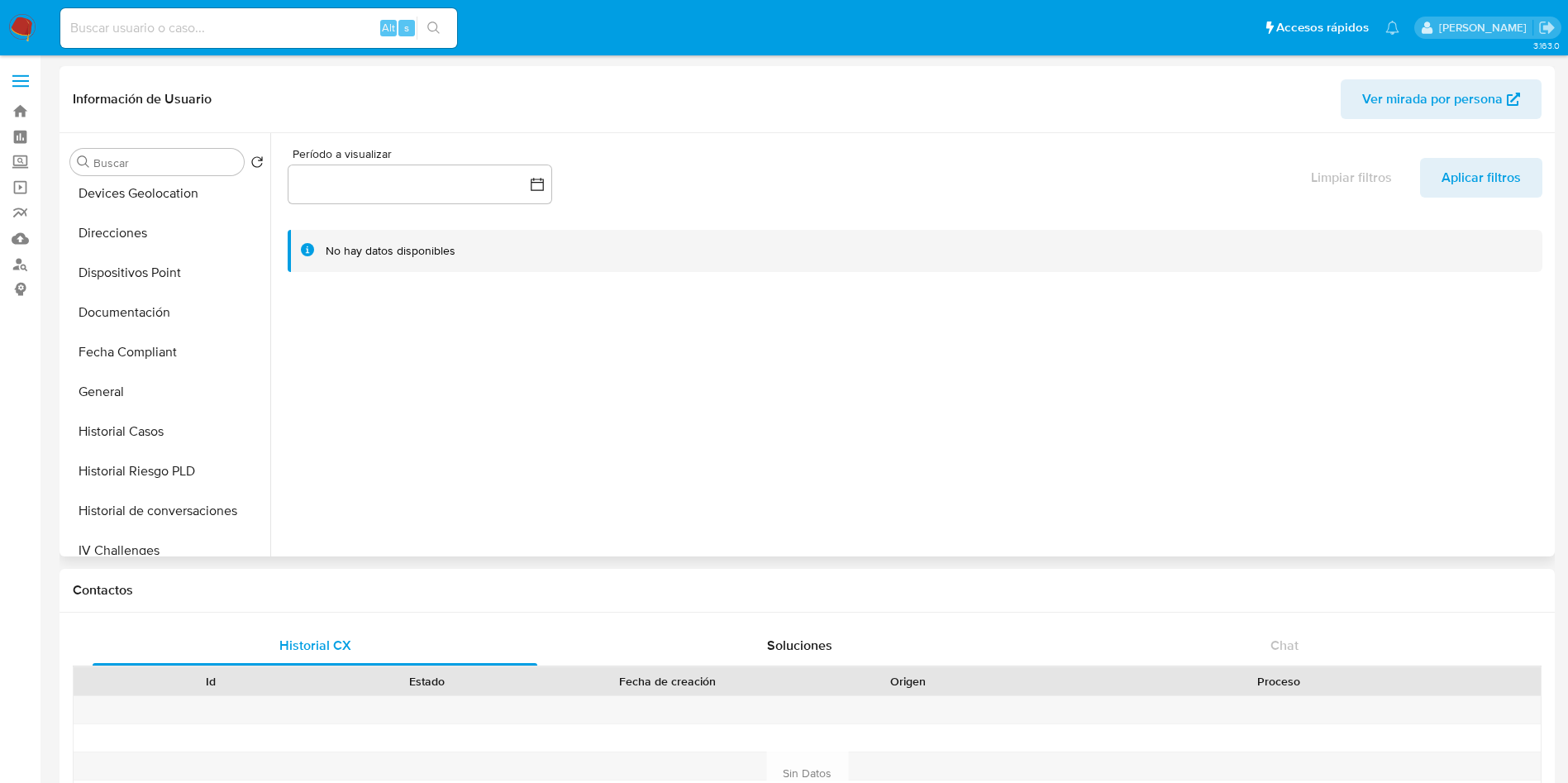
scroll to position [372, 0]
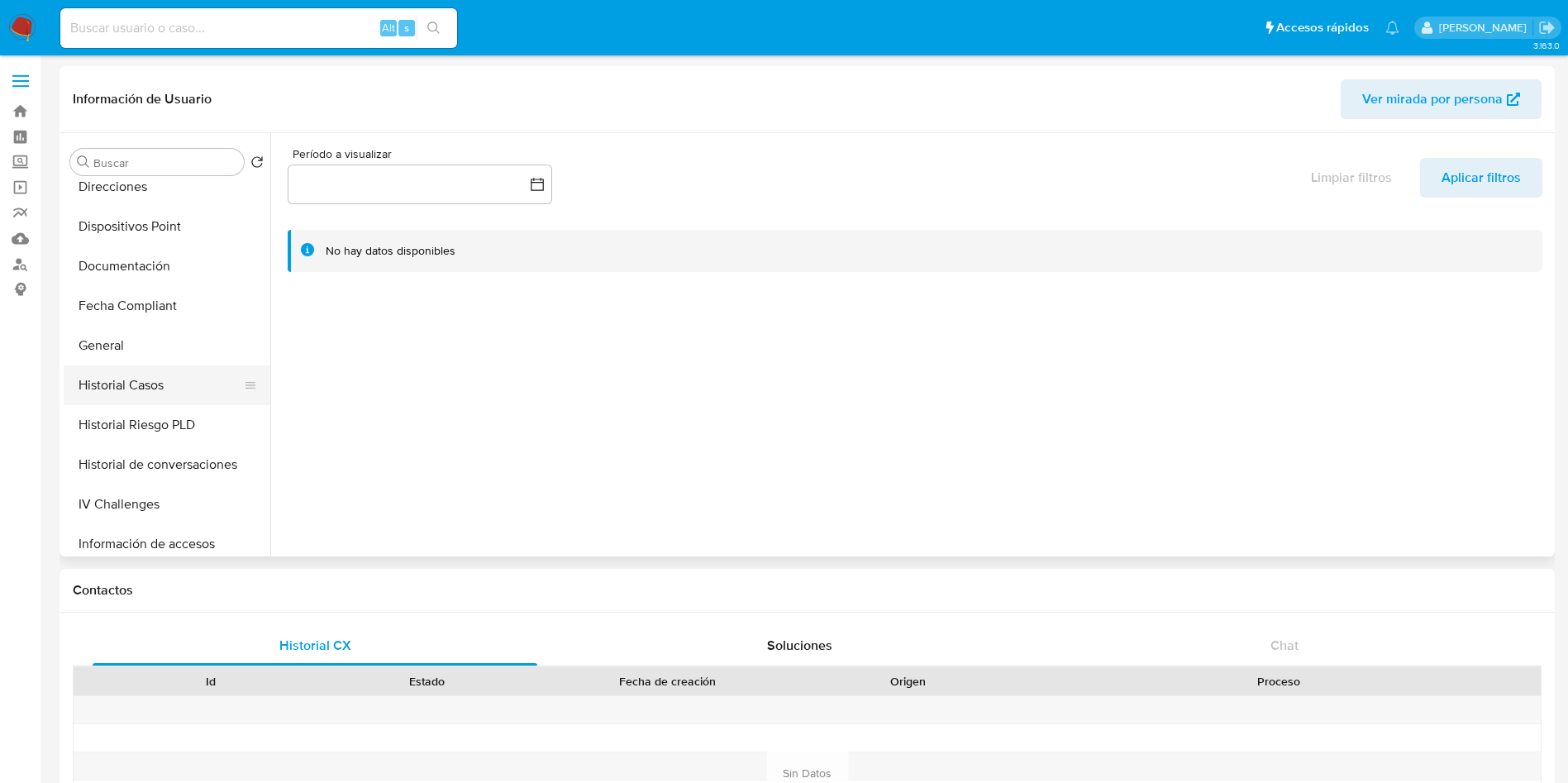
click at [132, 374] on button "Historial Casos" at bounding box center [160, 386] width 194 height 40
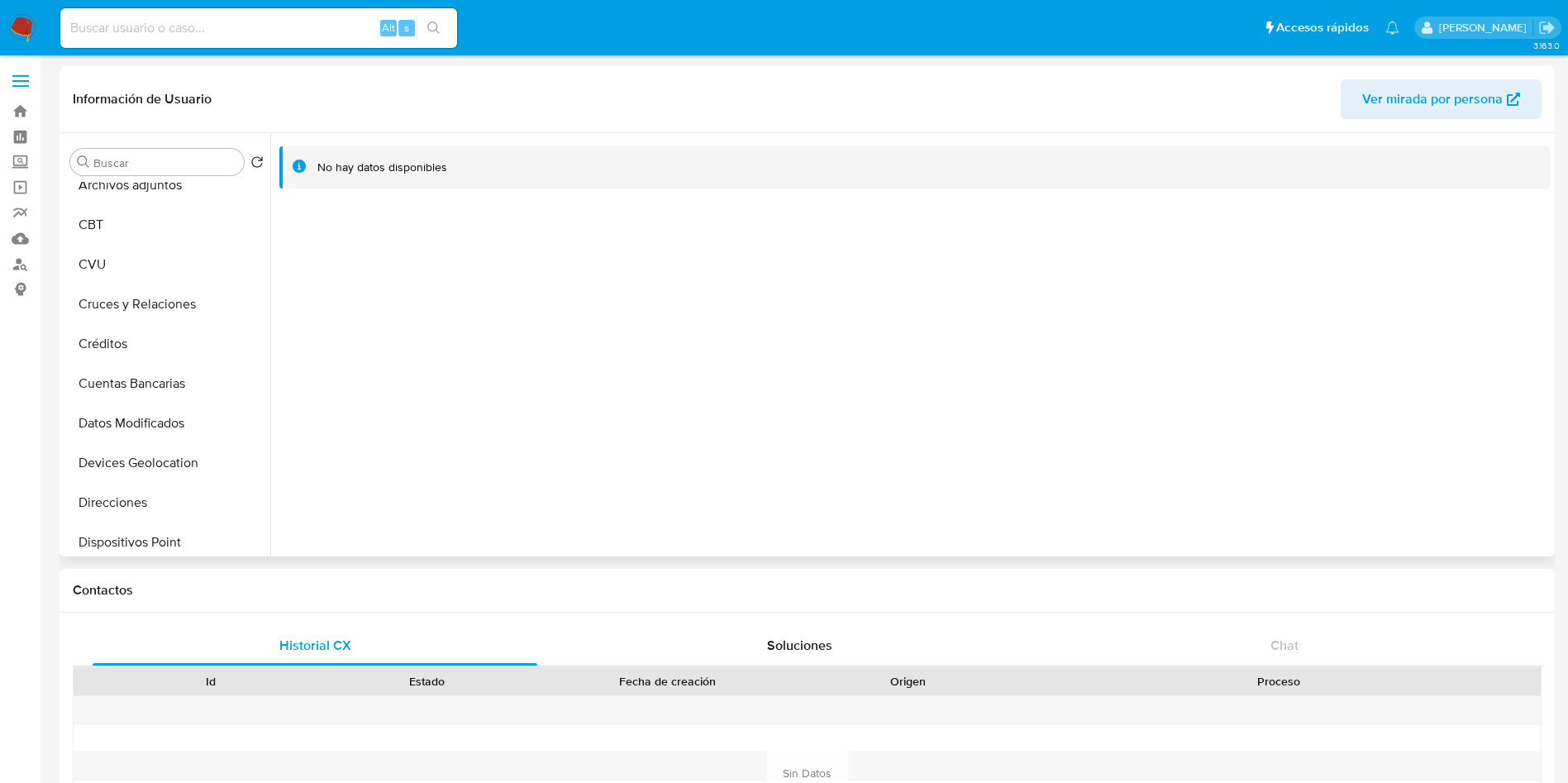
scroll to position [0, 0]
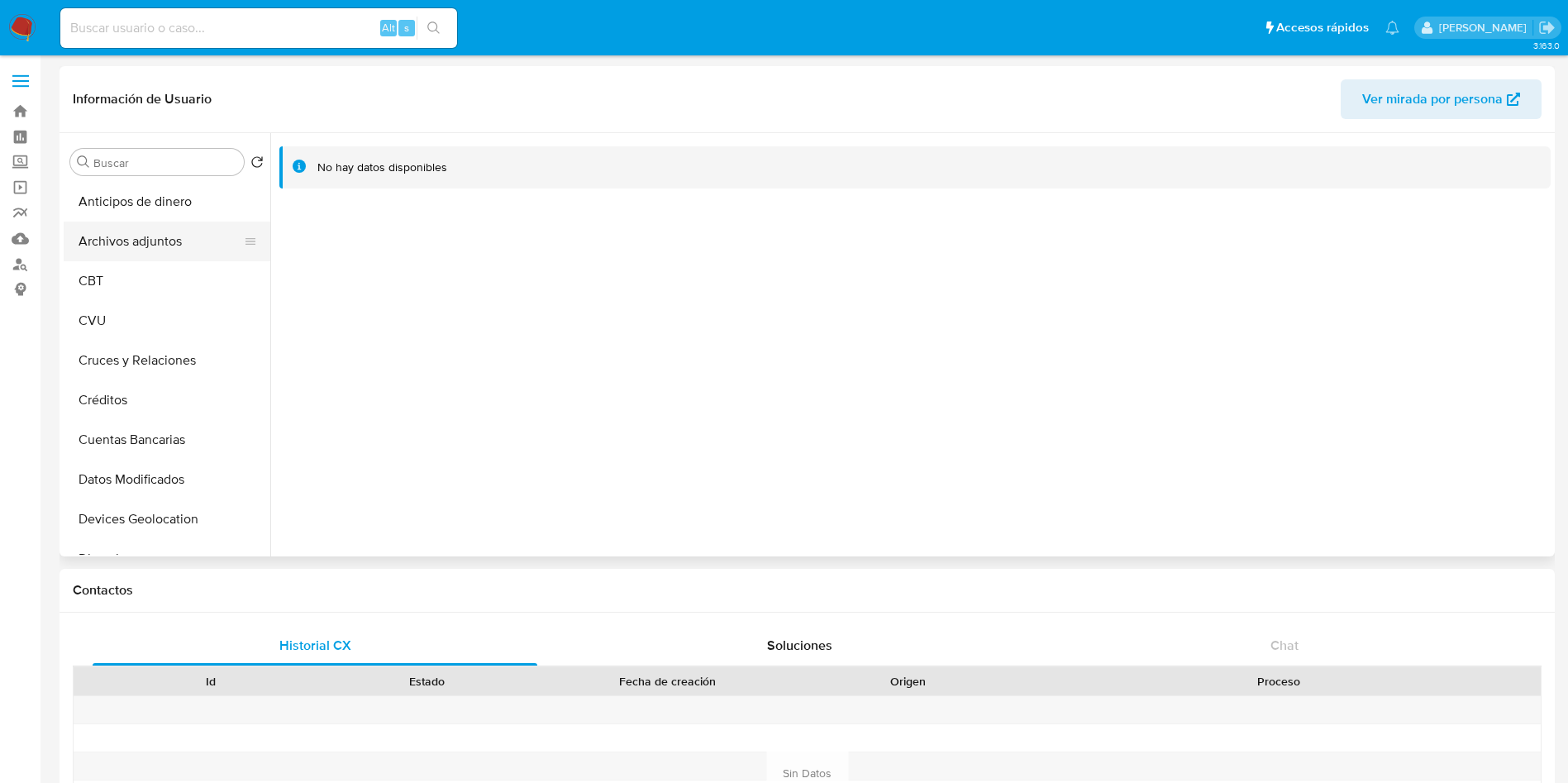
click at [142, 235] on button "Archivos adjuntos" at bounding box center [160, 242] width 194 height 40
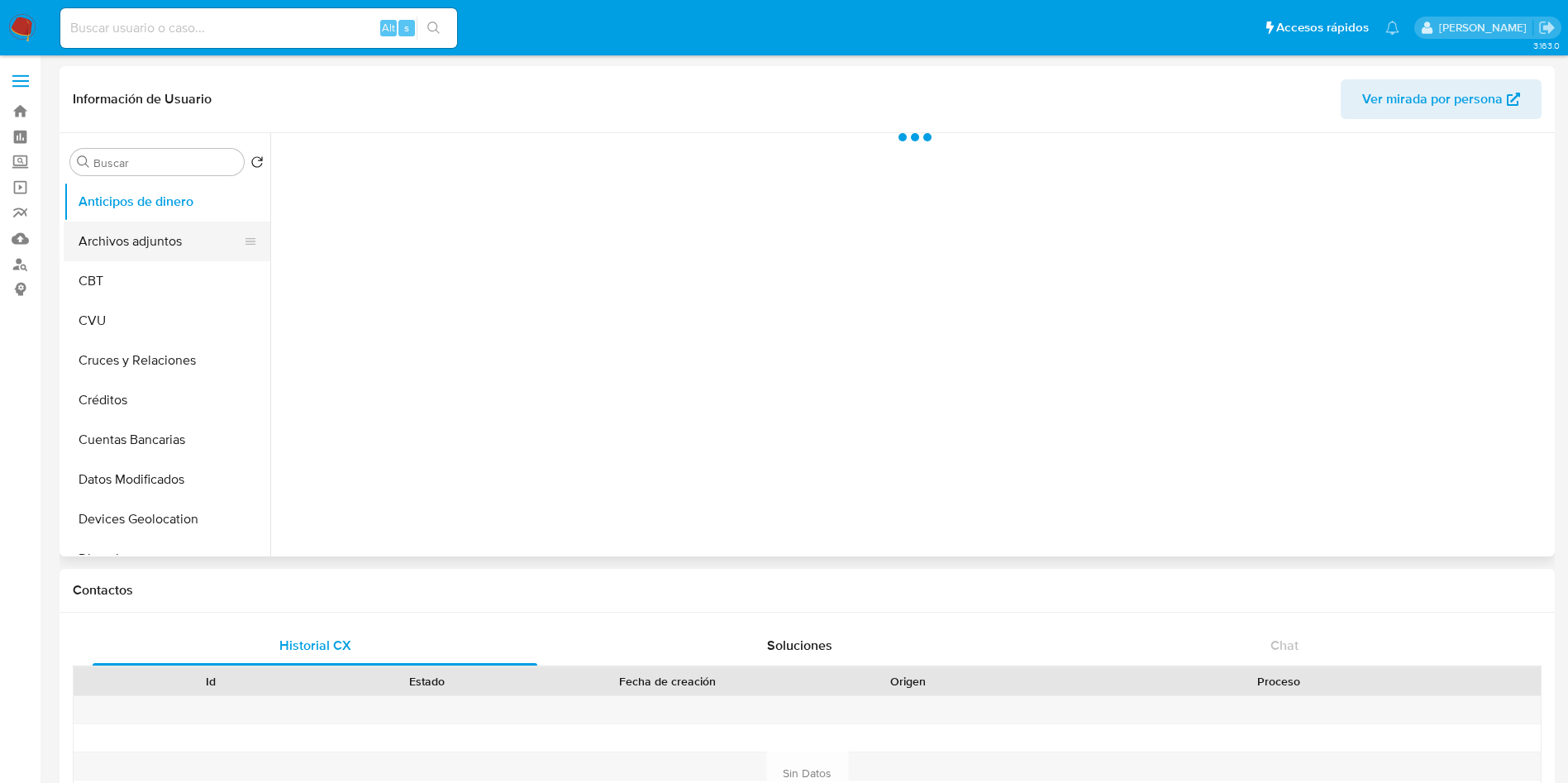
select select "10"
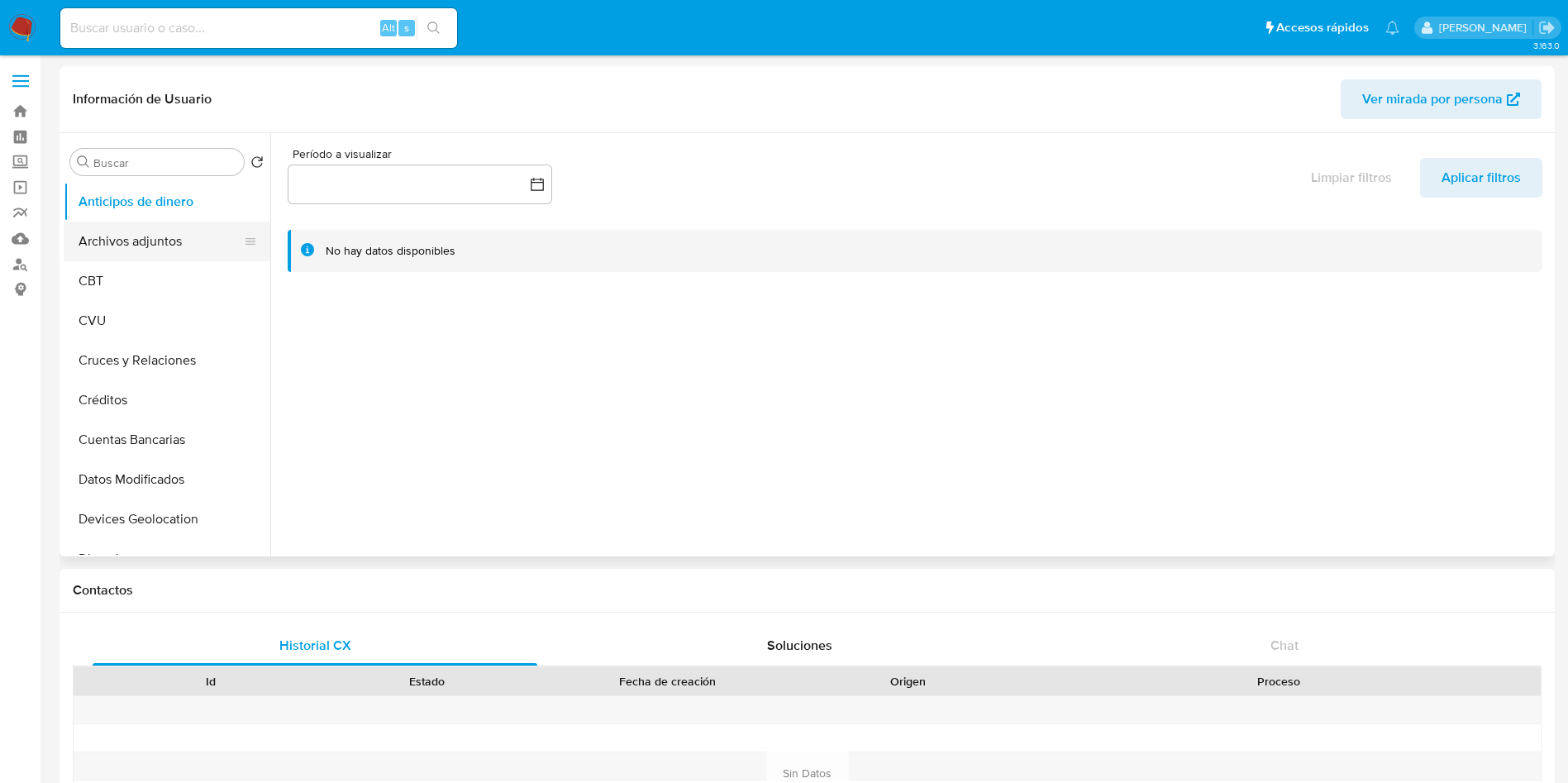
click at [200, 234] on button "Archivos adjuntos" at bounding box center [160, 242] width 194 height 40
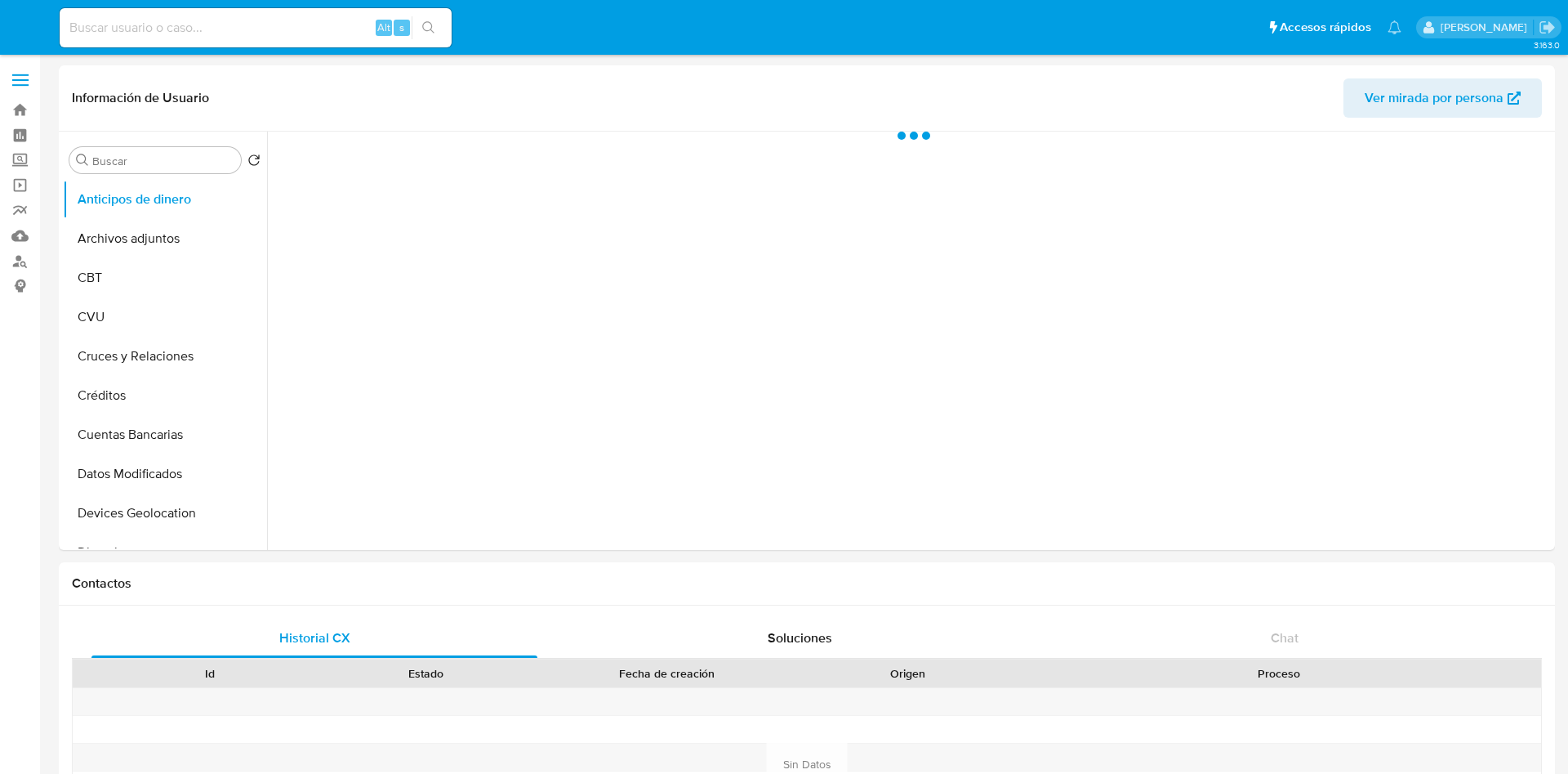
select select "10"
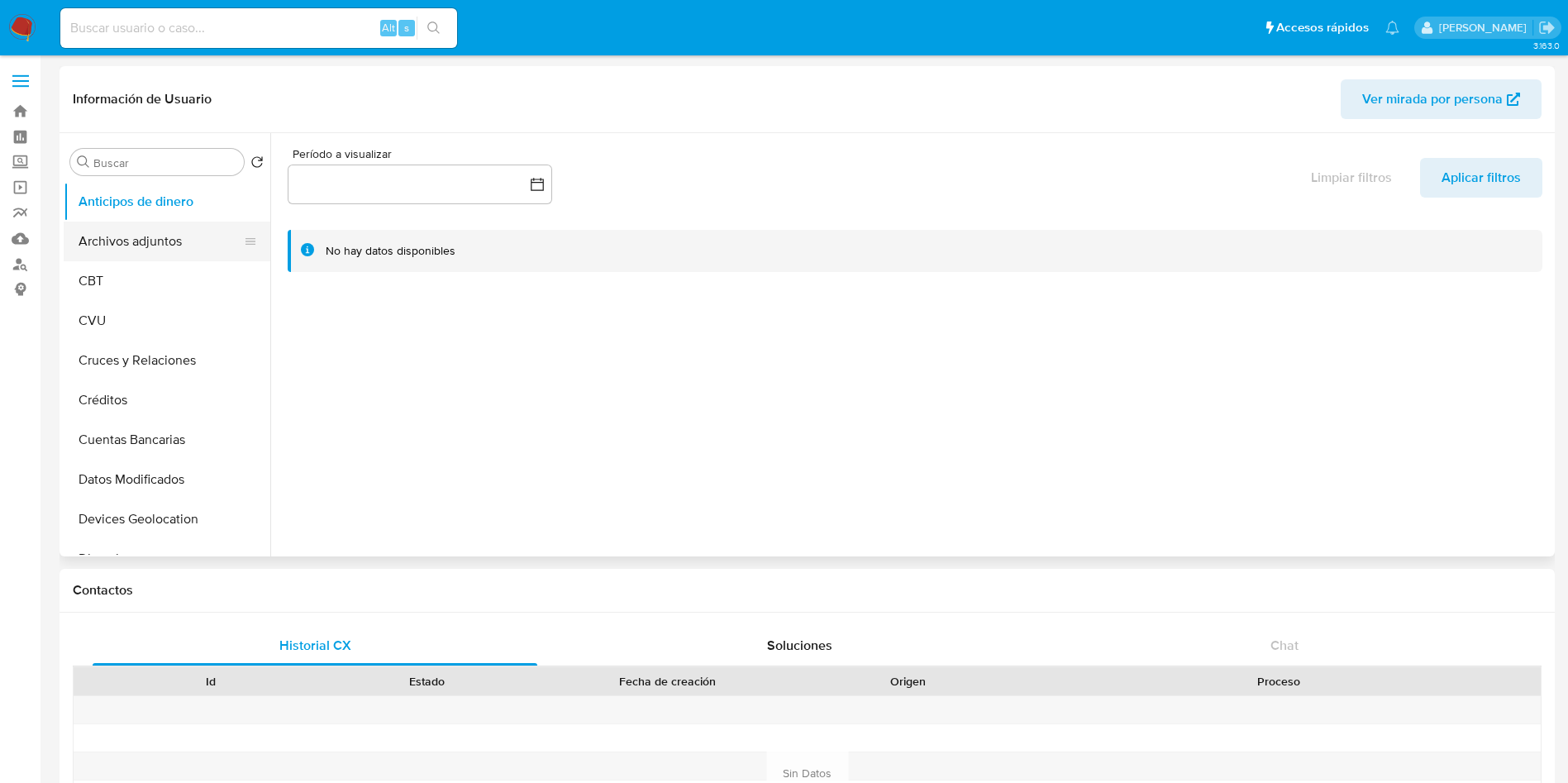
click at [148, 243] on button "Archivos adjuntos" at bounding box center [160, 242] width 194 height 40
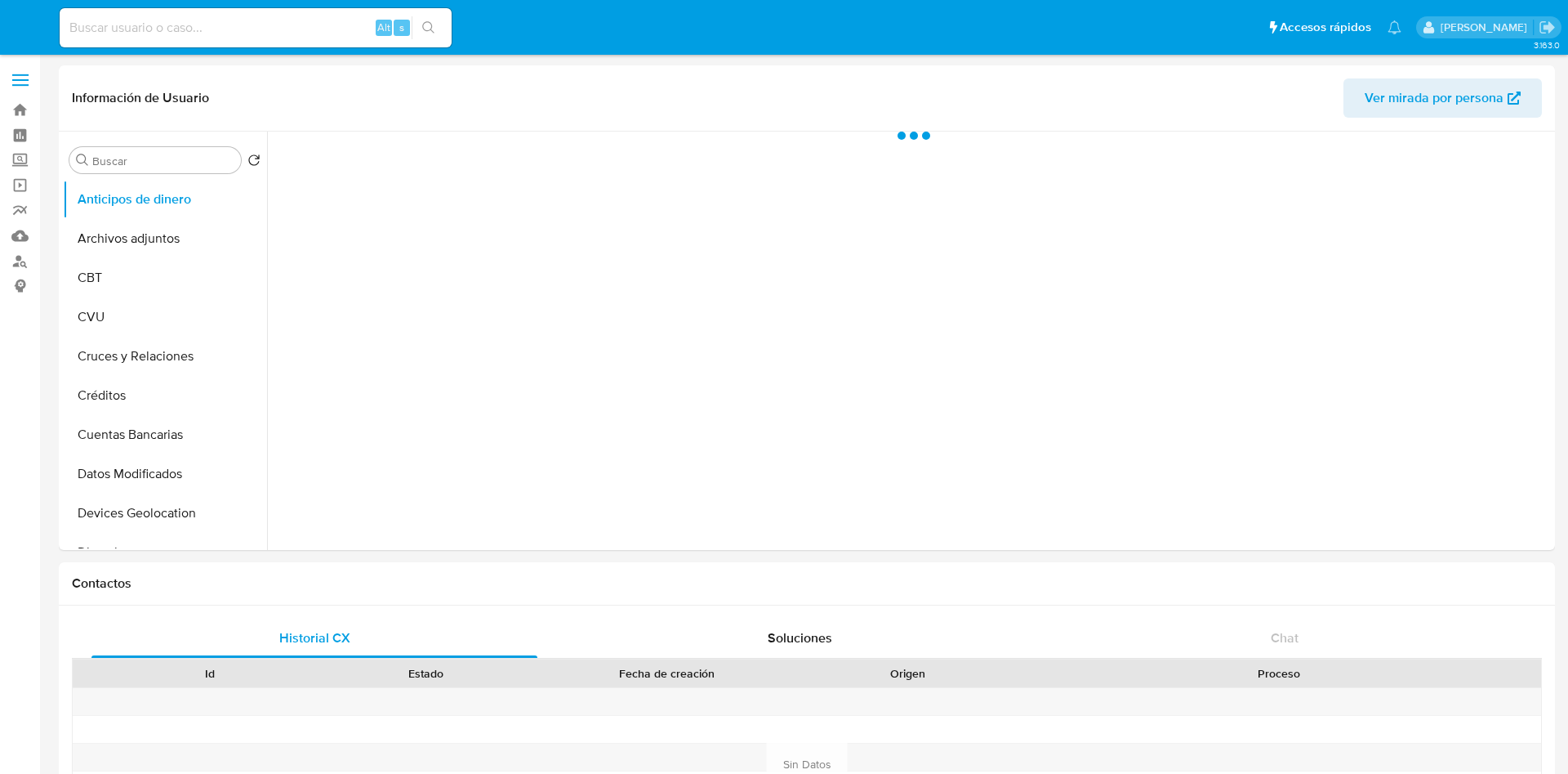
select select "10"
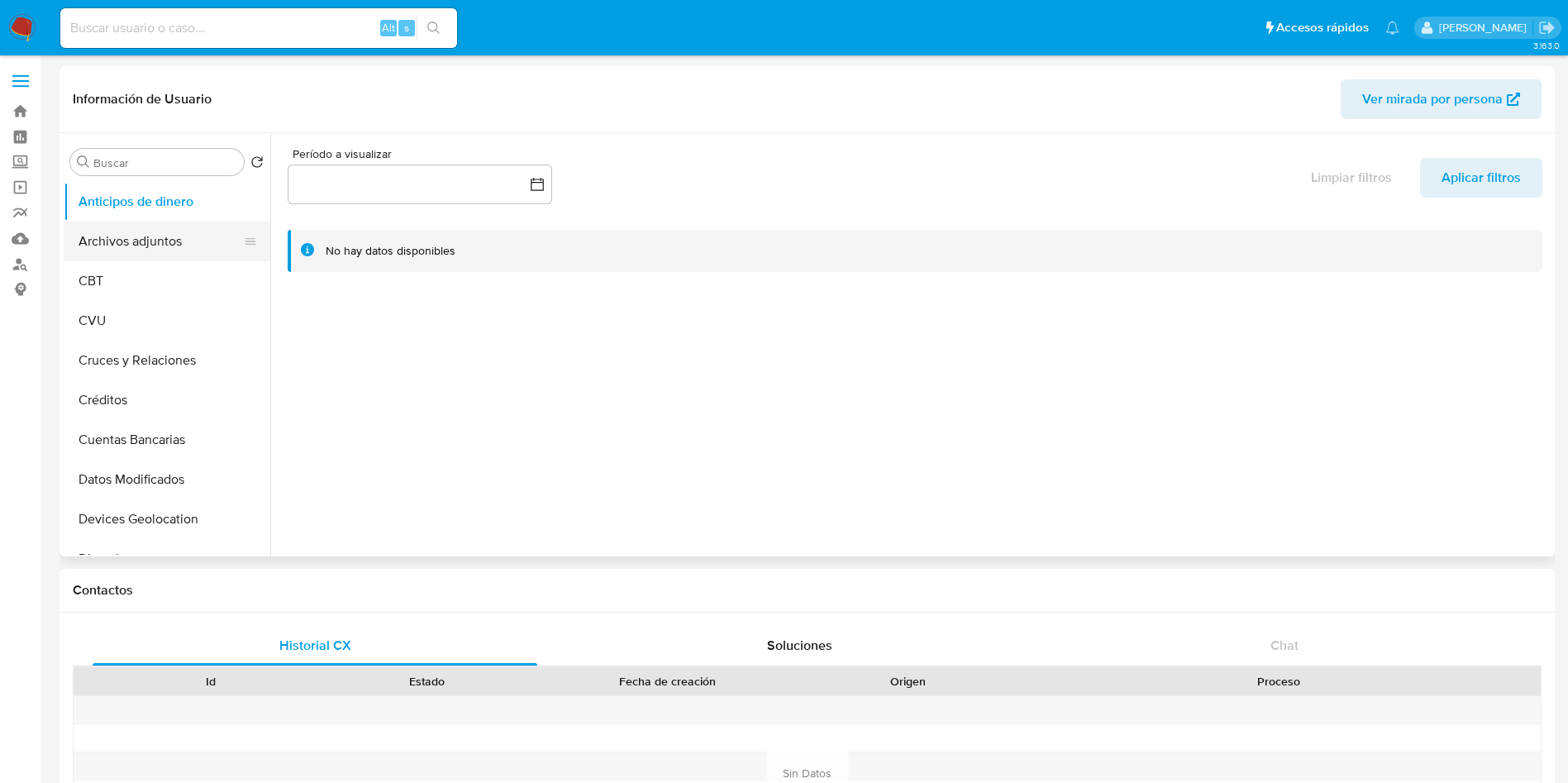
click at [179, 236] on button "Archivos adjuntos" at bounding box center [160, 242] width 194 height 40
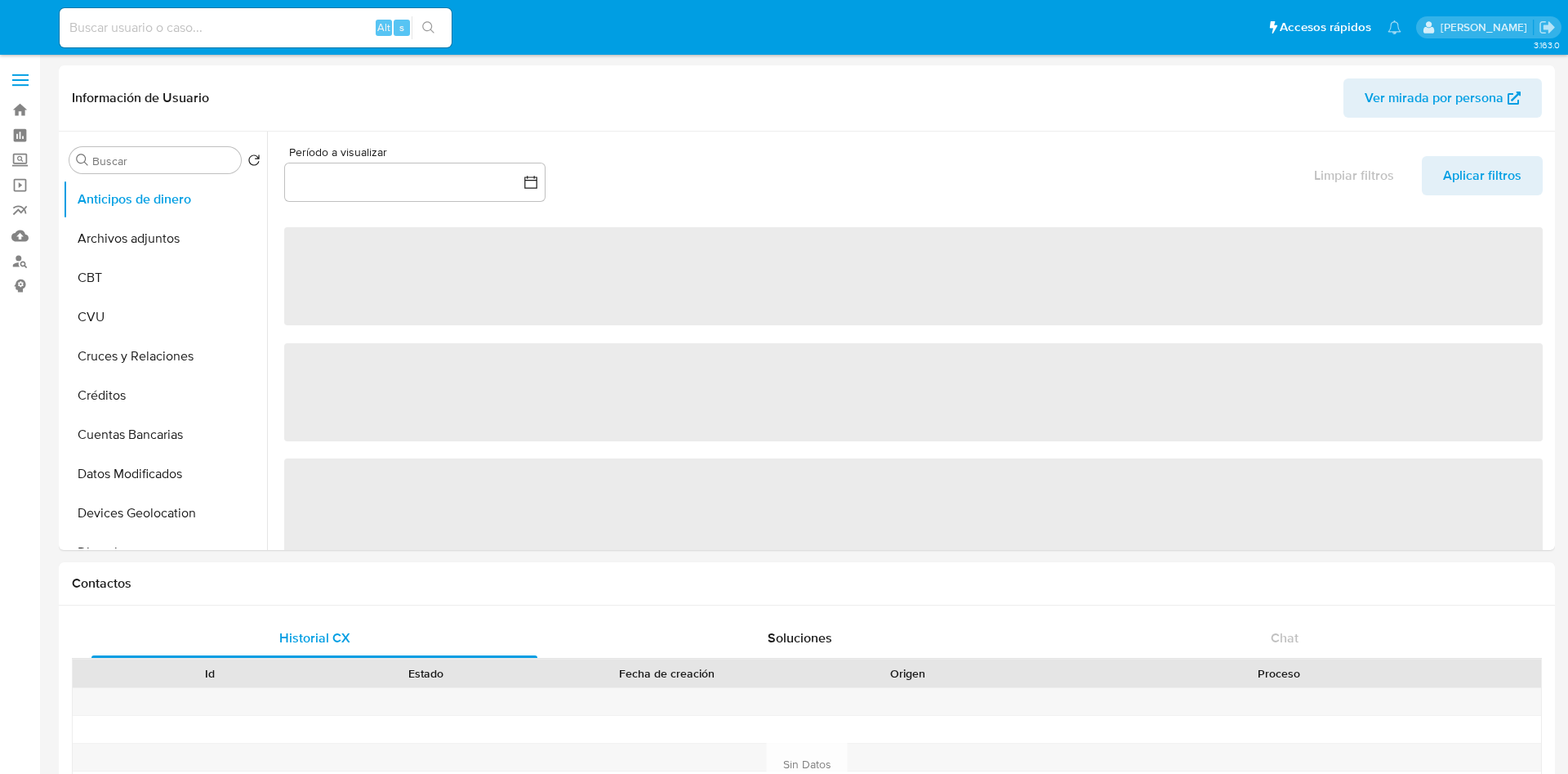
select select "10"
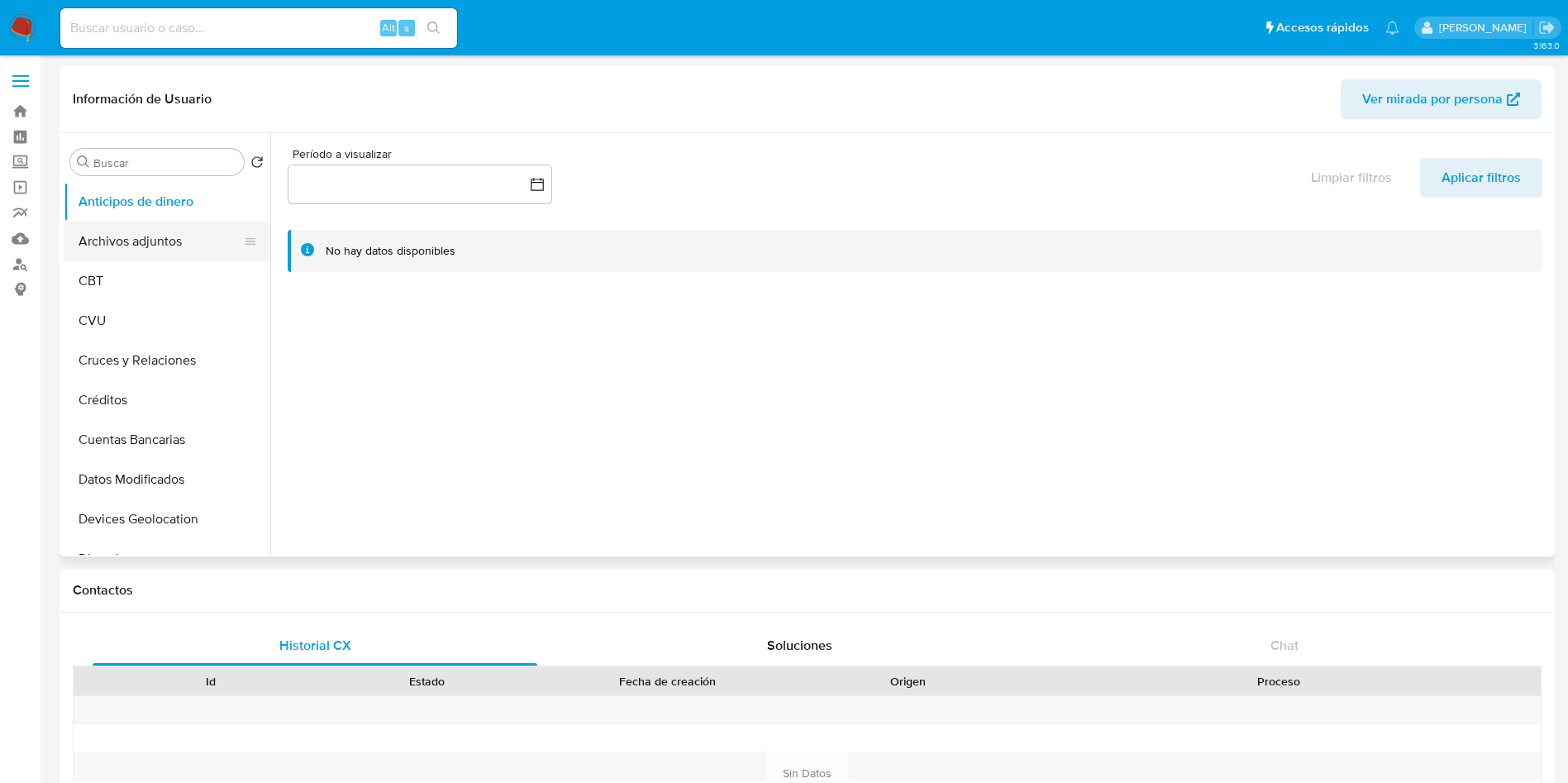
click at [156, 230] on button "Archivos adjuntos" at bounding box center [160, 242] width 194 height 40
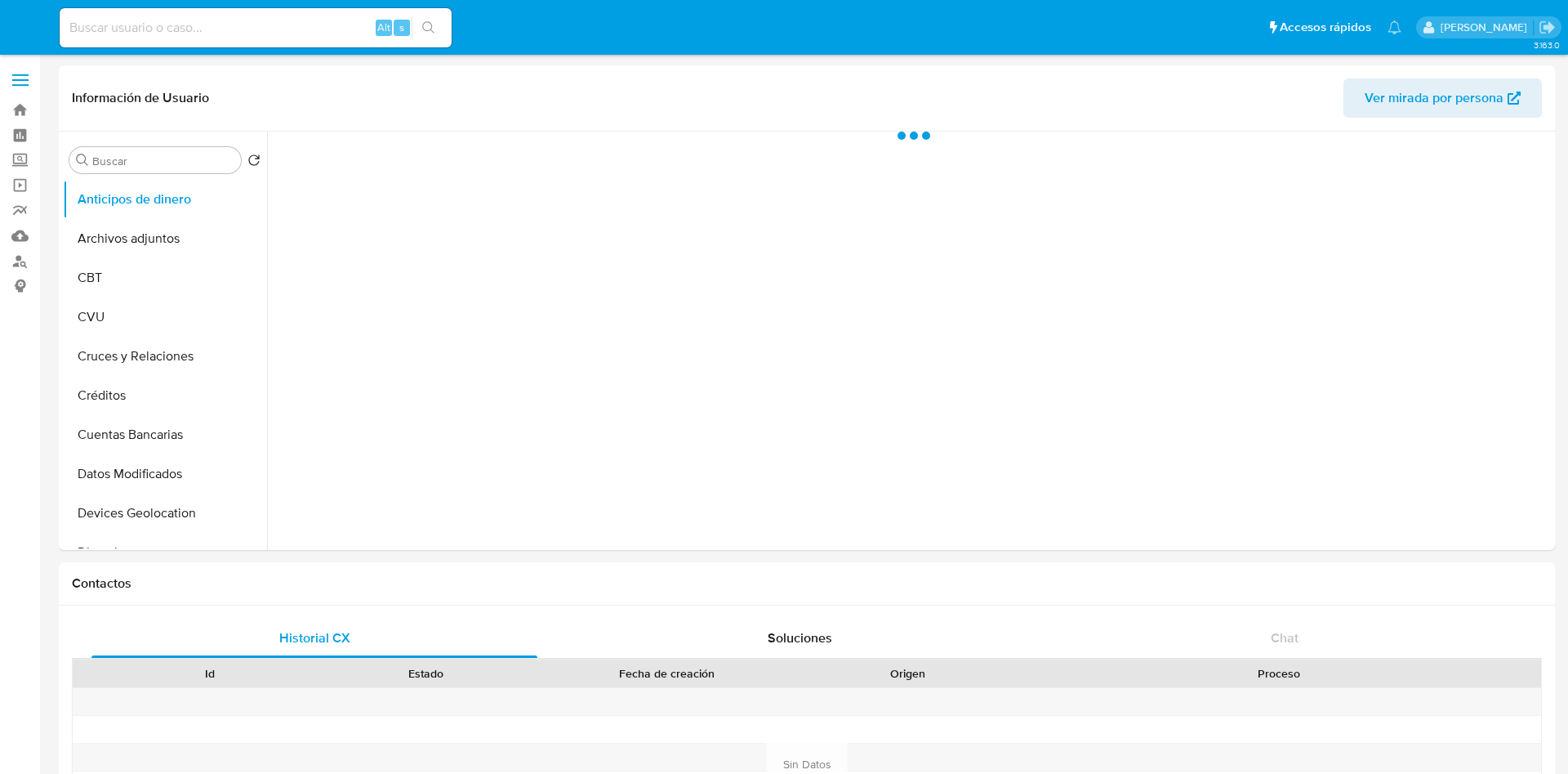
select select "10"
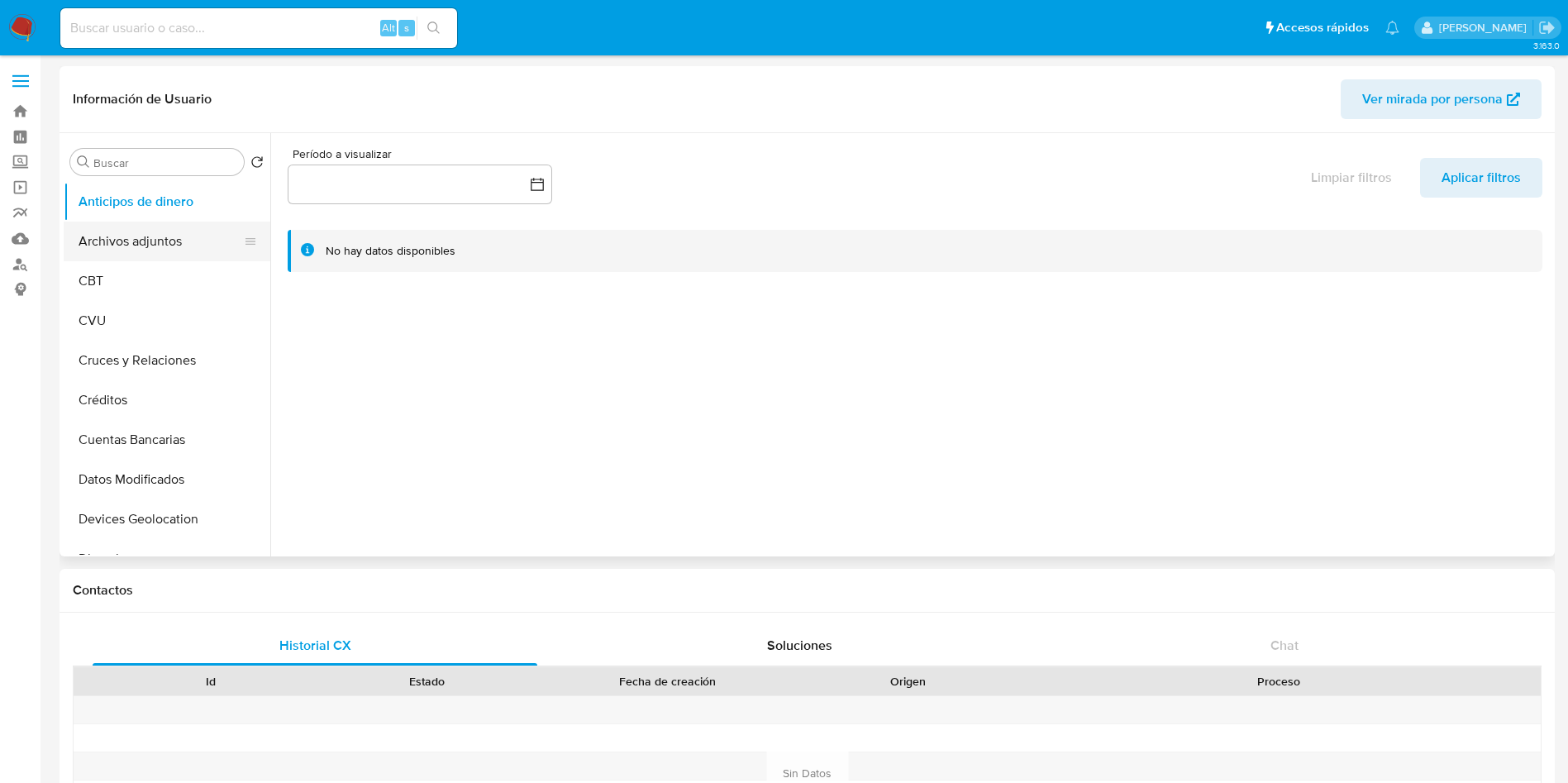
click at [196, 241] on button "Archivos adjuntos" at bounding box center [160, 242] width 194 height 40
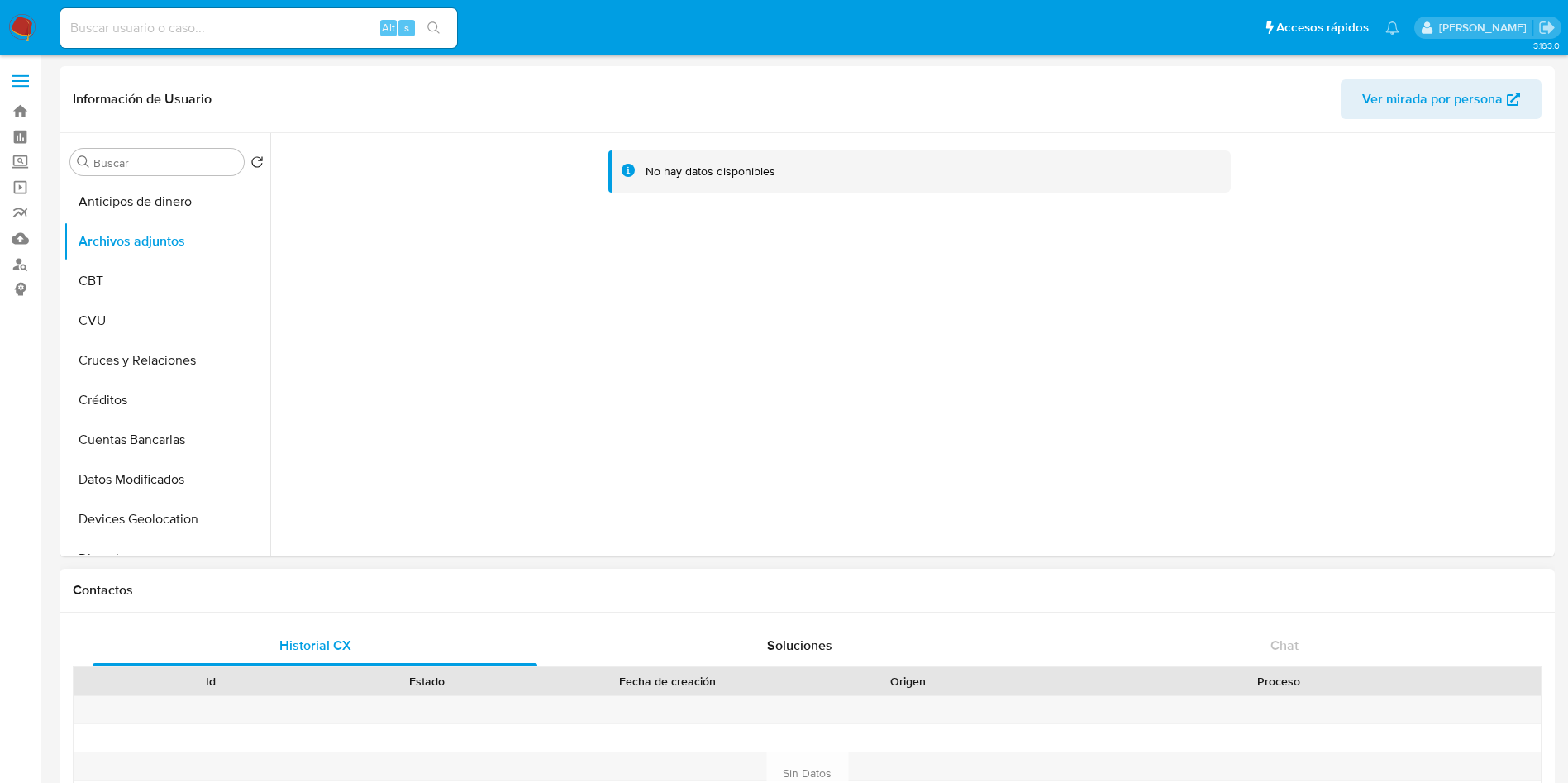
click at [1013, 576] on div "Contactos" at bounding box center [807, 590] width 1495 height 44
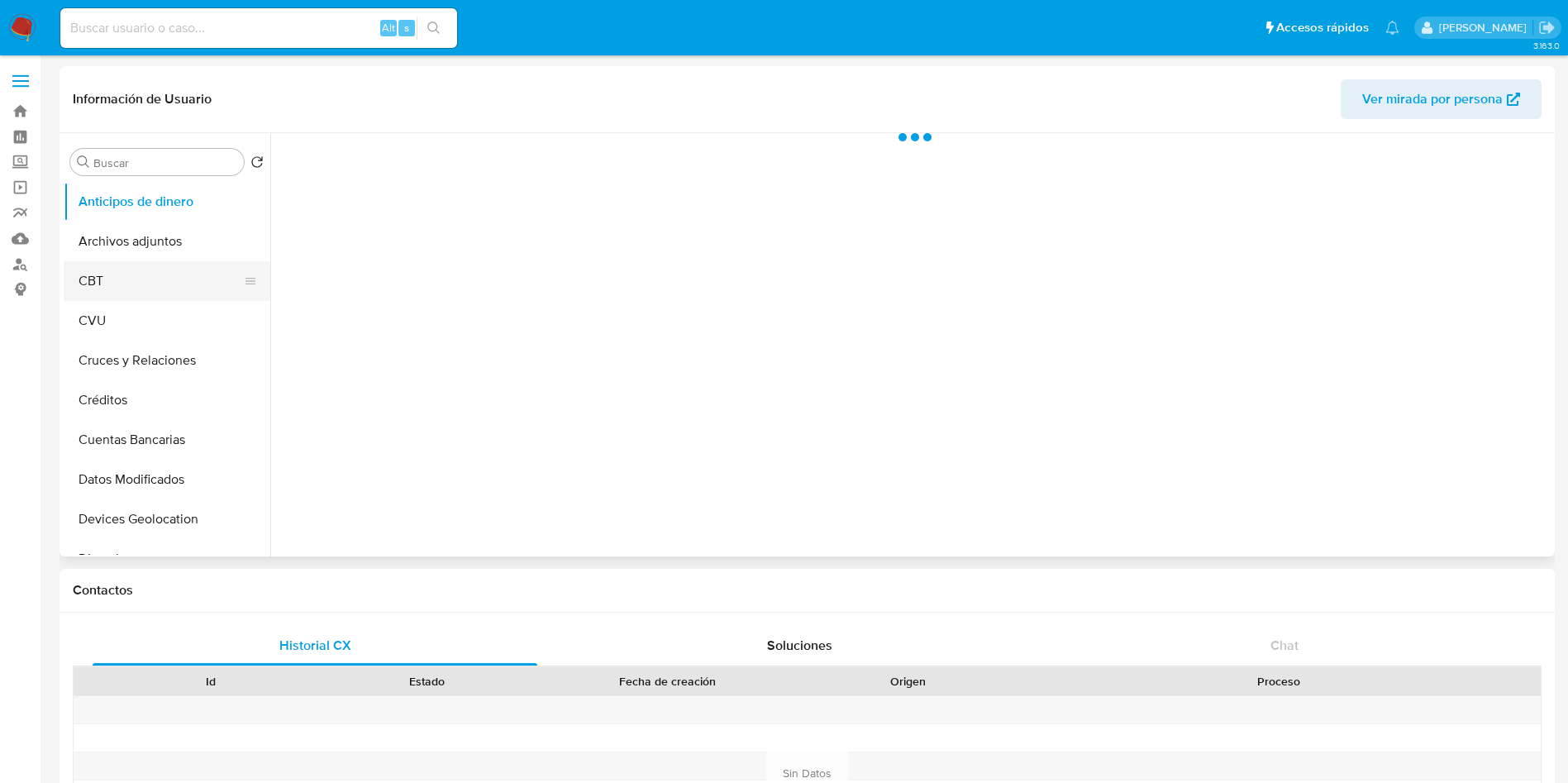
select select "10"
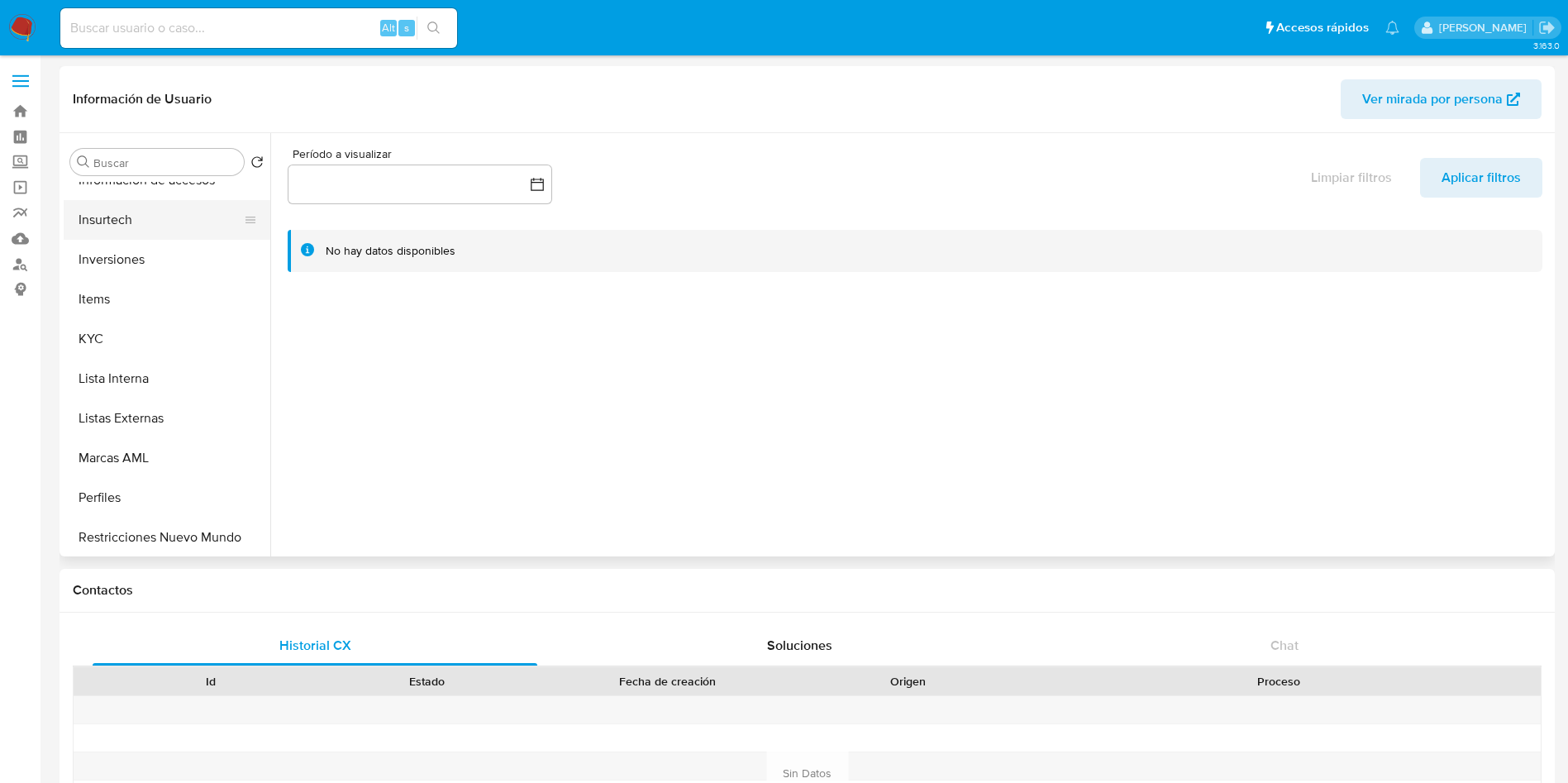
scroll to position [744, 0]
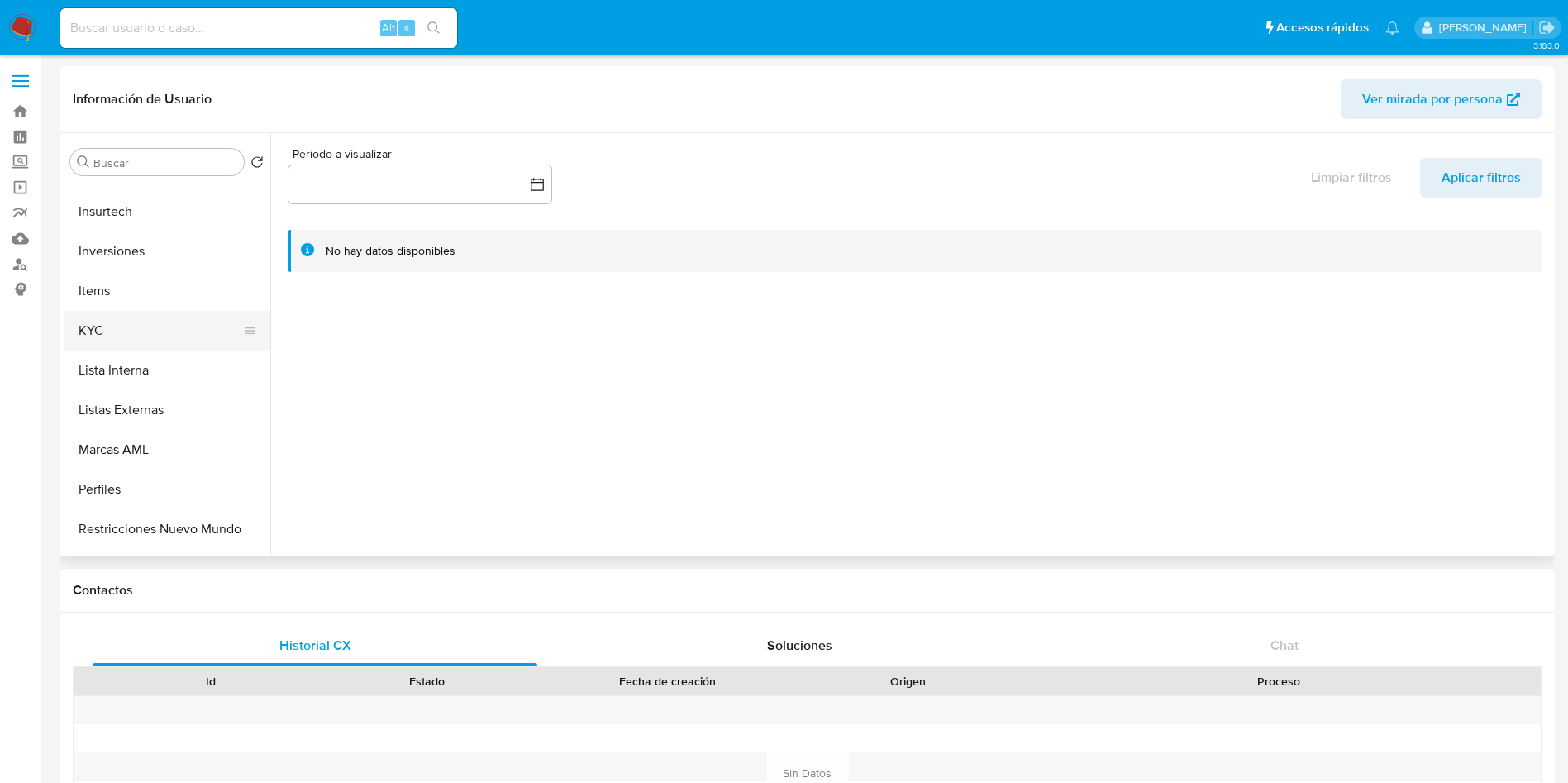
click at [124, 345] on button "KYC" at bounding box center [160, 331] width 194 height 40
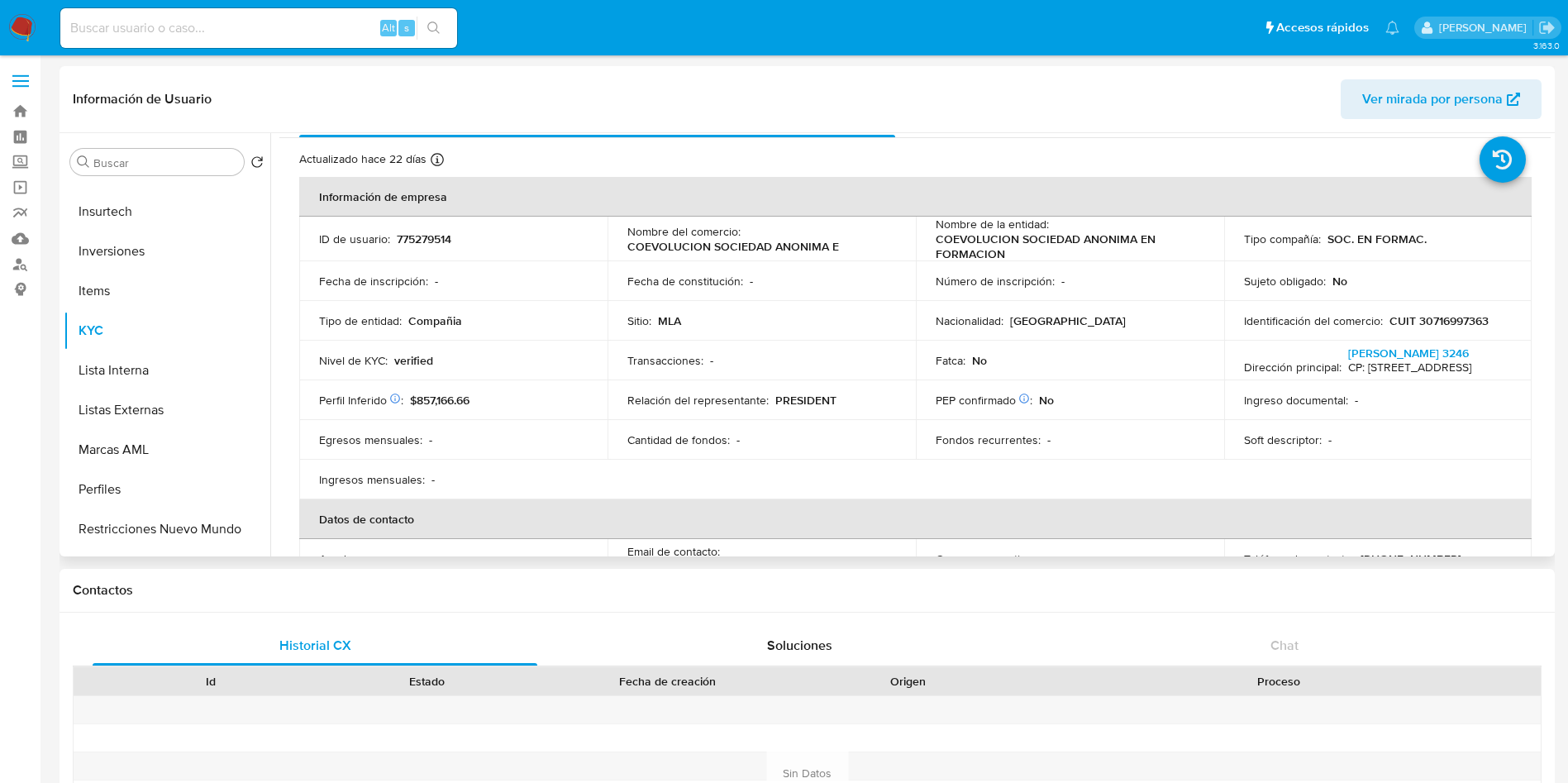
scroll to position [0, 0]
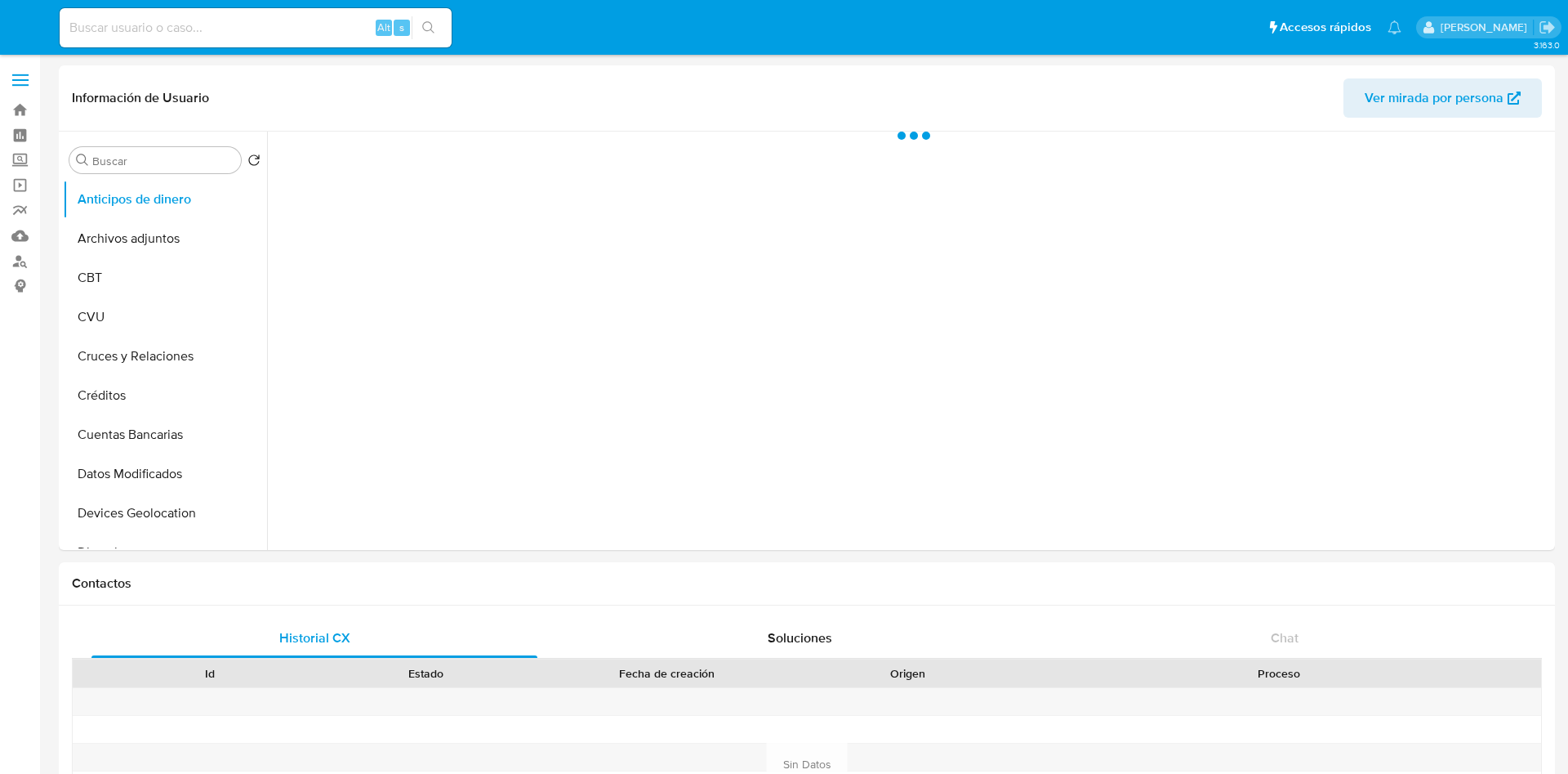
select select "10"
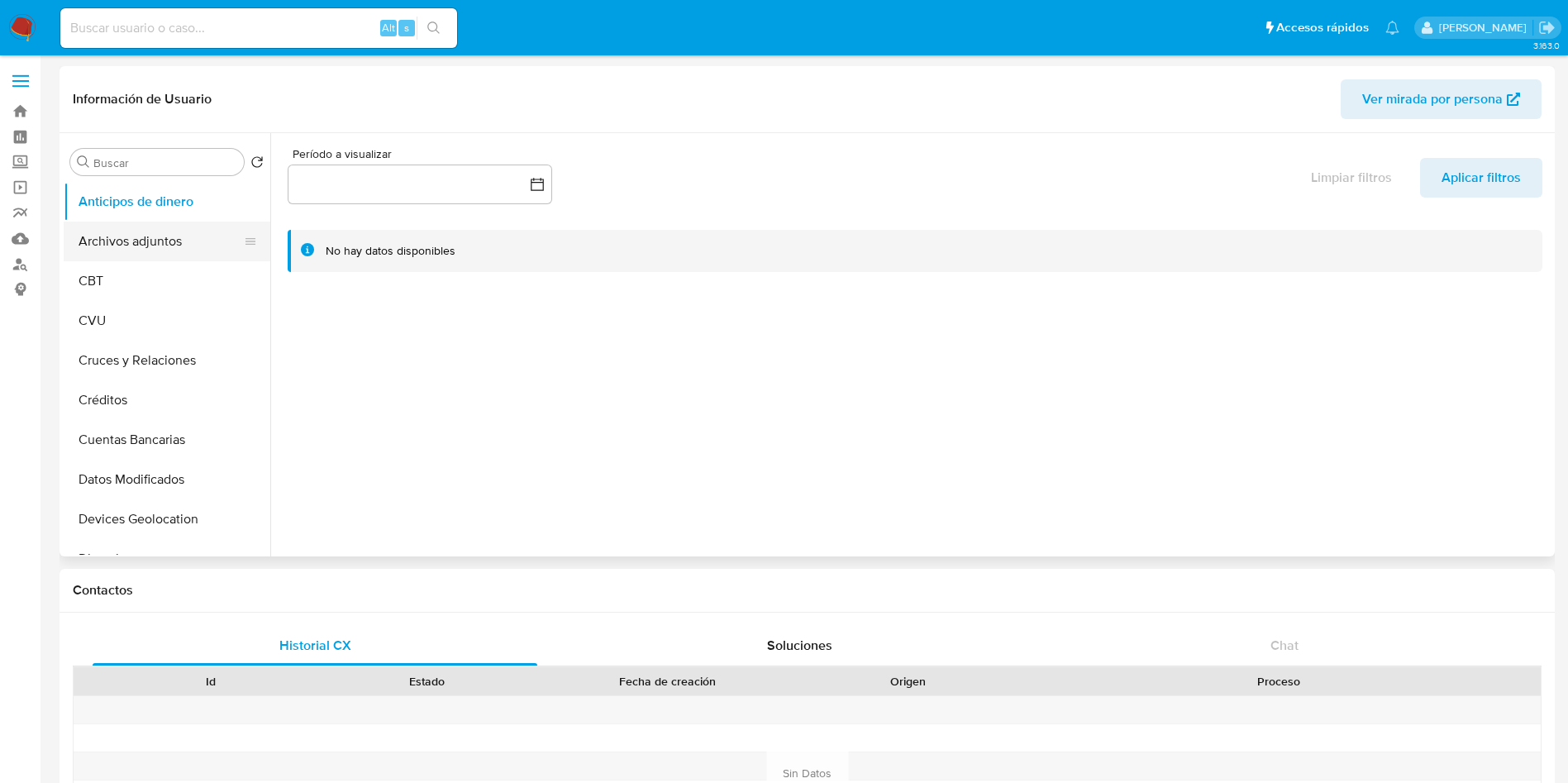
click at [173, 235] on button "Archivos adjuntos" at bounding box center [160, 242] width 194 height 40
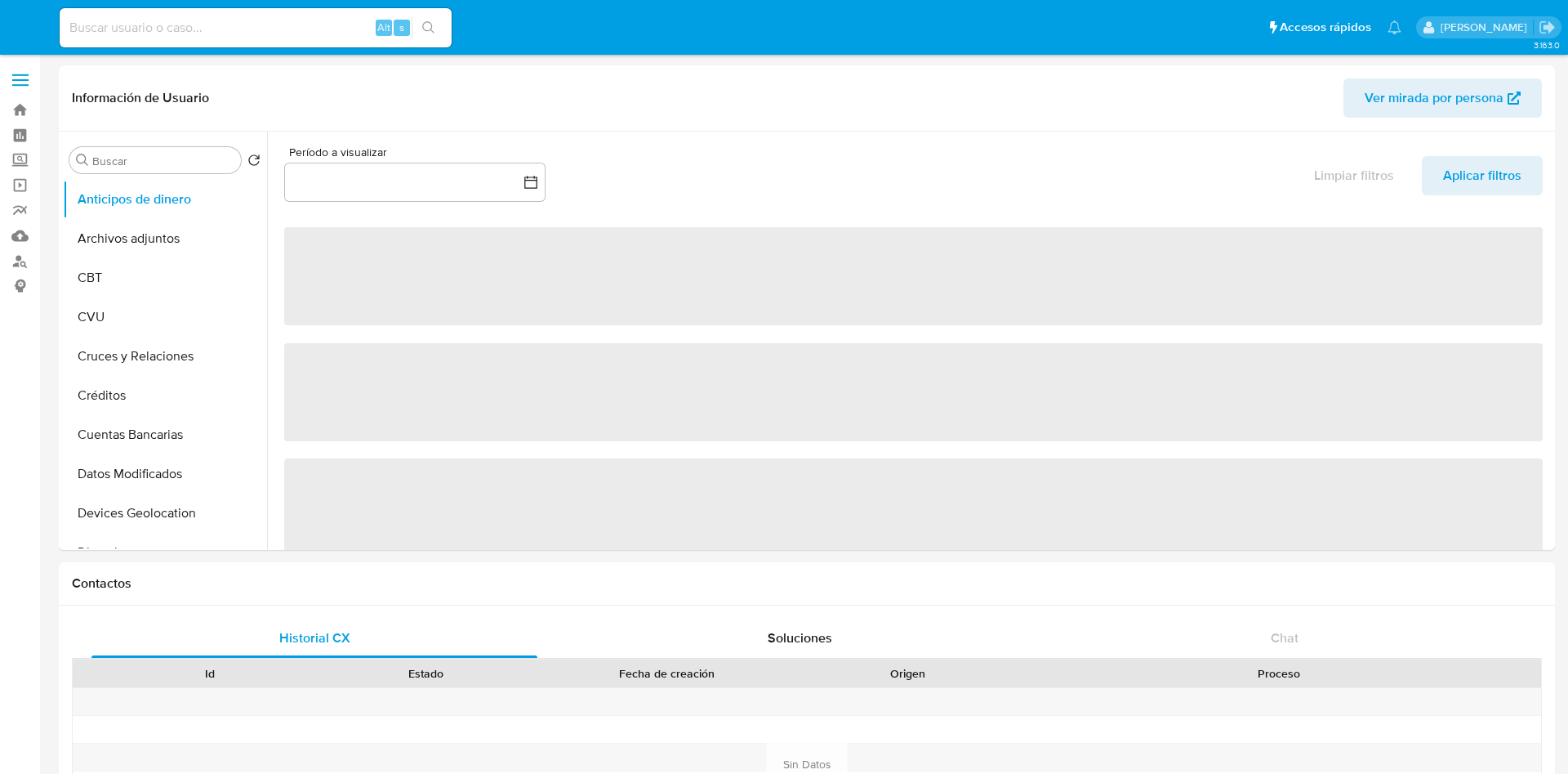
select select "10"
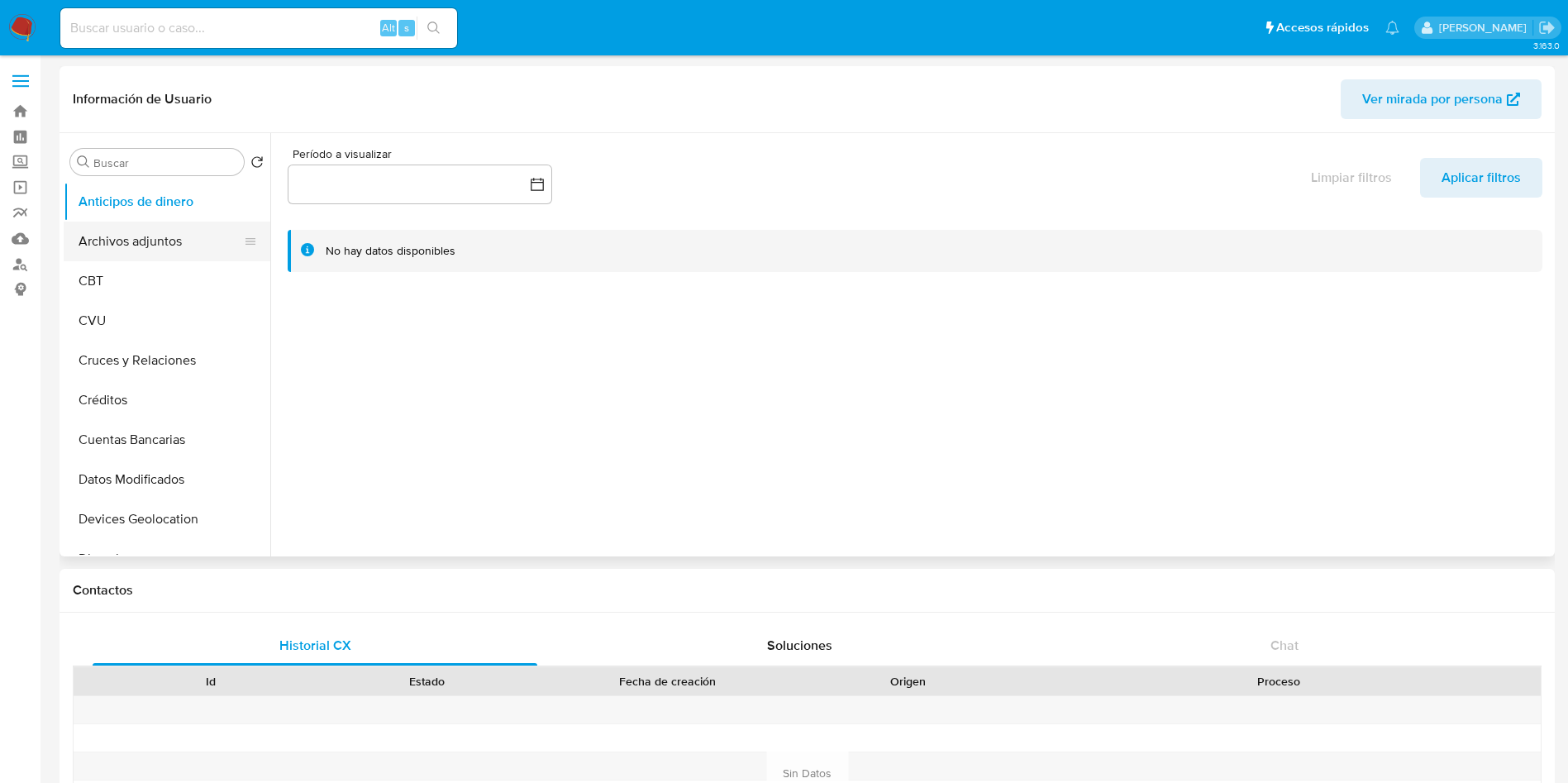
click at [151, 253] on button "Archivos adjuntos" at bounding box center [160, 242] width 194 height 40
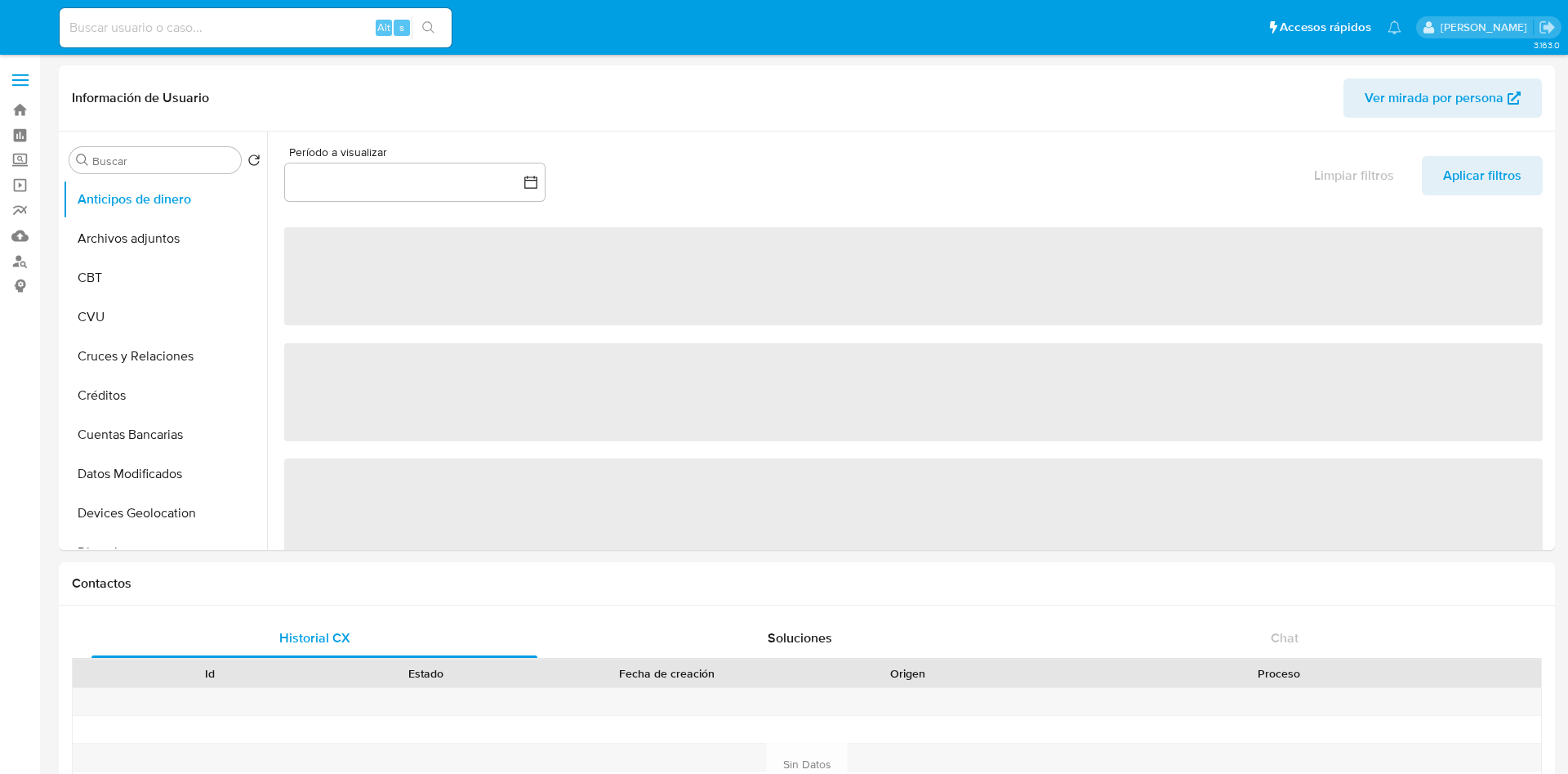
select select "10"
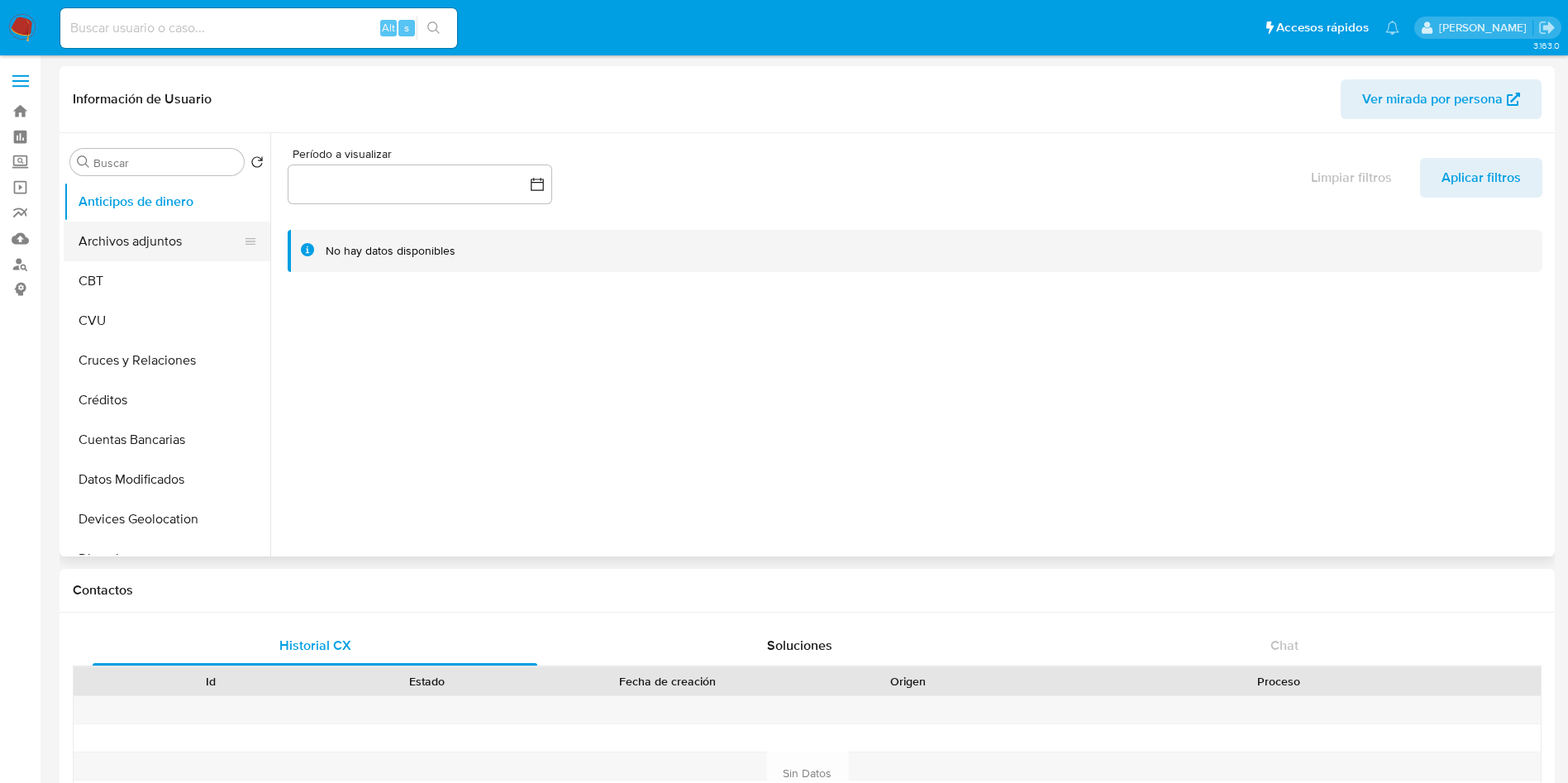
click at [147, 237] on button "Archivos adjuntos" at bounding box center [160, 242] width 194 height 40
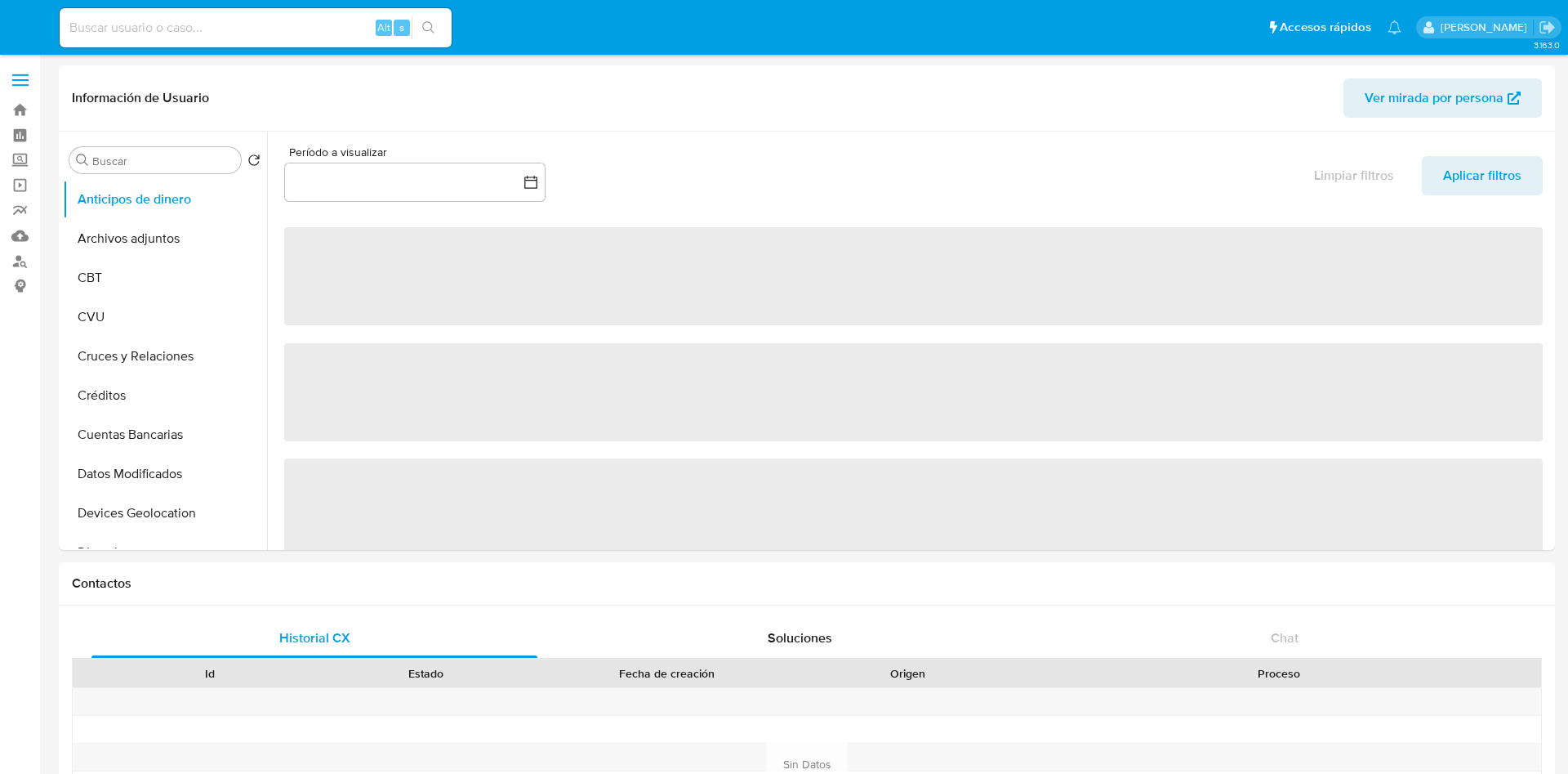
select select "10"
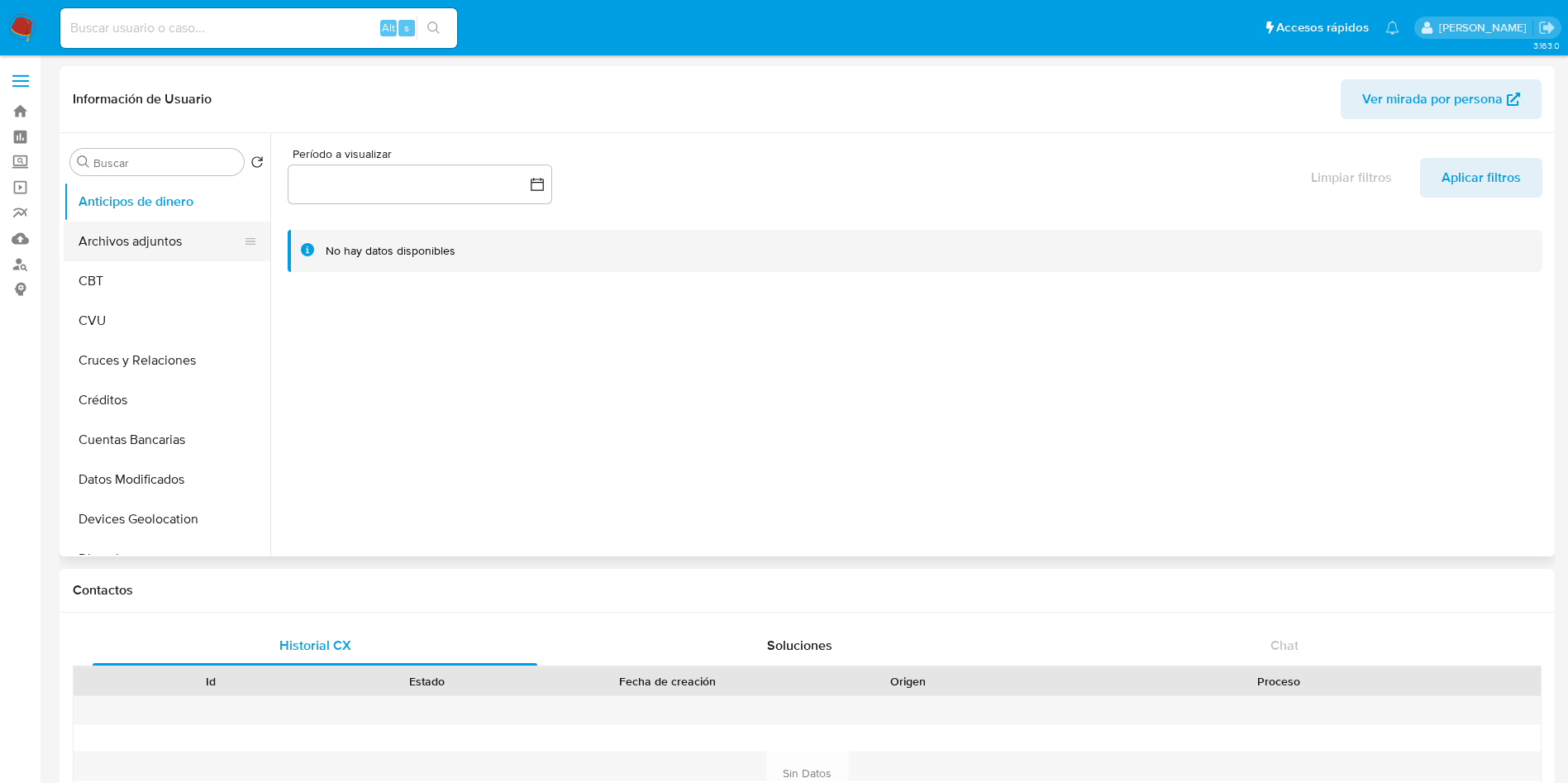
click at [136, 247] on button "Archivos adjuntos" at bounding box center [160, 242] width 194 height 40
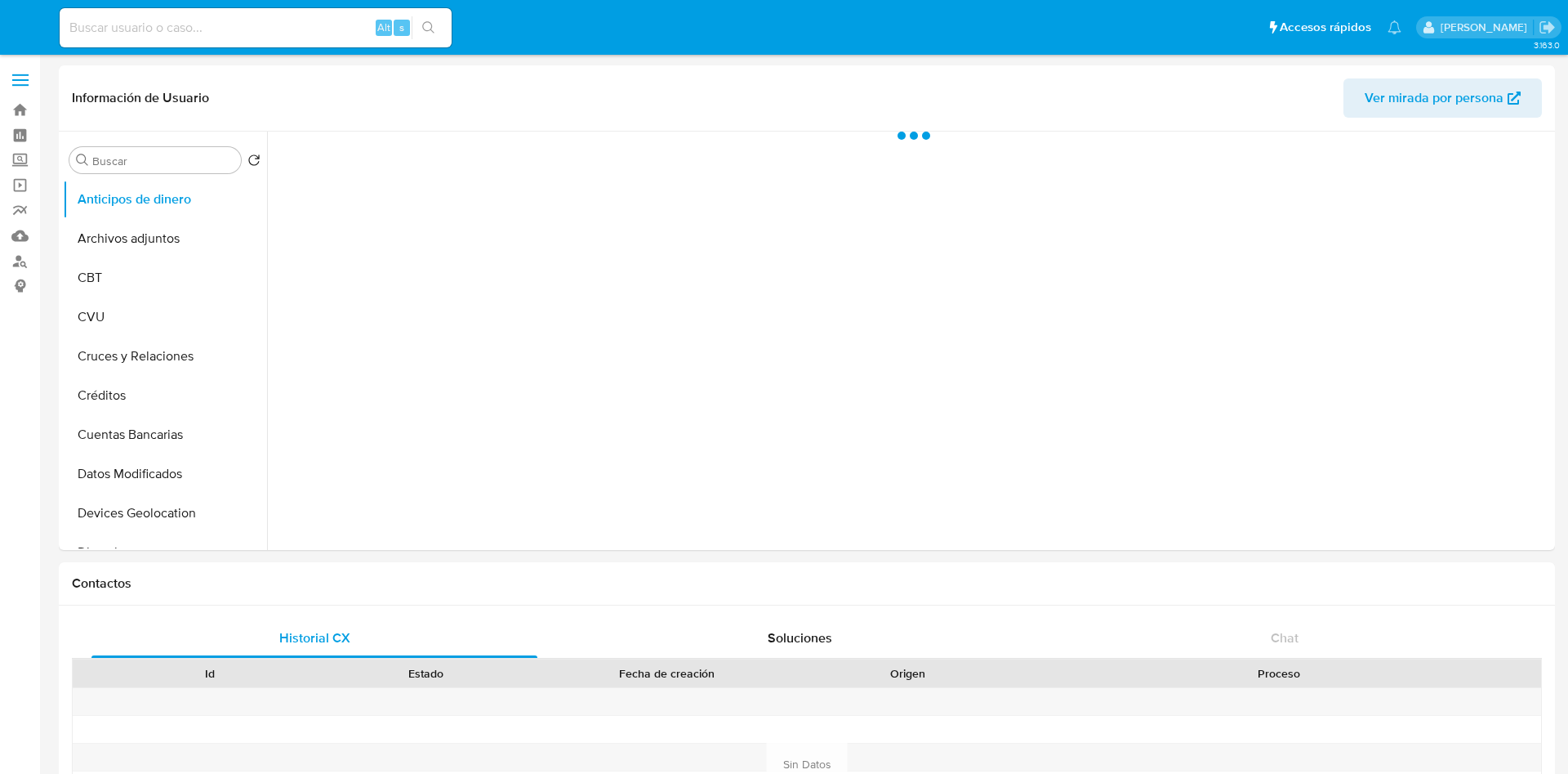
select select "10"
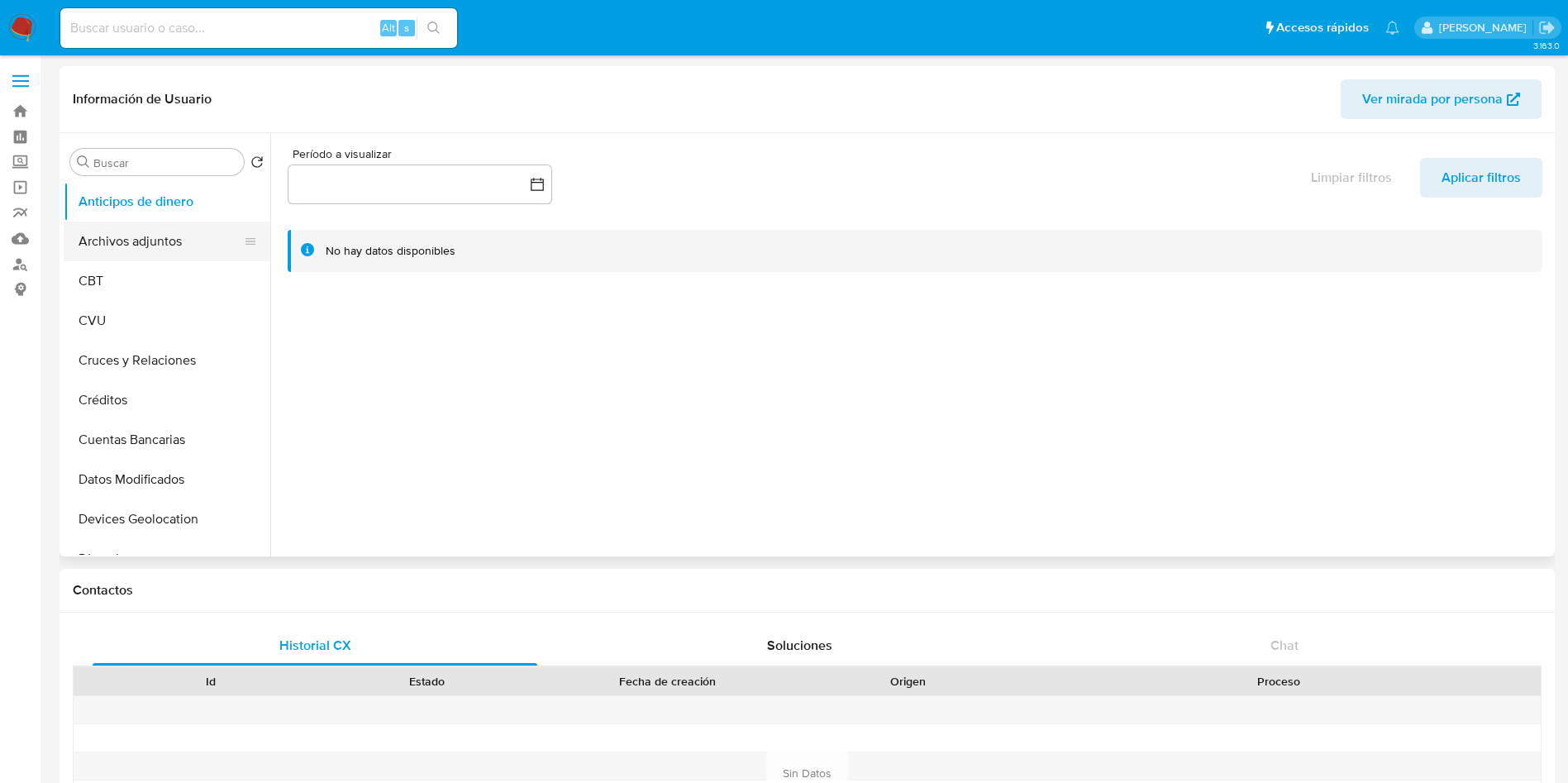
click at [163, 231] on button "Archivos adjuntos" at bounding box center [160, 242] width 194 height 40
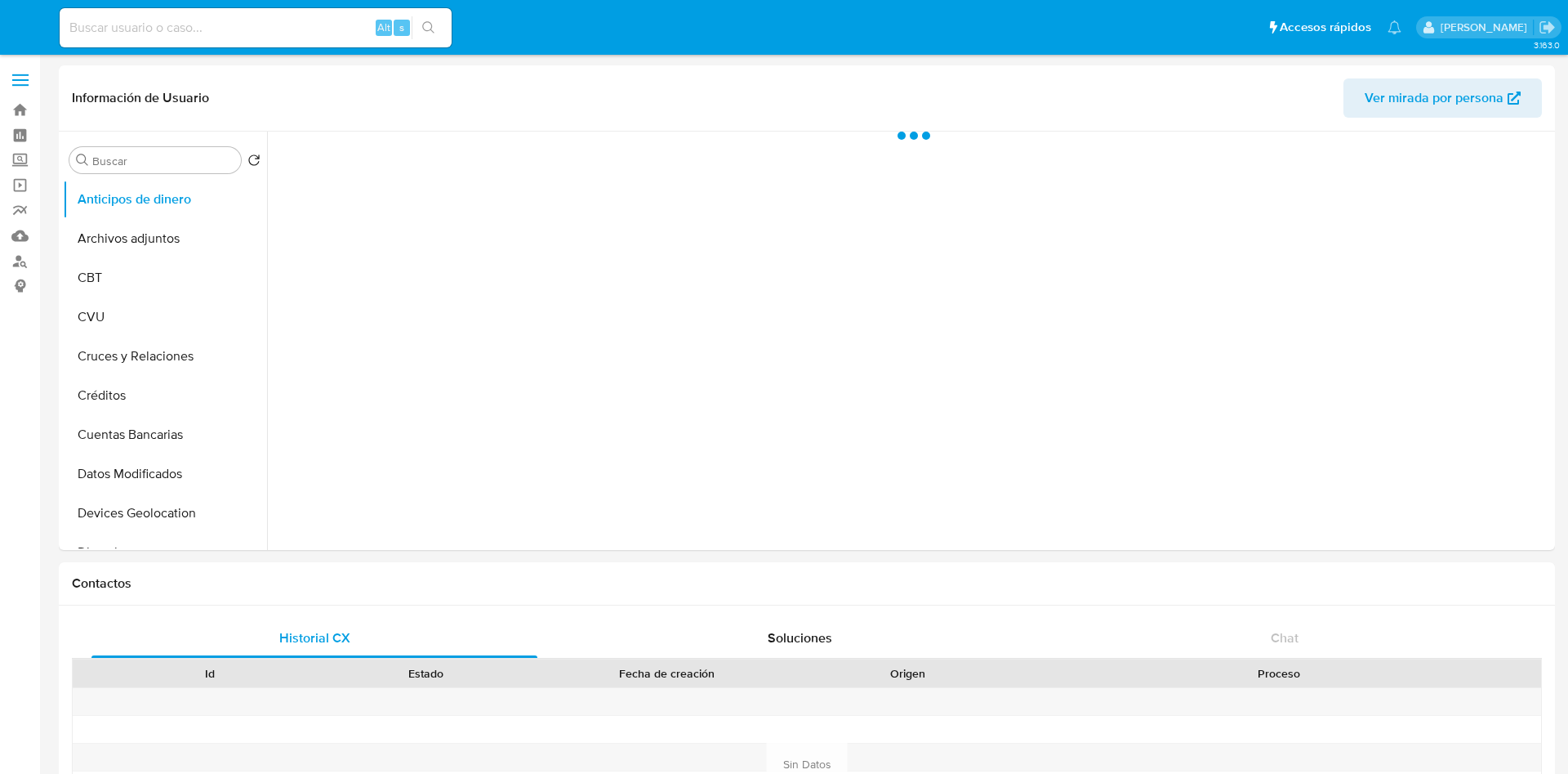
select select "10"
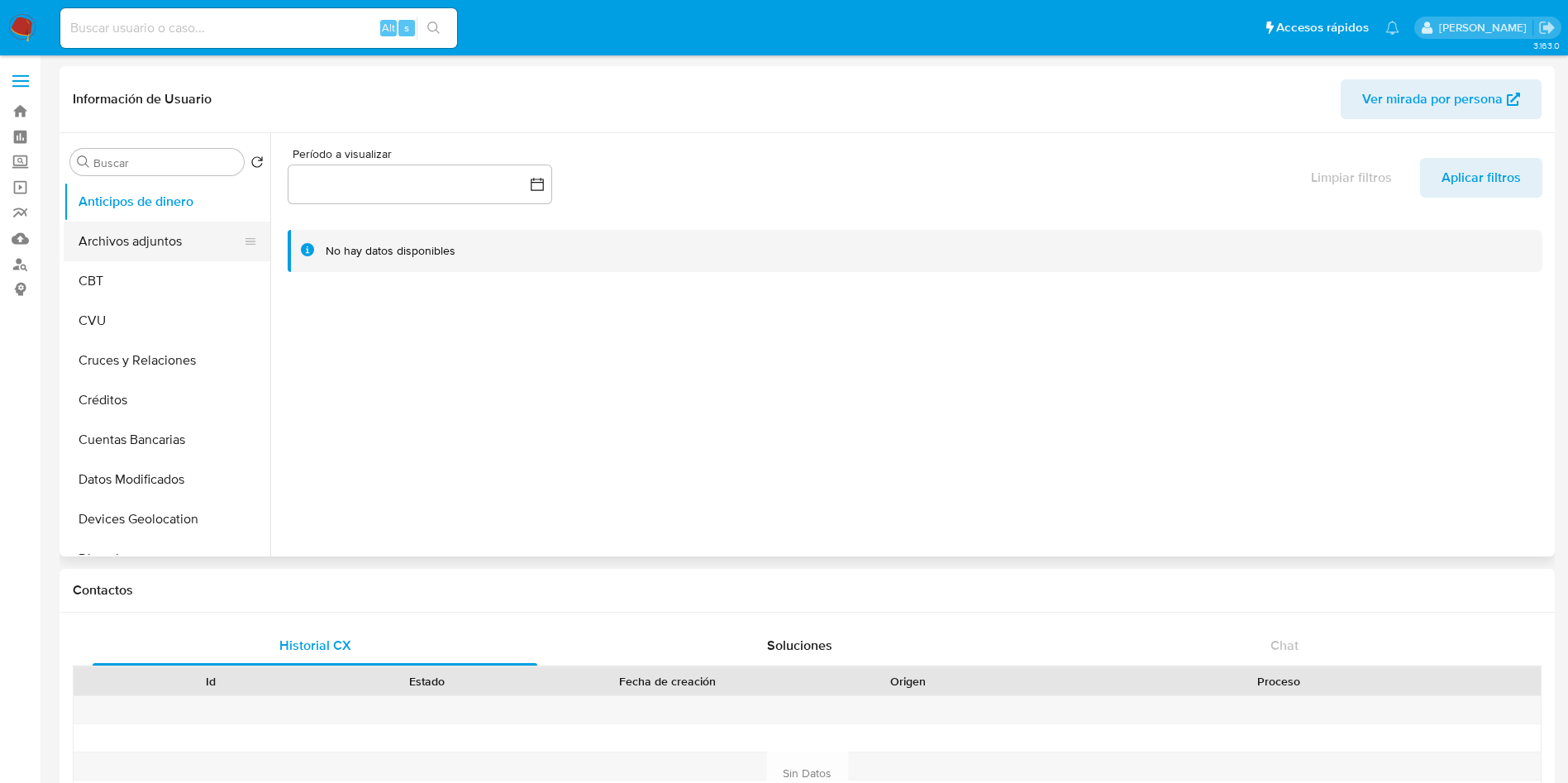
click at [136, 245] on button "Archivos adjuntos" at bounding box center [160, 242] width 194 height 40
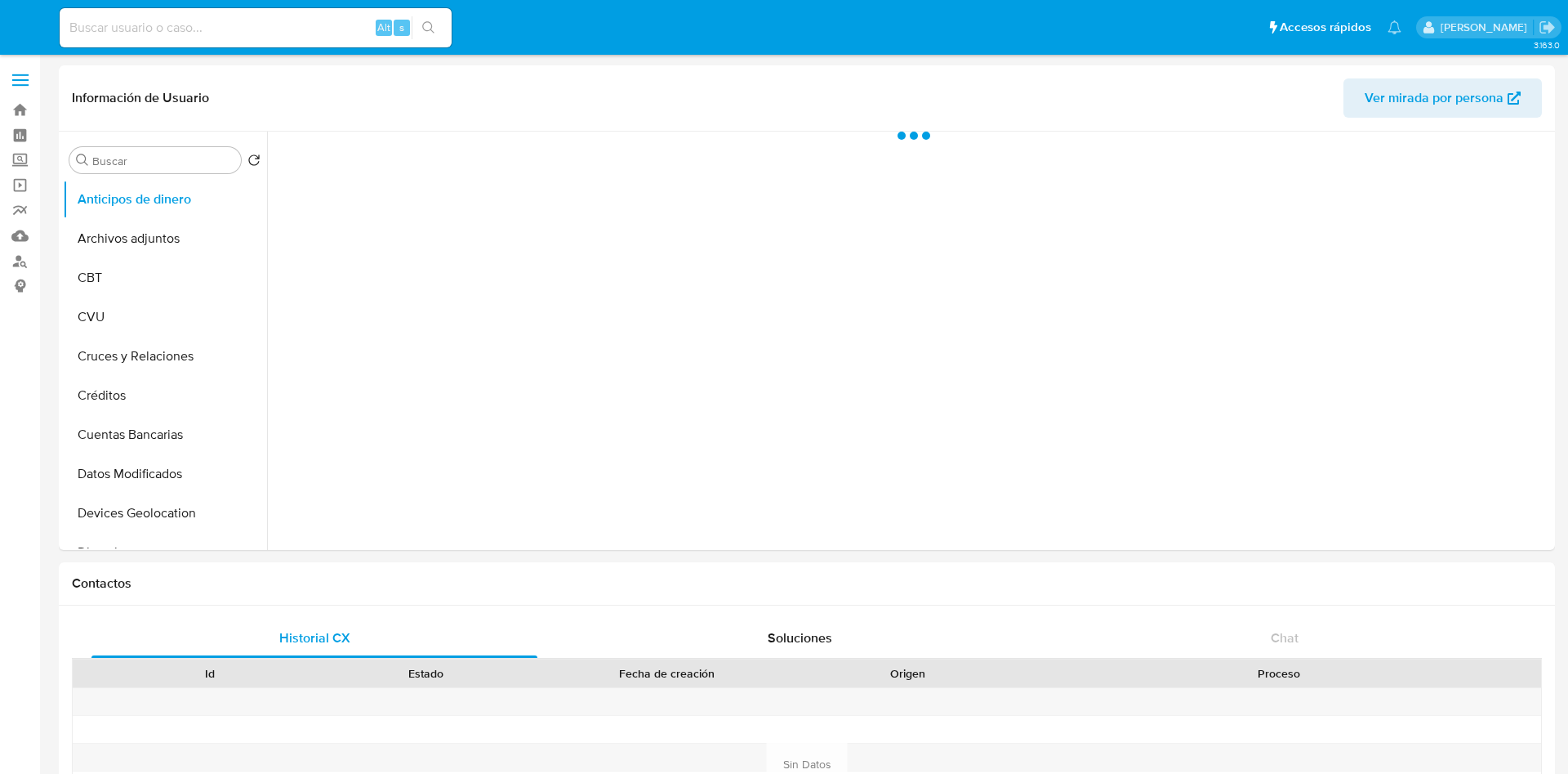
select select "10"
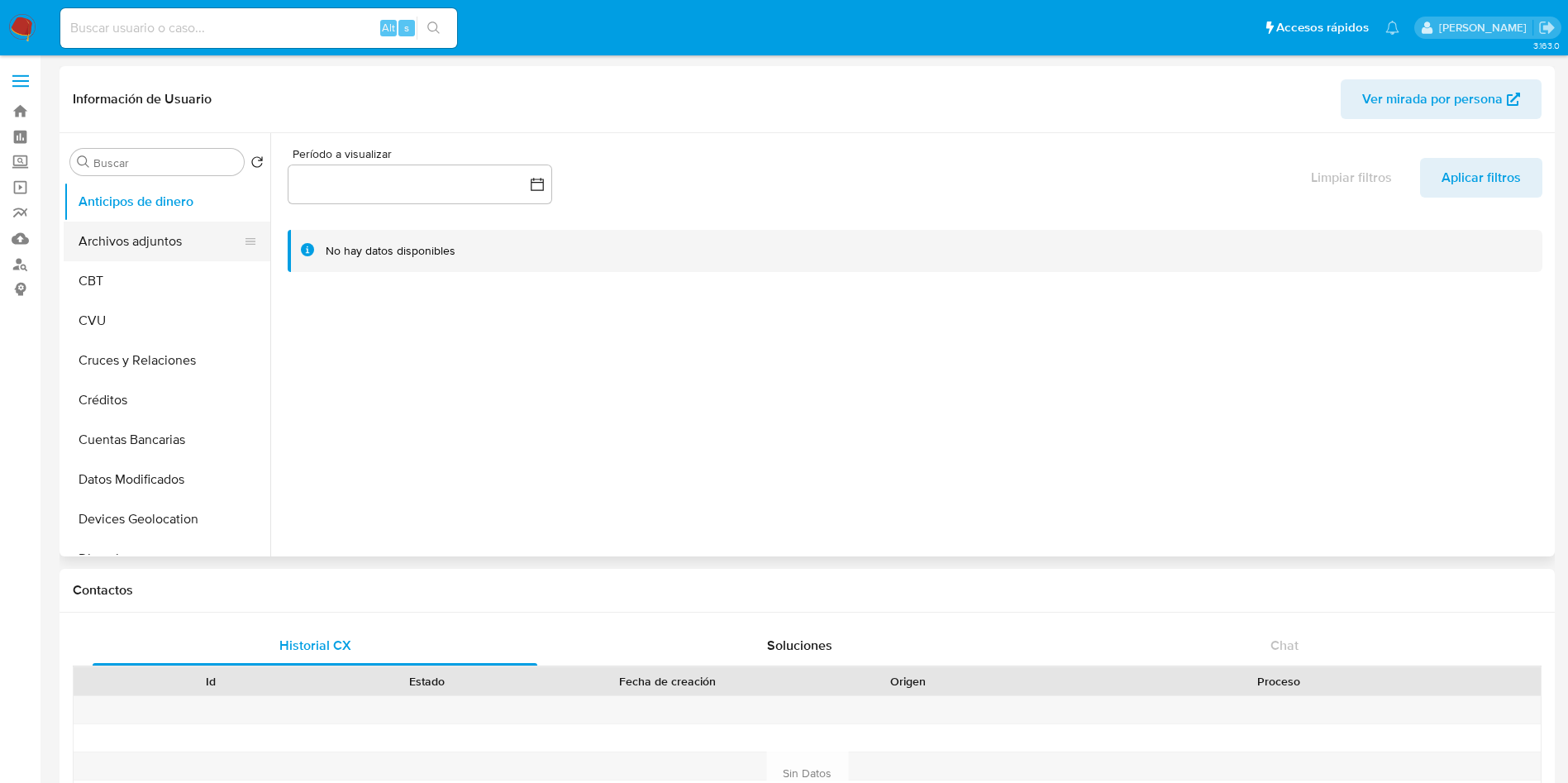
click at [152, 258] on button "Archivos adjuntos" at bounding box center [160, 242] width 194 height 40
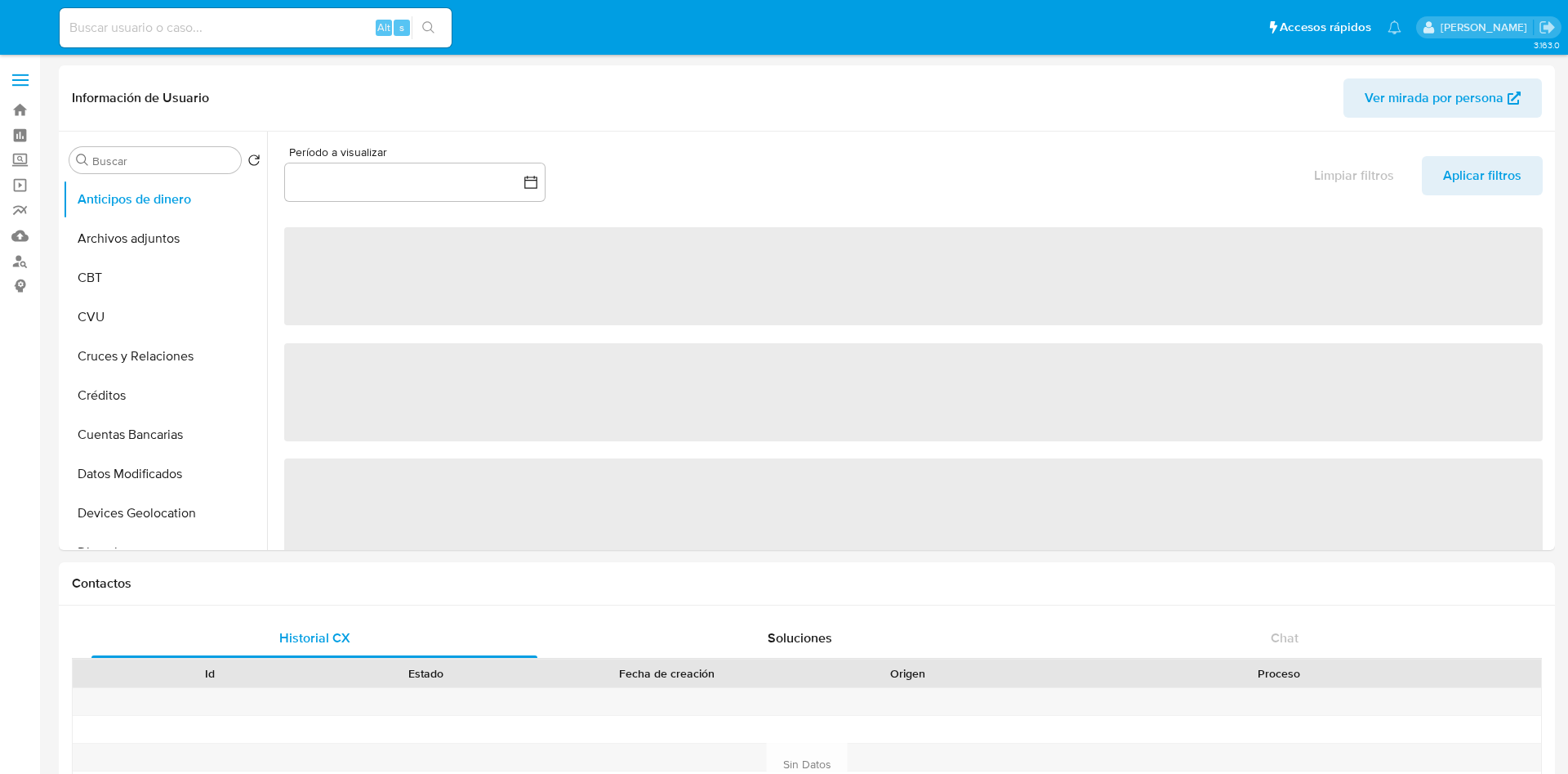
select select "10"
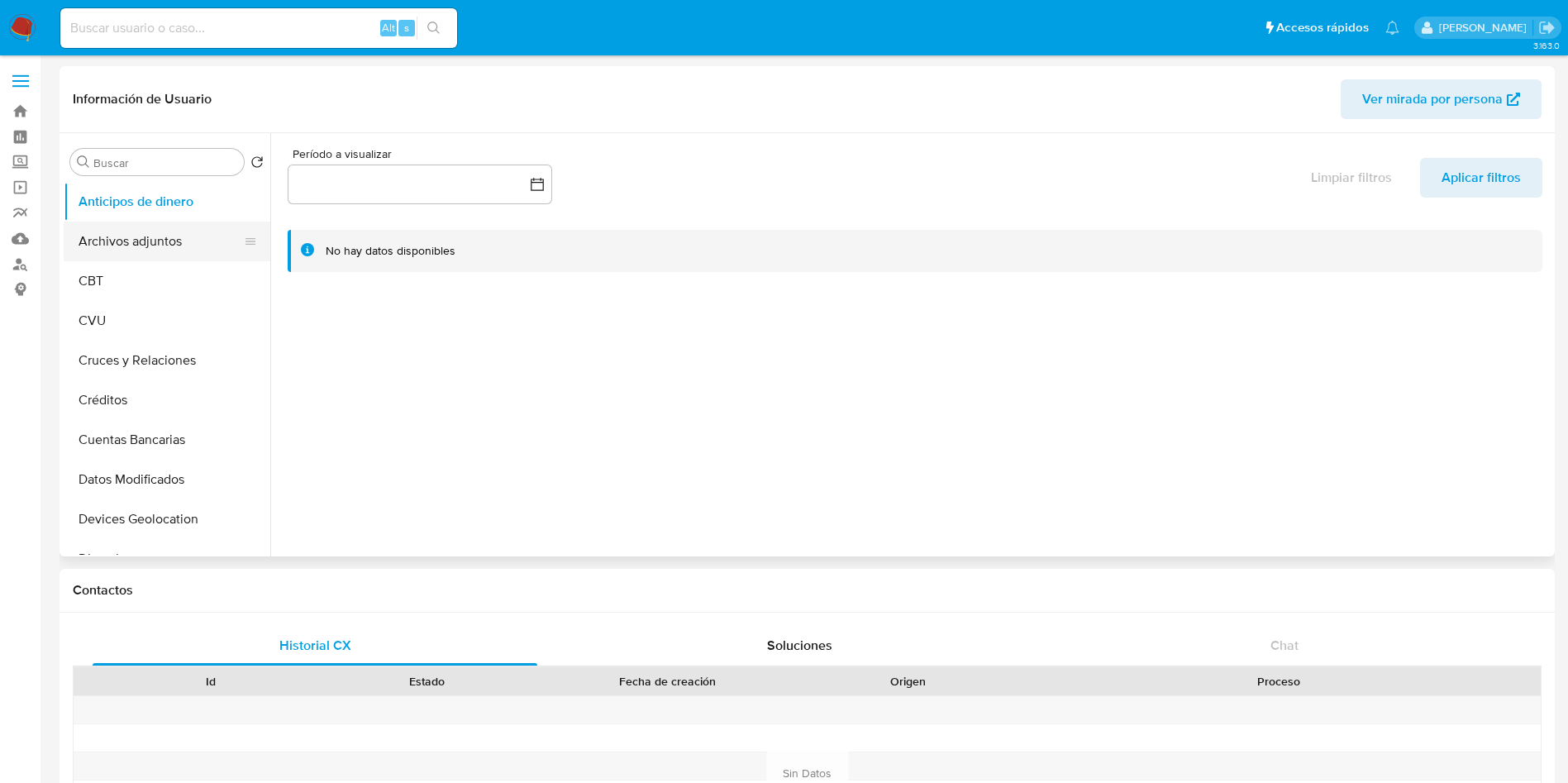
click at [176, 249] on button "Archivos adjuntos" at bounding box center [160, 242] width 194 height 40
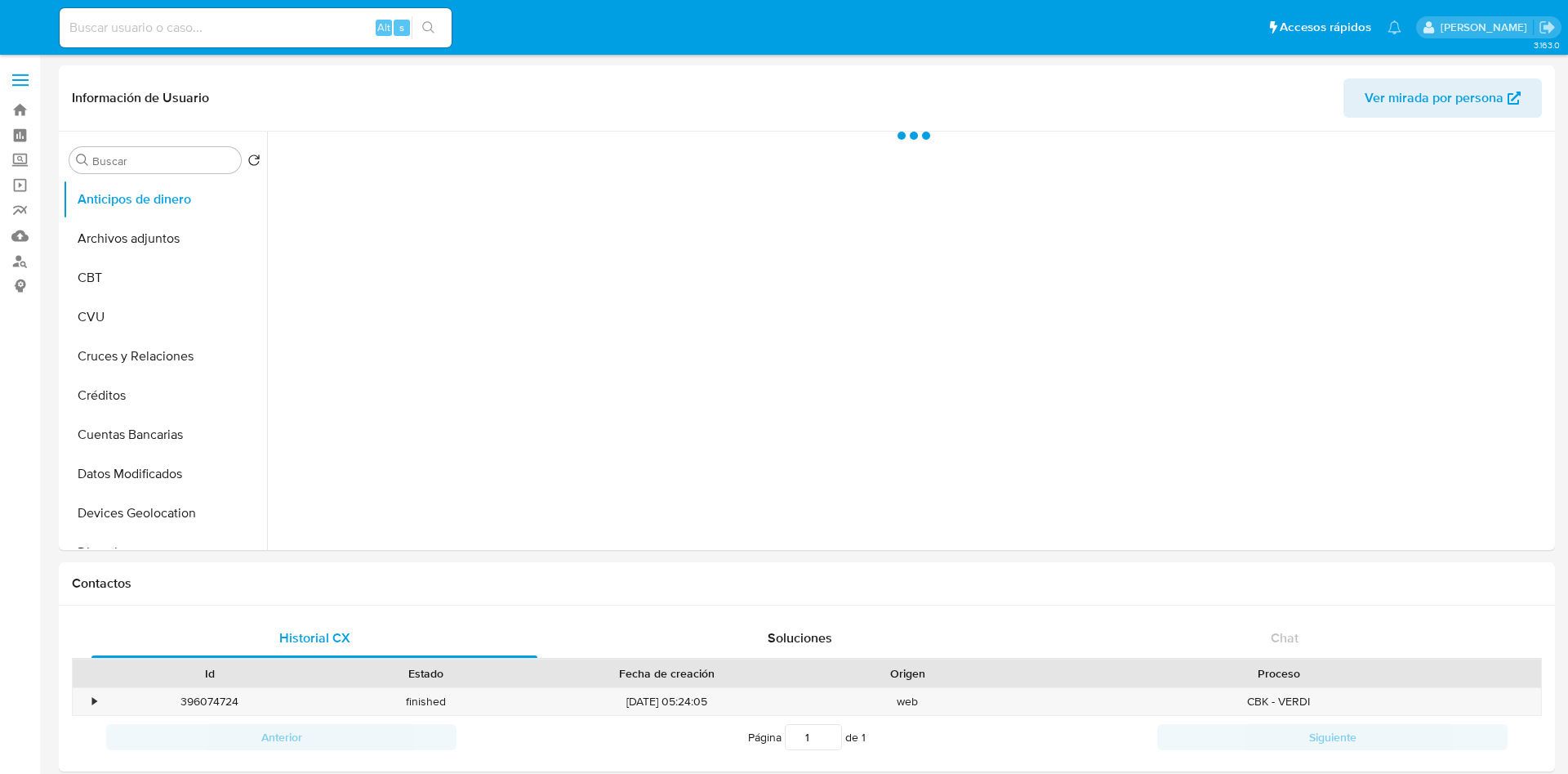
select select "10"
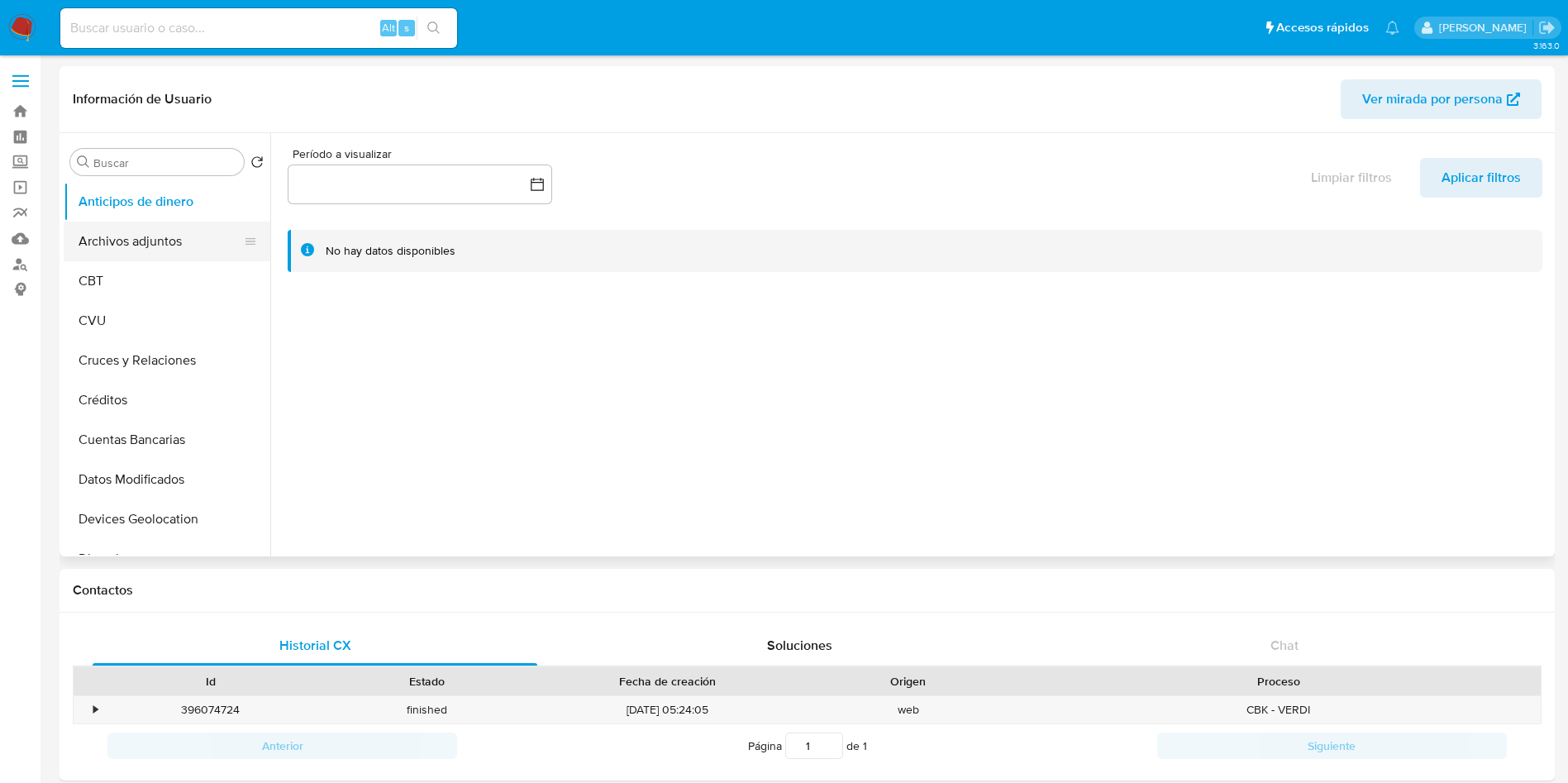
click at [204, 244] on button "Archivos adjuntos" at bounding box center [160, 242] width 194 height 40
